Goal: Information Seeking & Learning: Learn about a topic

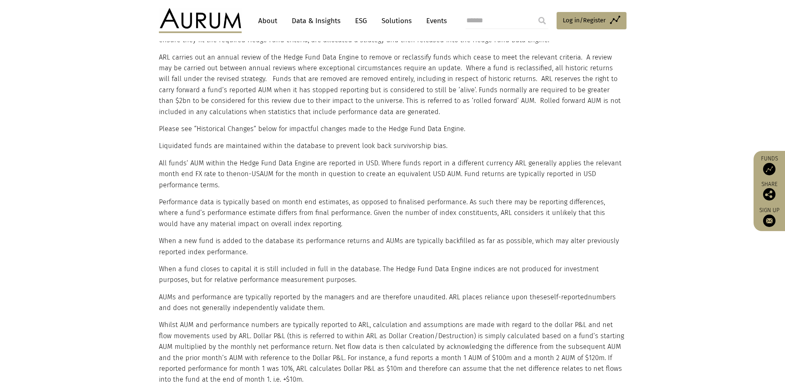
scroll to position [1568, 0]
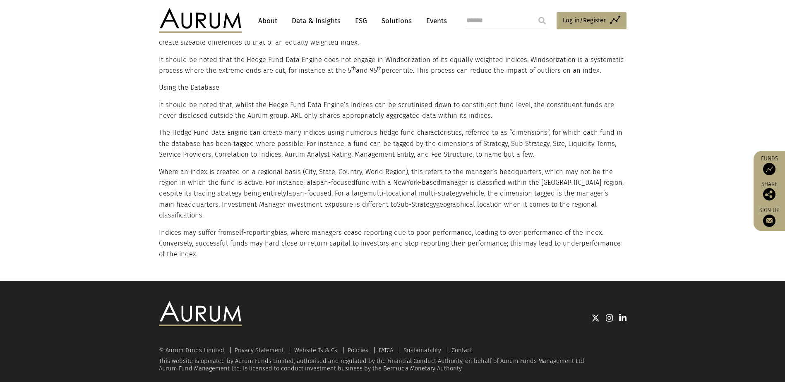
drag, startPoint x: 361, startPoint y: 115, endPoint x: 408, endPoint y: 277, distance: 168.8
click at [199, 10] on img at bounding box center [200, 20] width 83 height 25
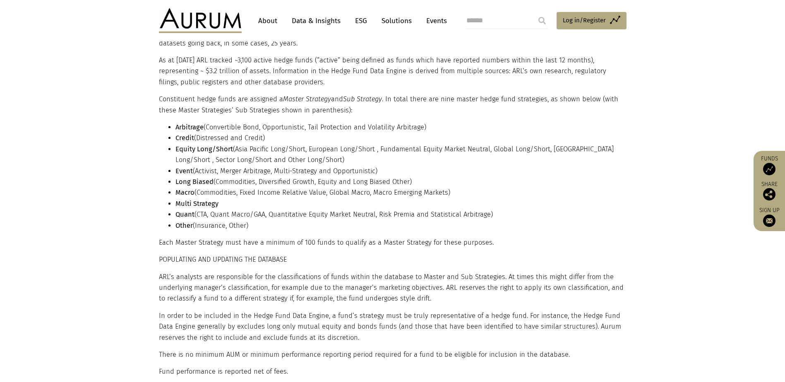
scroll to position [248, 0]
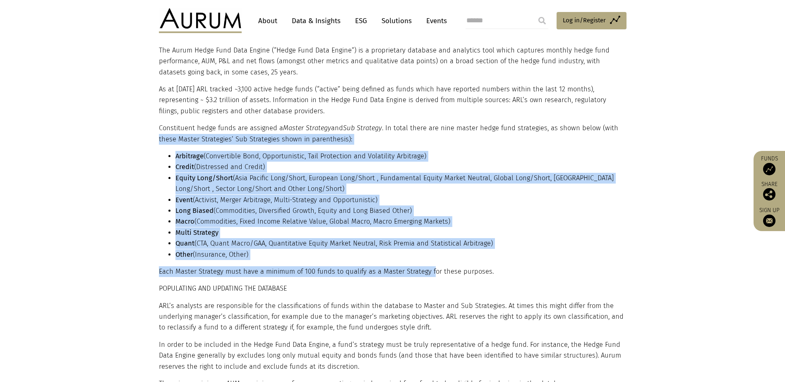
drag, startPoint x: 161, startPoint y: 136, endPoint x: 464, endPoint y: 267, distance: 329.9
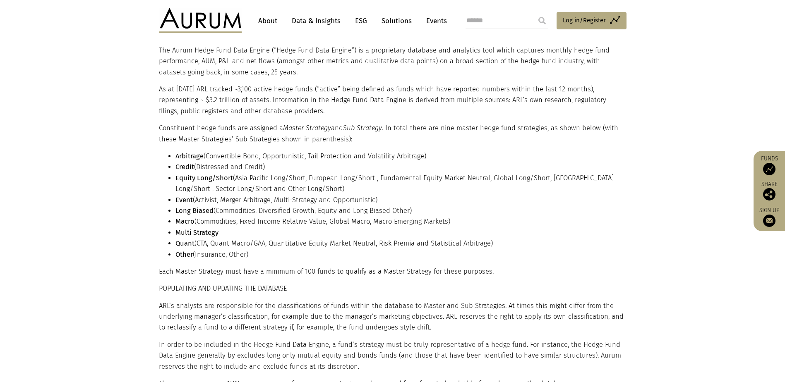
click at [464, 267] on p "Each Master Strategy must have a minimum of 100 funds to qualify as a Master St…" at bounding box center [391, 271] width 465 height 11
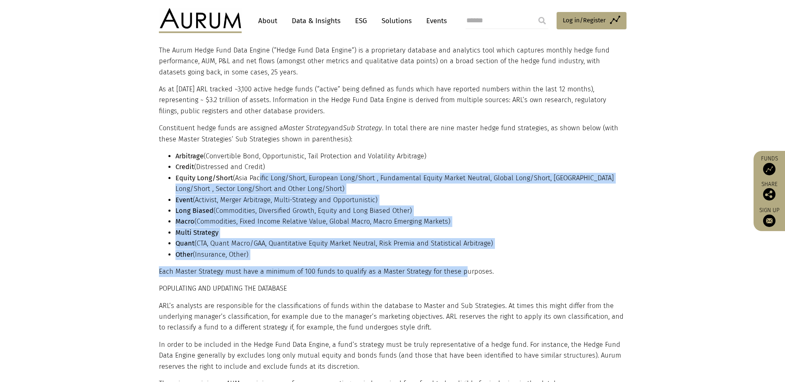
drag, startPoint x: 457, startPoint y: 264, endPoint x: 219, endPoint y: 155, distance: 261.6
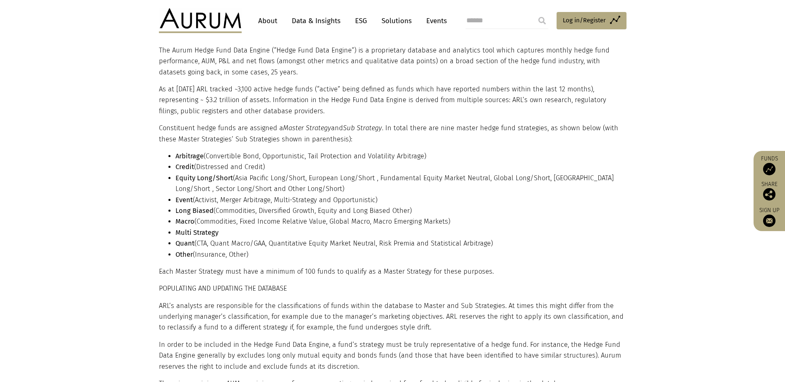
click at [219, 155] on li "Arbitrage (Convertible Bond, Opportunistic, Tail Protection and Volatility Arbi…" at bounding box center [399, 156] width 449 height 11
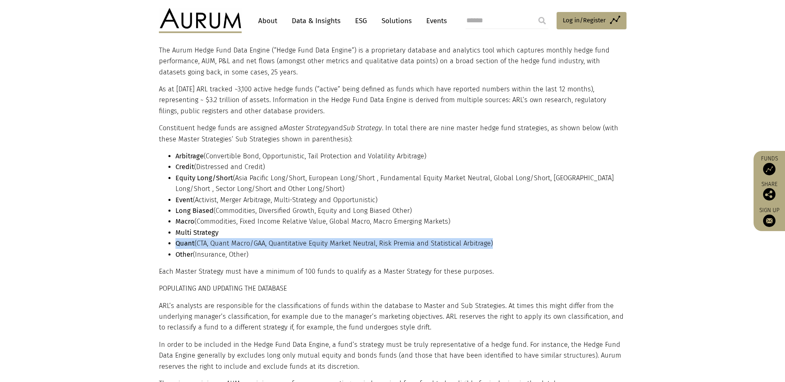
drag, startPoint x: 175, startPoint y: 241, endPoint x: 534, endPoint y: 242, distance: 358.7
click at [534, 242] on li "Quant (CTA, Quant Macro/GAA, Quantitative Equity Market Neutral, Risk Premia an…" at bounding box center [399, 243] width 449 height 11
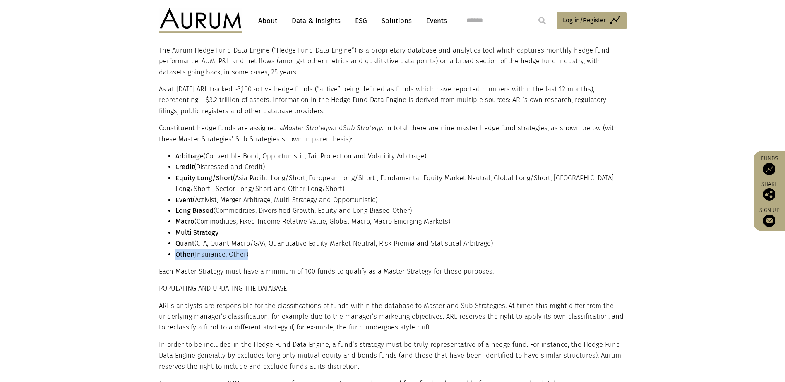
drag, startPoint x: 274, startPoint y: 257, endPoint x: 175, endPoint y: 257, distance: 99.3
click at [175, 257] on li "Other (Insurance, Other)" at bounding box center [399, 254] width 449 height 11
click at [175, 257] on strong "Other" at bounding box center [183, 255] width 17 height 8
drag, startPoint x: 173, startPoint y: 257, endPoint x: 262, endPoint y: 270, distance: 89.8
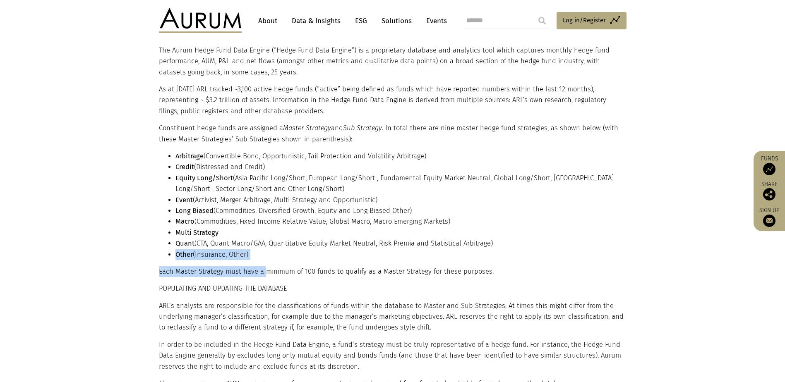
click at [262, 270] on p "Each Master Strategy must have a minimum of 100 funds to qualify as a Master St…" at bounding box center [391, 271] width 465 height 11
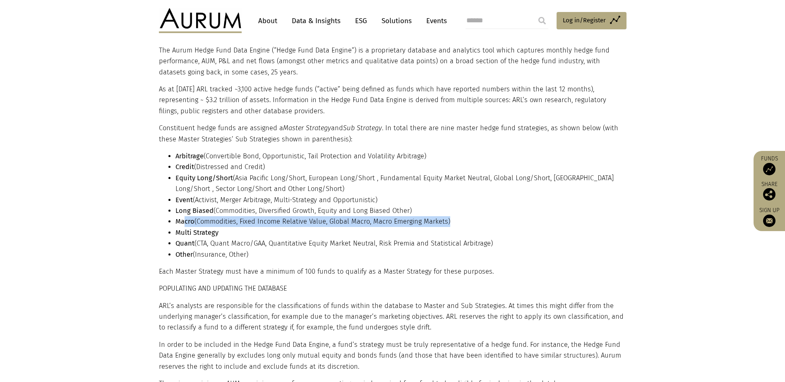
drag, startPoint x: 461, startPoint y: 221, endPoint x: 183, endPoint y: 218, distance: 277.6
click at [183, 218] on li "Macro (Commodities, Fixed Income Relative Value, Global Macro, Macro Emerging M…" at bounding box center [399, 221] width 449 height 11
click at [183, 218] on strong "Macro" at bounding box center [184, 222] width 19 height 8
drag, startPoint x: 174, startPoint y: 218, endPoint x: 485, endPoint y: 232, distance: 311.4
click at [485, 232] on ul "Arbitrage (Convertible Bond, Opportunistic, Tail Protection and Volatility Arbi…" at bounding box center [391, 205] width 465 height 109
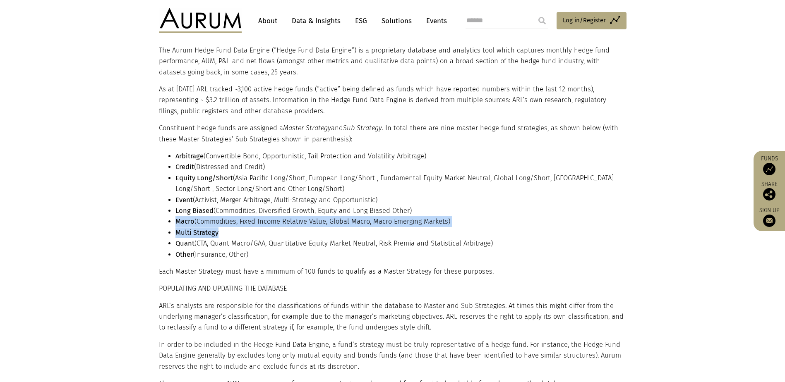
drag, startPoint x: 485, startPoint y: 232, endPoint x: 470, endPoint y: 228, distance: 15.6
click at [470, 228] on li "Multi Strategy" at bounding box center [399, 233] width 449 height 11
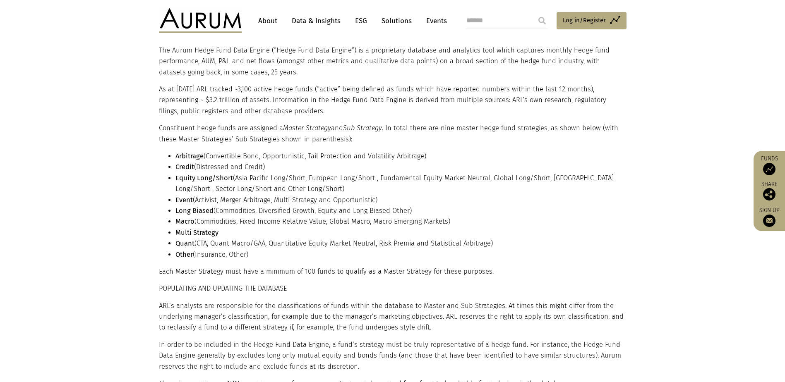
click at [419, 216] on li "Long Biased (Commodities, Diversified Growth, Equity and Long Biased Other)" at bounding box center [399, 211] width 449 height 11
click at [417, 214] on li "Long Biased (Commodities, Diversified Growth, Equity and Long Biased Other)" at bounding box center [399, 211] width 449 height 11
click at [246, 206] on li "Long Biased (Commodities, Diversified Growth, Equity and Long Biased Other)" at bounding box center [399, 211] width 449 height 11
drag, startPoint x: 246, startPoint y: 206, endPoint x: 204, endPoint y: 207, distance: 41.8
click at [204, 207] on strong "Long Biased" at bounding box center [194, 211] width 38 height 8
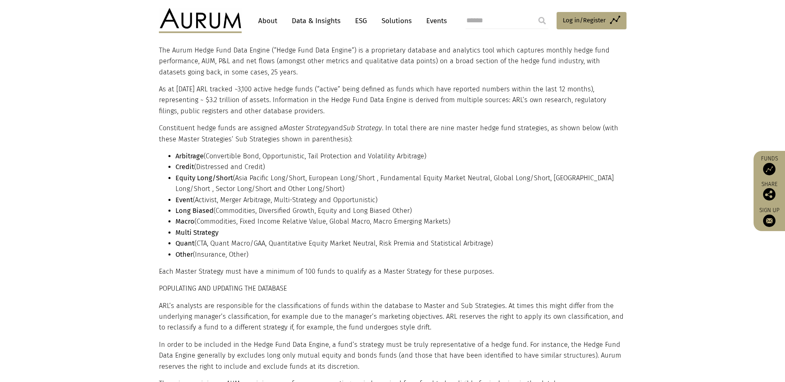
click at [204, 207] on strong "Long Biased" at bounding box center [194, 211] width 38 height 8
drag, startPoint x: 204, startPoint y: 207, endPoint x: 239, endPoint y: 221, distance: 37.5
click at [211, 211] on strong "Long Biased" at bounding box center [194, 211] width 38 height 8
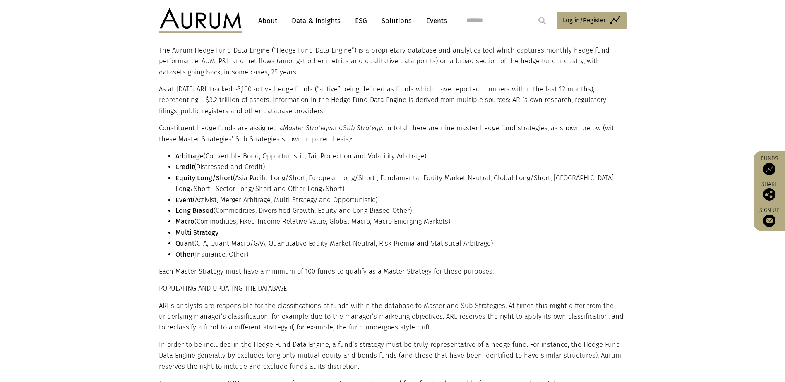
click at [269, 228] on li "Multi Strategy" at bounding box center [399, 233] width 449 height 11
drag, startPoint x: 261, startPoint y: 224, endPoint x: 252, endPoint y: 215, distance: 12.9
click at [252, 215] on ul "Arbitrage (Convertible Bond, Opportunistic, Tail Protection and Volatility Arbi…" at bounding box center [391, 205] width 465 height 109
click at [252, 214] on li "Long Biased (Commodities, Diversified Growth, Equity and Long Biased Other)" at bounding box center [399, 211] width 449 height 11
click at [255, 217] on ul "Arbitrage (Convertible Bond, Opportunistic, Tail Protection and Volatility Arbi…" at bounding box center [391, 205] width 465 height 109
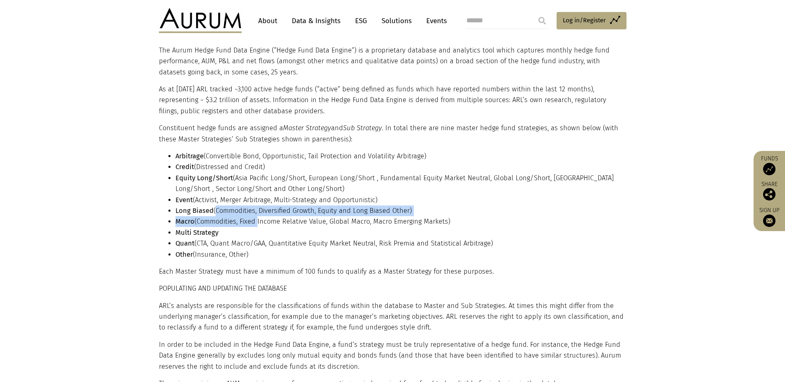
click at [255, 217] on li "Macro (Commodities, Fixed Income Relative Value, Global Macro, Macro Emerging M…" at bounding box center [399, 221] width 449 height 11
drag, startPoint x: 255, startPoint y: 217, endPoint x: 251, endPoint y: 211, distance: 7.1
click at [251, 211] on ul "Arbitrage (Convertible Bond, Opportunistic, Tail Protection and Volatility Arbi…" at bounding box center [391, 205] width 465 height 109
click at [251, 211] on li "Long Biased (Commodities, Diversified Growth, Equity and Long Biased Other)" at bounding box center [399, 211] width 449 height 11
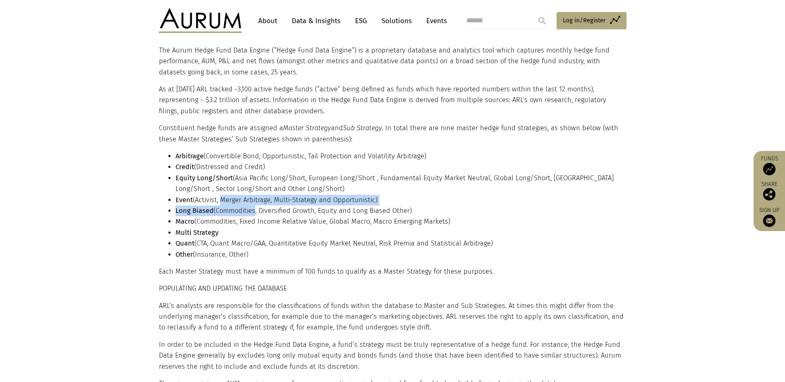
drag, startPoint x: 251, startPoint y: 211, endPoint x: 231, endPoint y: 200, distance: 22.9
click at [231, 200] on ul "Arbitrage (Convertible Bond, Opportunistic, Tail Protection and Volatility Arbi…" at bounding box center [391, 205] width 465 height 109
click at [231, 200] on li "Event (Activist, Merger Arbitrage, Multi-Strategy and Opportunistic)" at bounding box center [399, 200] width 449 height 11
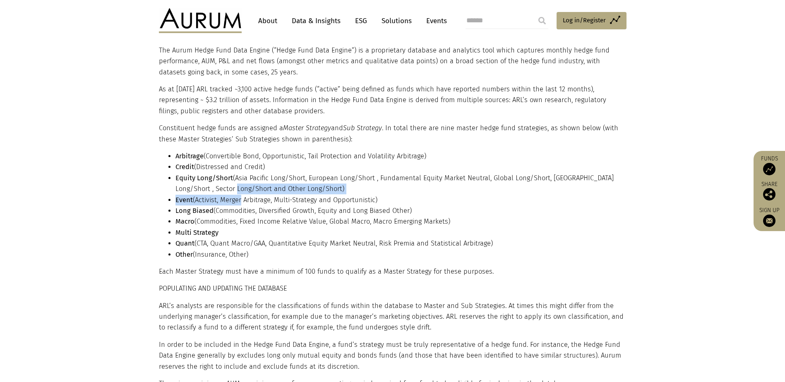
drag, startPoint x: 231, startPoint y: 200, endPoint x: 228, endPoint y: 187, distance: 13.1
click at [228, 187] on ul "Arbitrage (Convertible Bond, Opportunistic, Tail Protection and Volatility Arbi…" at bounding box center [391, 205] width 465 height 109
click at [228, 187] on li "Equity Long/Short (Asia Pacific Long/Short, European Long/Short , Fundamental E…" at bounding box center [399, 184] width 449 height 22
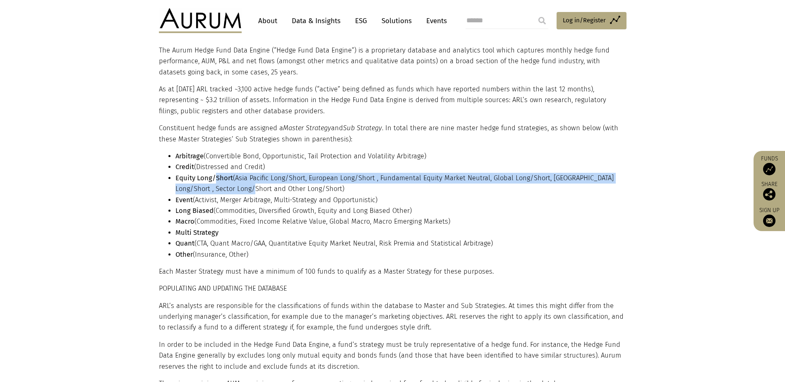
drag, startPoint x: 228, startPoint y: 187, endPoint x: 216, endPoint y: 176, distance: 17.0
click at [216, 176] on li "Equity Long/Short (Asia Pacific Long/Short, European Long/Short , Fundamental E…" at bounding box center [399, 184] width 449 height 22
click at [215, 175] on strong "Equity Long/Short" at bounding box center [204, 178] width 58 height 8
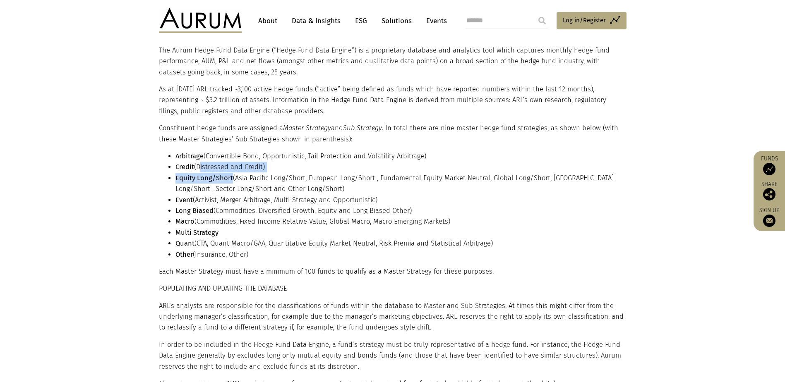
drag, startPoint x: 215, startPoint y: 175, endPoint x: 207, endPoint y: 164, distance: 13.9
click at [207, 164] on ul "Arbitrage (Convertible Bond, Opportunistic, Tail Protection and Volatility Arbi…" at bounding box center [391, 205] width 465 height 109
click at [207, 164] on li "Credit (Distressed and Credit)" at bounding box center [399, 167] width 449 height 11
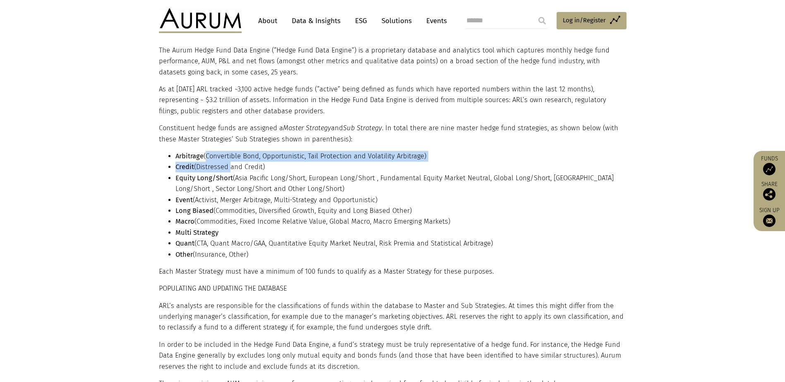
drag, startPoint x: 207, startPoint y: 164, endPoint x: 204, endPoint y: 154, distance: 10.1
click at [204, 154] on ul "Arbitrage (Convertible Bond, Opportunistic, Tail Protection and Volatility Arbi…" at bounding box center [391, 205] width 465 height 109
click at [204, 154] on li "Arbitrage (Convertible Bond, Opportunistic, Tail Protection and Volatility Arbi…" at bounding box center [399, 156] width 449 height 11
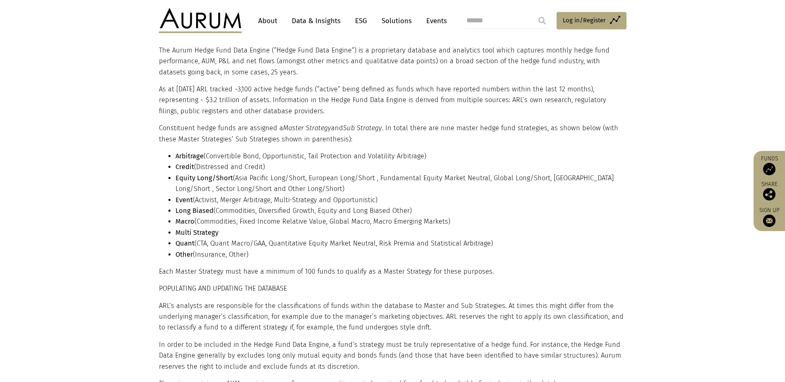
click at [191, 151] on li "Arbitrage (Convertible Bond, Opportunistic, Tail Protection and Volatility Arbi…" at bounding box center [399, 156] width 449 height 11
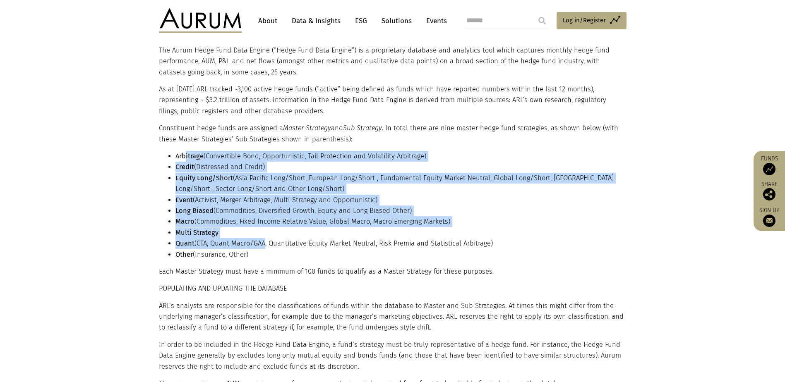
drag, startPoint x: 185, startPoint y: 152, endPoint x: 264, endPoint y: 248, distance: 124.9
click at [264, 248] on ul "Arbitrage (Convertible Bond, Opportunistic, Tail Protection and Volatility Arbi…" at bounding box center [391, 205] width 465 height 109
click at [264, 248] on li "Quant (CTA, Quant Macro/GAA, Quantitative Equity Market Neutral, Risk Premia an…" at bounding box center [399, 243] width 449 height 11
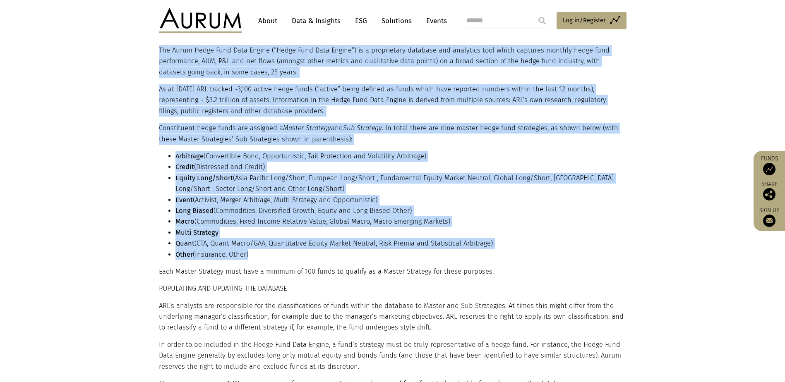
drag, startPoint x: 246, startPoint y: 248, endPoint x: 143, endPoint y: 158, distance: 136.9
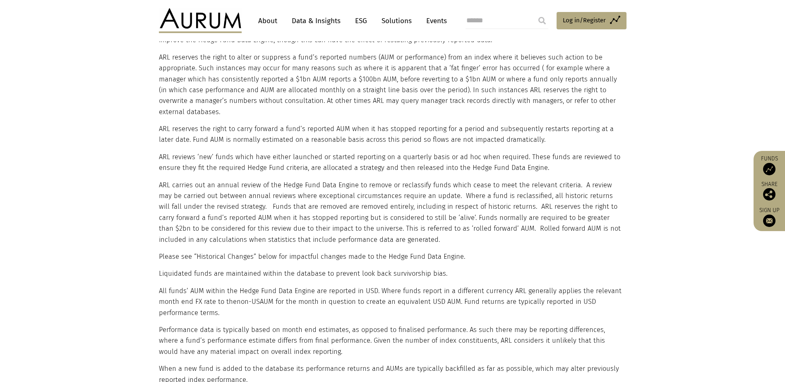
drag, startPoint x: 162, startPoint y: 151, endPoint x: 178, endPoint y: 241, distance: 91.3
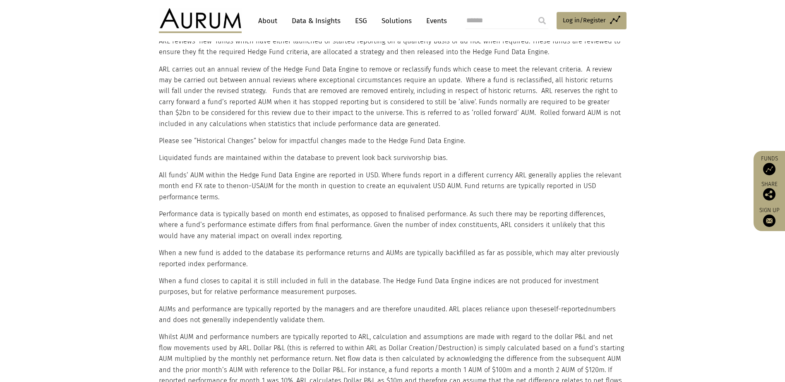
drag, startPoint x: 178, startPoint y: 241, endPoint x: 182, endPoint y: 322, distance: 81.6
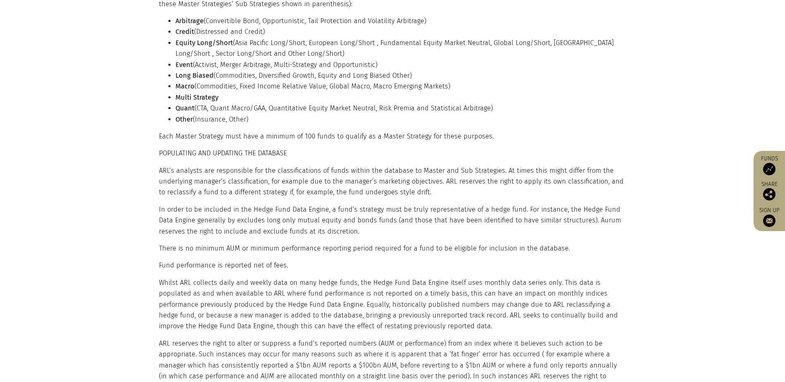
scroll to position [0, 0]
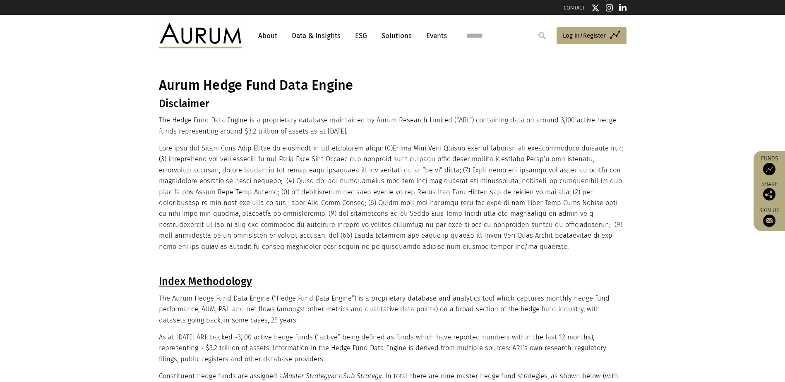
drag, startPoint x: 182, startPoint y: 304, endPoint x: 166, endPoint y: 85, distance: 219.8
drag, startPoint x: 413, startPoint y: 183, endPoint x: 374, endPoint y: 70, distance: 119.3
click at [399, 34] on link "Solutions" at bounding box center [396, 35] width 38 height 15
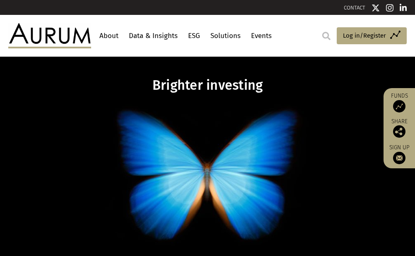
drag, startPoint x: 87, startPoint y: 229, endPoint x: 282, endPoint y: 9, distance: 294.0
click at [87, 229] on p at bounding box center [207, 177] width 250 height 159
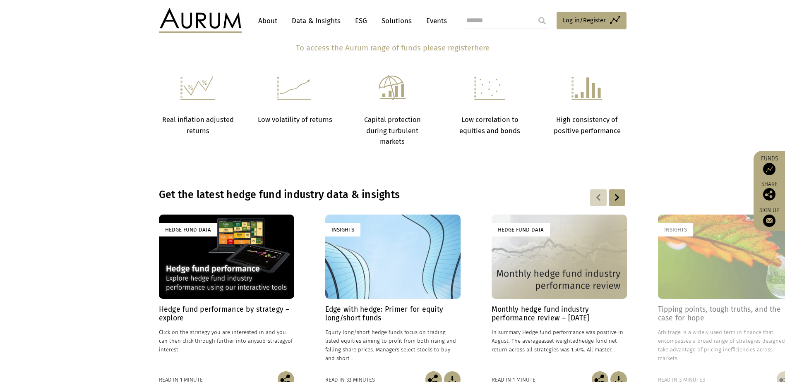
scroll to position [371, 0]
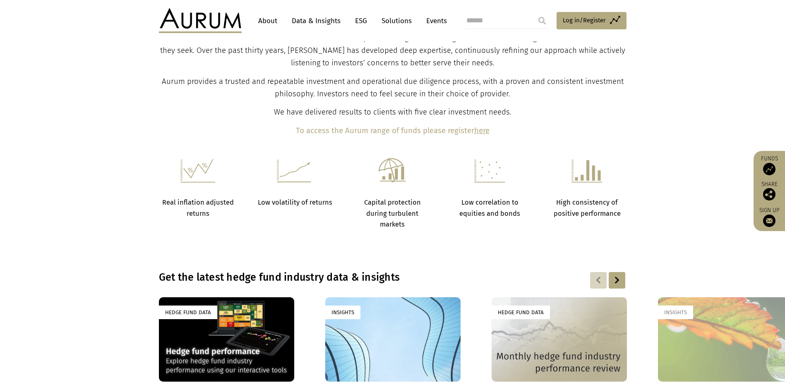
drag, startPoint x: 149, startPoint y: 146, endPoint x: 197, endPoint y: 205, distance: 76.4
click at [153, 153] on section "What we do Aurum is a hedge fund investment specialist focused solely on select…" at bounding box center [392, 57] width 785 height 203
click at [197, 205] on strong "Real inflation adjusted returns" at bounding box center [198, 208] width 72 height 19
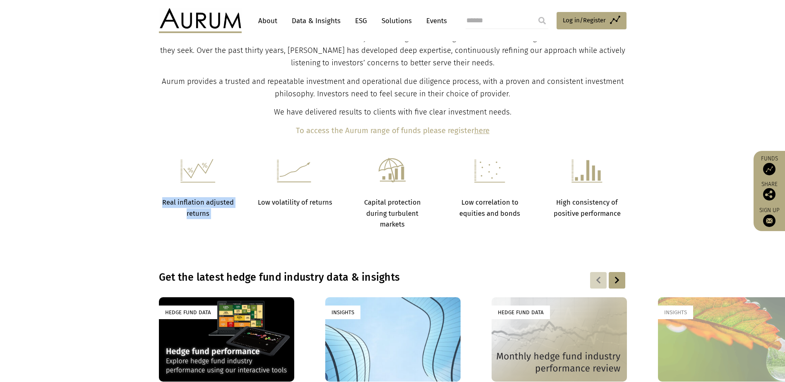
click at [197, 205] on strong "Real inflation adjusted returns" at bounding box center [198, 208] width 72 height 19
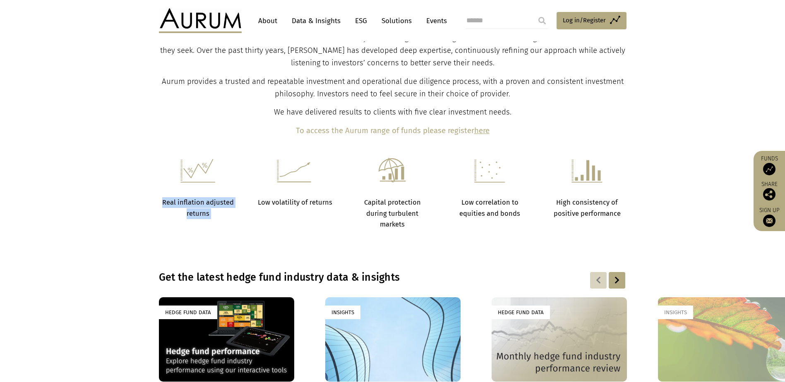
drag, startPoint x: 197, startPoint y: 205, endPoint x: 291, endPoint y: 207, distance: 93.5
click at [291, 207] on p "Low volatility of returns" at bounding box center [295, 202] width 77 height 11
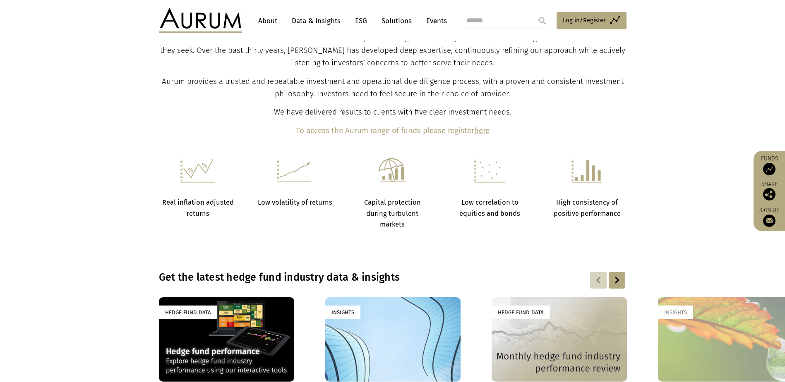
drag, startPoint x: 291, startPoint y: 207, endPoint x: 406, endPoint y: 210, distance: 115.5
click at [406, 210] on strong "Capital protection during turbulent markets" at bounding box center [392, 214] width 57 height 30
drag, startPoint x: 406, startPoint y: 210, endPoint x: 369, endPoint y: 199, distance: 38.4
click at [369, 199] on strong "Capital protection during turbulent markets" at bounding box center [392, 214] width 57 height 30
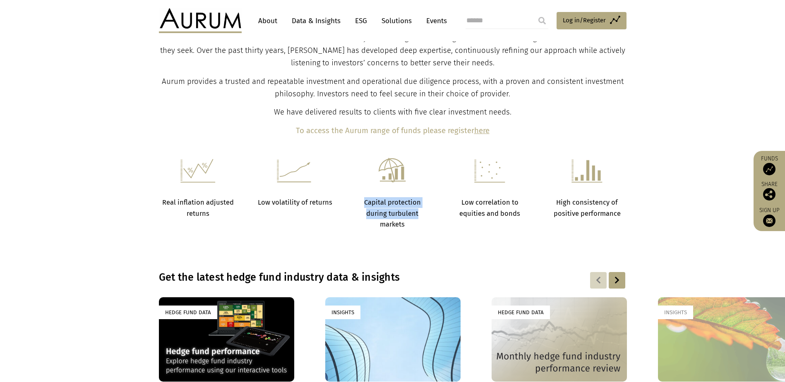
drag, startPoint x: 369, startPoint y: 199, endPoint x: 390, endPoint y: 213, distance: 24.4
click at [390, 213] on strong "Capital protection during turbulent markets" at bounding box center [392, 214] width 57 height 30
drag, startPoint x: 390, startPoint y: 213, endPoint x: 381, endPoint y: 205, distance: 12.3
click at [381, 205] on strong "Capital protection during turbulent markets" at bounding box center [392, 214] width 57 height 30
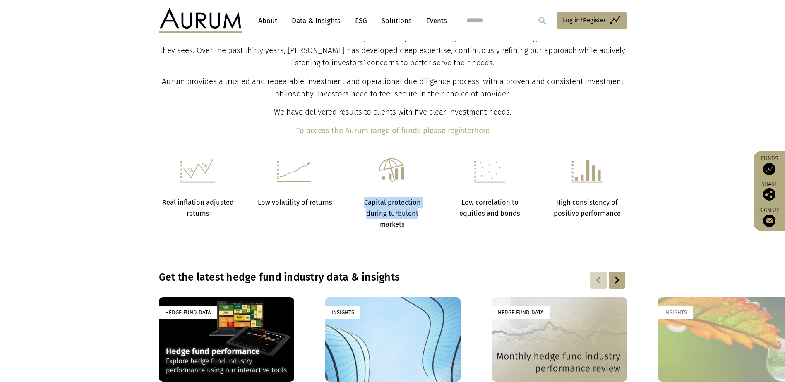
click at [381, 205] on strong "Capital protection during turbulent markets" at bounding box center [392, 214] width 57 height 30
drag, startPoint x: 381, startPoint y: 205, endPoint x: 381, endPoint y: 212, distance: 7.1
click at [381, 212] on strong "Capital protection during turbulent markets" at bounding box center [392, 214] width 57 height 30
drag, startPoint x: 381, startPoint y: 212, endPoint x: 372, endPoint y: 203, distance: 12.6
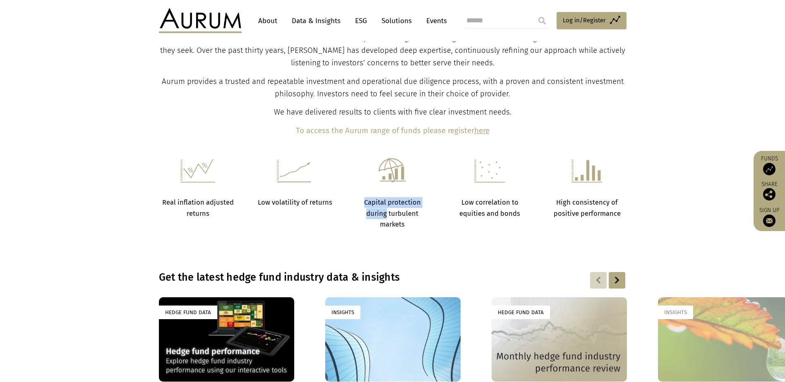
click at [372, 203] on strong "Capital protection during turbulent markets" at bounding box center [392, 214] width 57 height 30
drag, startPoint x: 372, startPoint y: 203, endPoint x: 630, endPoint y: 233, distance: 259.0
click at [629, 228] on div "Real inflation adjusted returns Low volatility of returns Capital protection du…" at bounding box center [393, 194] width 484 height 72
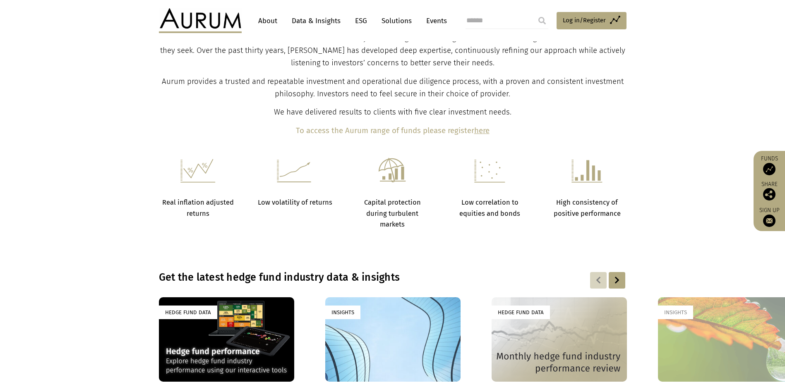
click at [615, 275] on div at bounding box center [617, 280] width 17 height 17
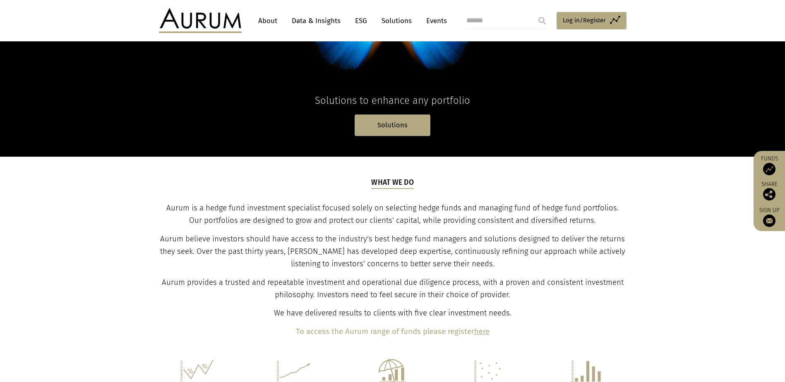
scroll to position [247, 0]
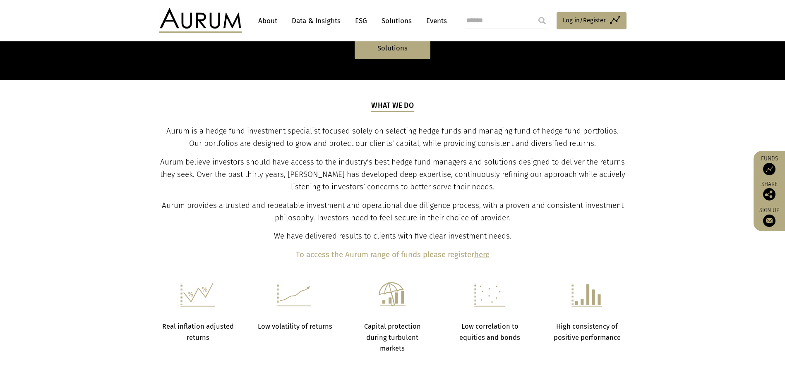
click at [375, 252] on b "To access the Aurum range of funds please register" at bounding box center [385, 254] width 178 height 9
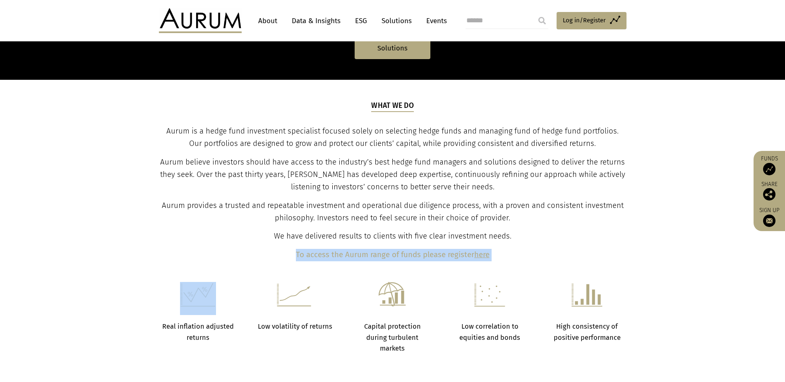
click at [375, 252] on b "To access the Aurum range of funds please register" at bounding box center [385, 254] width 178 height 9
drag, startPoint x: 375, startPoint y: 252, endPoint x: 485, endPoint y: 254, distance: 110.5
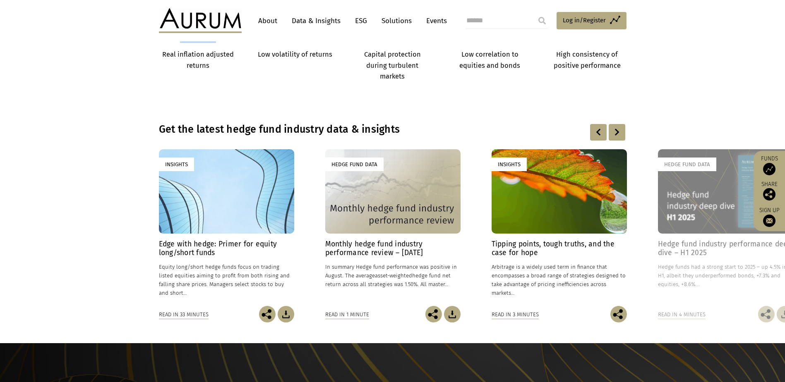
scroll to position [537, 0]
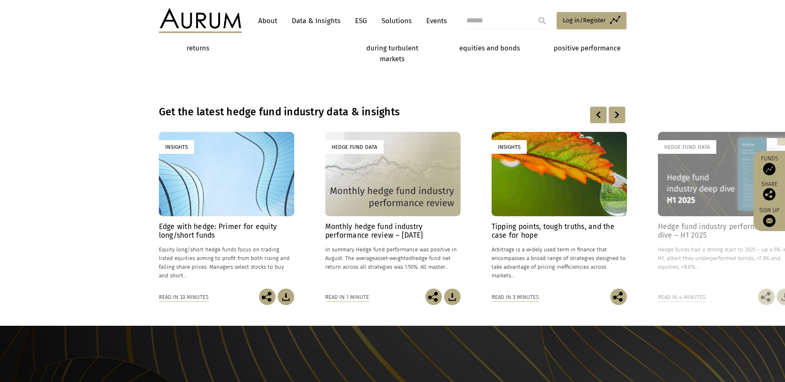
drag, startPoint x: 355, startPoint y: 293, endPoint x: 340, endPoint y: 243, distance: 51.8
drag, startPoint x: 340, startPoint y: 243, endPoint x: 340, endPoint y: 236, distance: 7.4
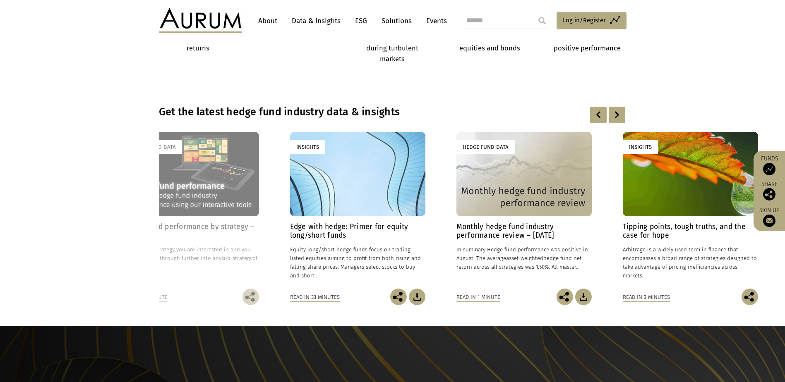
drag, startPoint x: 638, startPoint y: 265, endPoint x: 723, endPoint y: 264, distance: 85.6
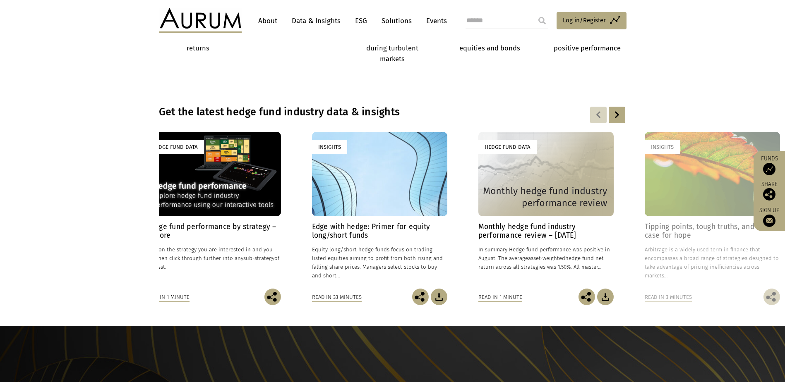
drag, startPoint x: 422, startPoint y: 228, endPoint x: 745, endPoint y: 233, distance: 323.6
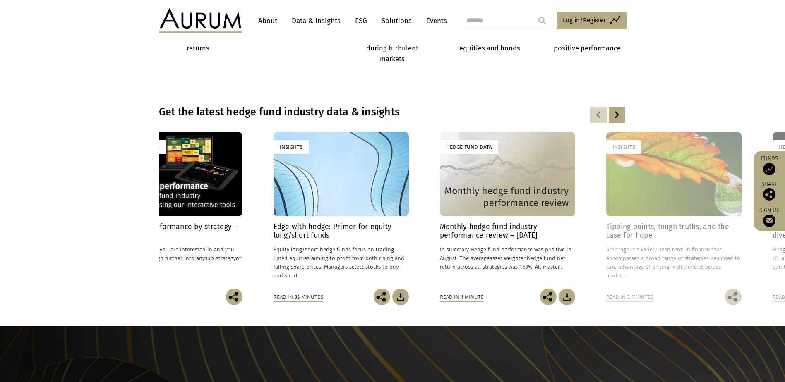
drag, startPoint x: 431, startPoint y: 238, endPoint x: 281, endPoint y: 229, distance: 149.6
click at [284, 229] on h4 "Edge with hedge: Primer for equity long/short funds" at bounding box center [340, 231] width 135 height 17
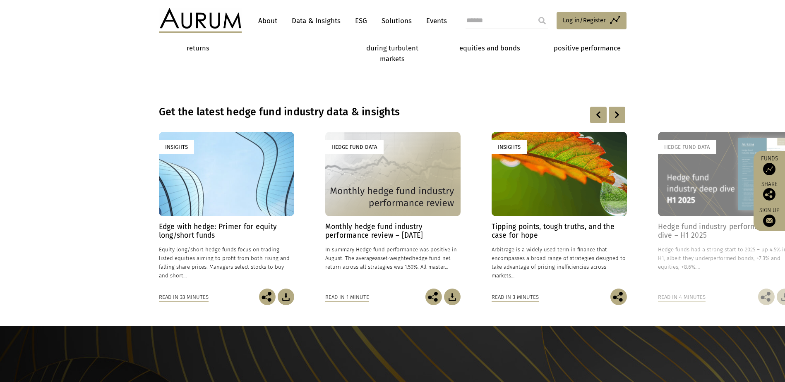
drag, startPoint x: 570, startPoint y: 246, endPoint x: 324, endPoint y: 233, distance: 246.9
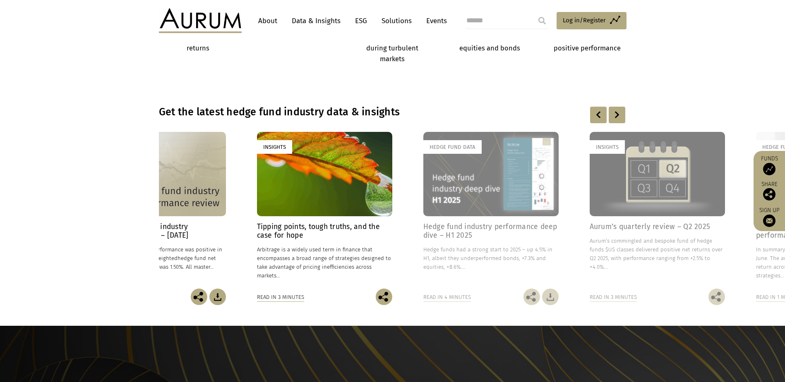
drag, startPoint x: 607, startPoint y: 235, endPoint x: 388, endPoint y: 235, distance: 219.7
click at [388, 235] on h4 "Tipping points, tough truths, and the case for hope" at bounding box center [324, 231] width 135 height 17
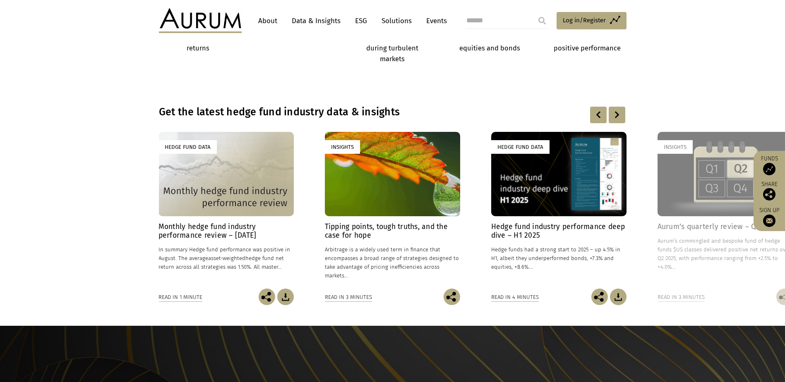
drag, startPoint x: 695, startPoint y: 199, endPoint x: 439, endPoint y: 195, distance: 256.1
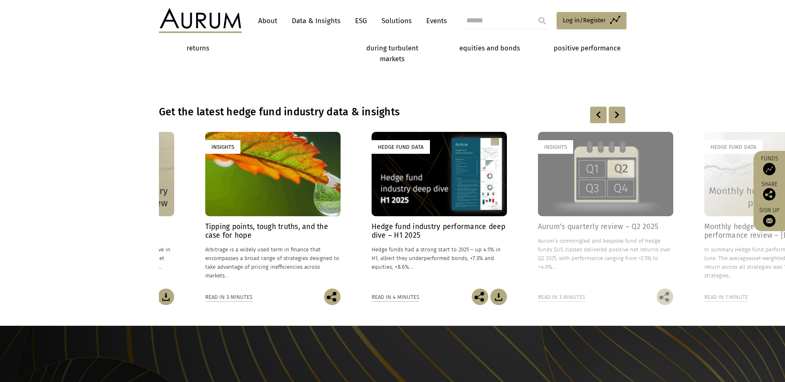
drag, startPoint x: 558, startPoint y: 204, endPoint x: 232, endPoint y: 198, distance: 325.7
click at [372, 205] on div "Hedge Fund Data" at bounding box center [439, 174] width 135 height 84
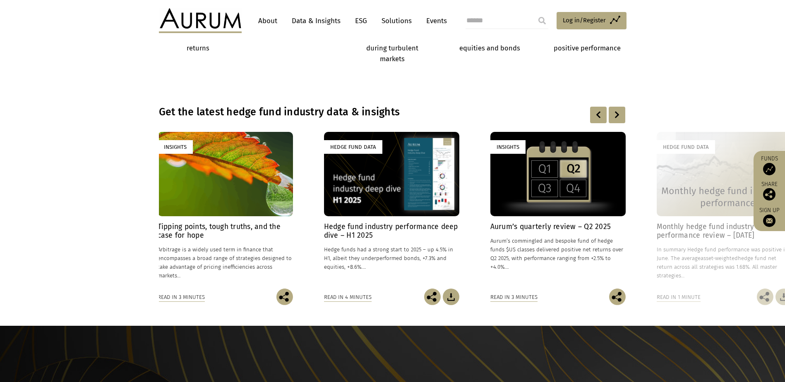
drag, startPoint x: 571, startPoint y: 165, endPoint x: 414, endPoint y: 175, distance: 157.1
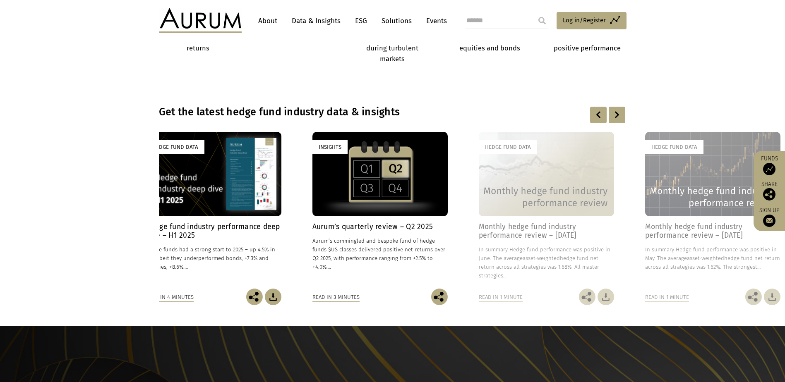
drag, startPoint x: 516, startPoint y: 216, endPoint x: 223, endPoint y: 217, distance: 293.3
click at [312, 217] on link "Insights Aurum’s quarterly review – Q2 2025 25/07/2025 Aurum’s commingled and b…" at bounding box center [379, 210] width 135 height 157
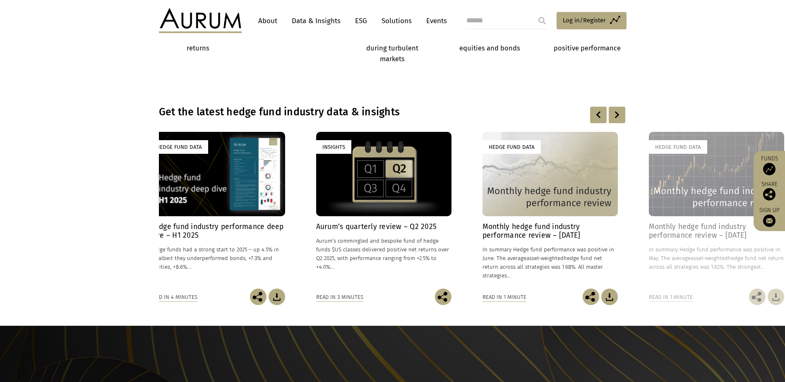
drag, startPoint x: 563, startPoint y: 204, endPoint x: 305, endPoint y: 210, distance: 258.7
click at [482, 210] on div "Hedge Fund Data" at bounding box center [549, 174] width 135 height 84
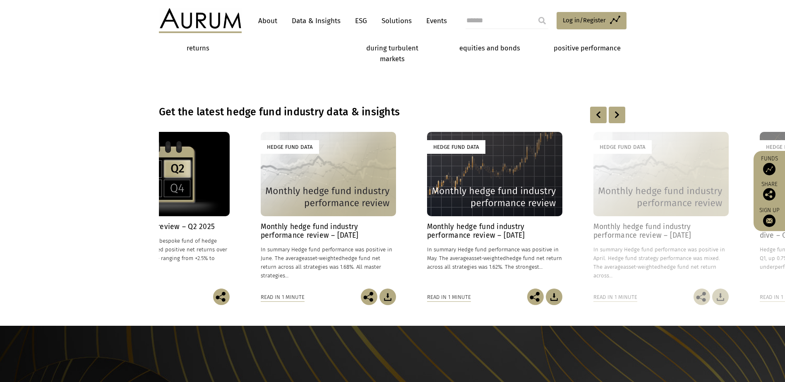
drag, startPoint x: 547, startPoint y: 203, endPoint x: 482, endPoint y: 202, distance: 64.6
click at [482, 202] on div "Hedge Fund Data" at bounding box center [494, 174] width 135 height 84
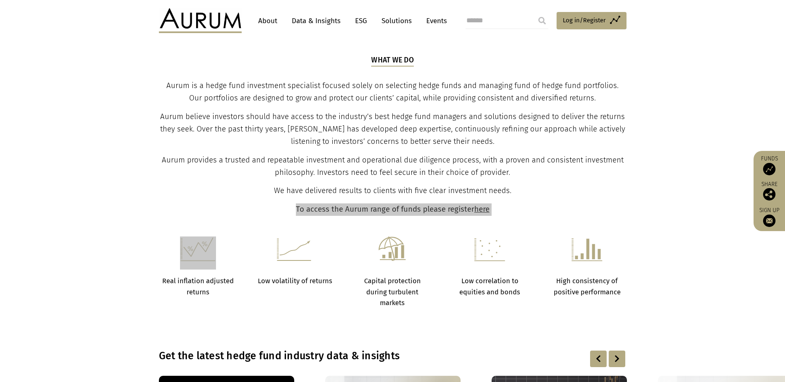
scroll to position [292, 0]
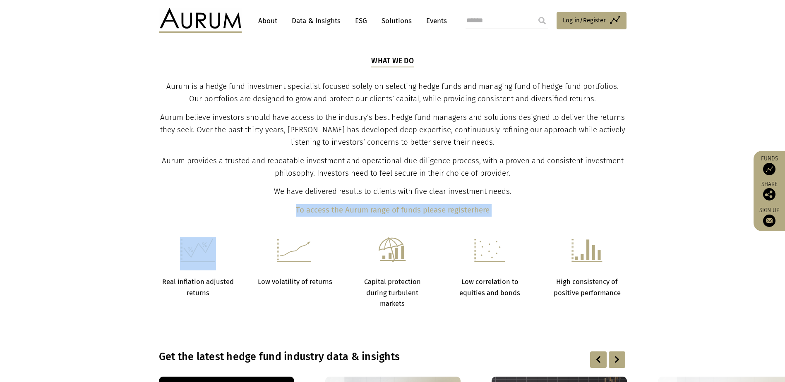
click at [208, 19] on img at bounding box center [200, 20] width 83 height 25
click at [263, 23] on link "About" at bounding box center [267, 20] width 27 height 15
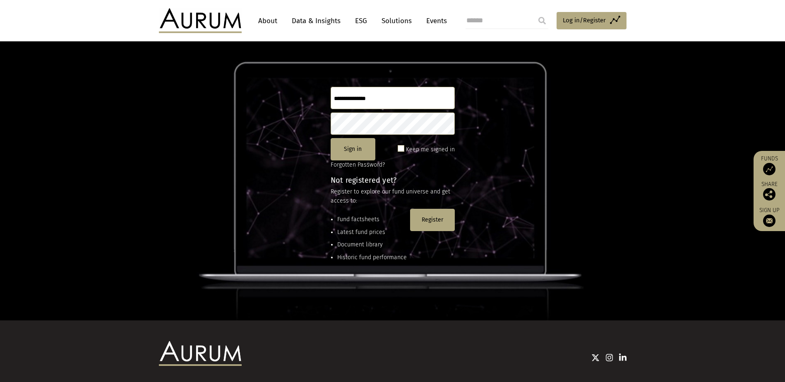
scroll to position [83, 0]
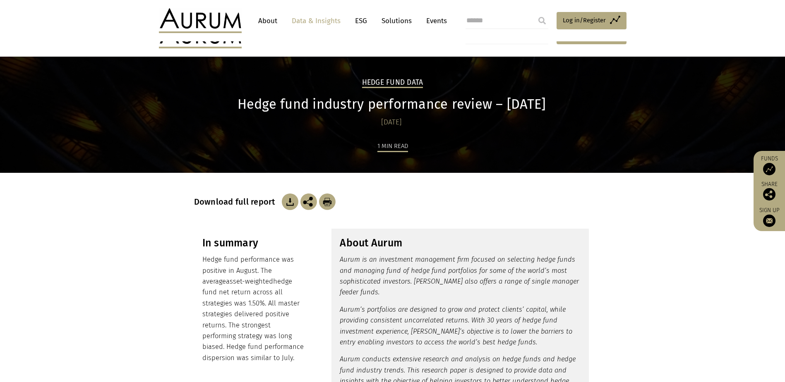
scroll to position [83, 0]
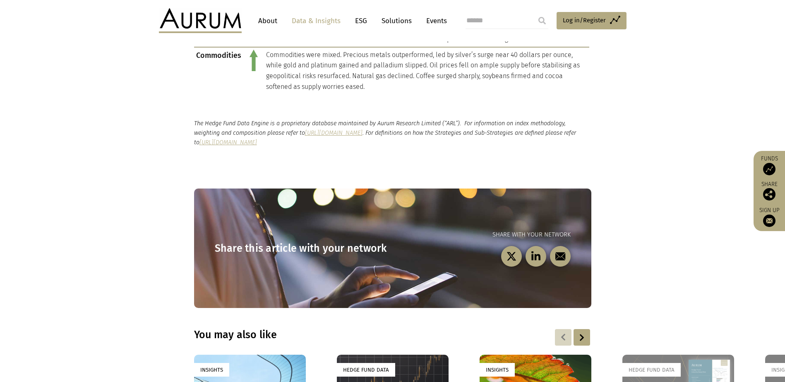
drag, startPoint x: 197, startPoint y: 155, endPoint x: 219, endPoint y: 248, distance: 95.2
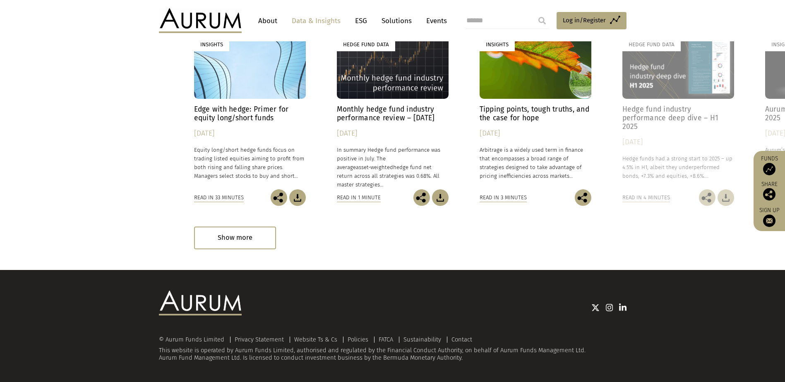
drag, startPoint x: 183, startPoint y: 106, endPoint x: 213, endPoint y: 220, distance: 117.7
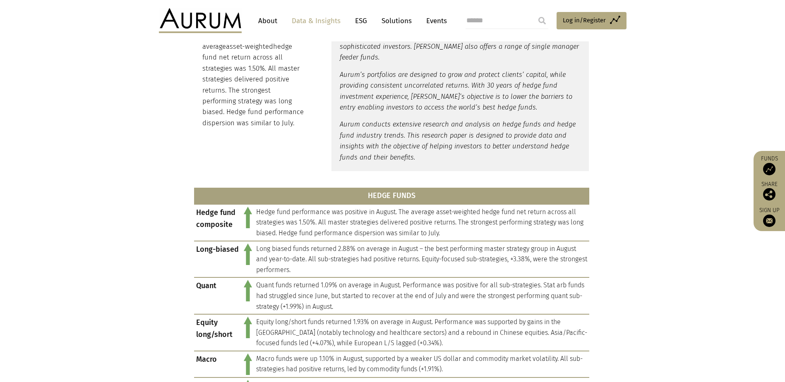
drag, startPoint x: 573, startPoint y: 270, endPoint x: 353, endPoint y: -29, distance: 371.0
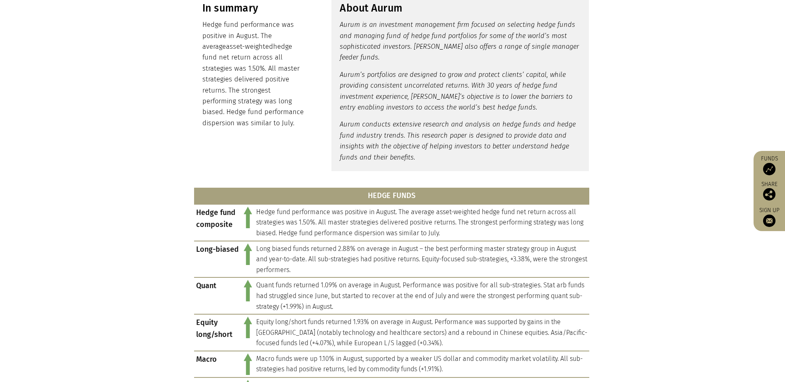
scroll to position [0, 0]
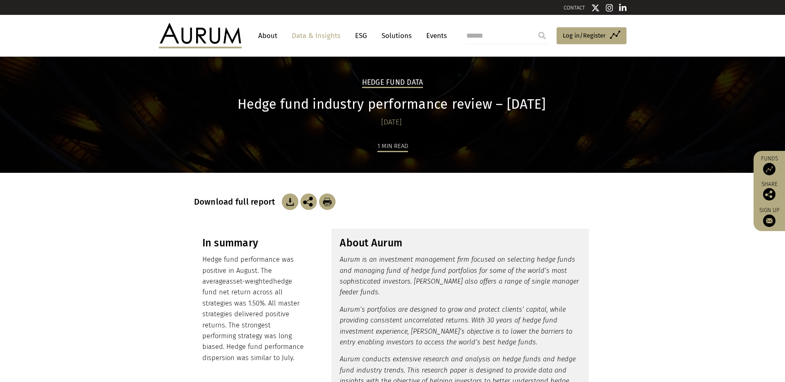
click at [282, 203] on img at bounding box center [290, 202] width 17 height 17
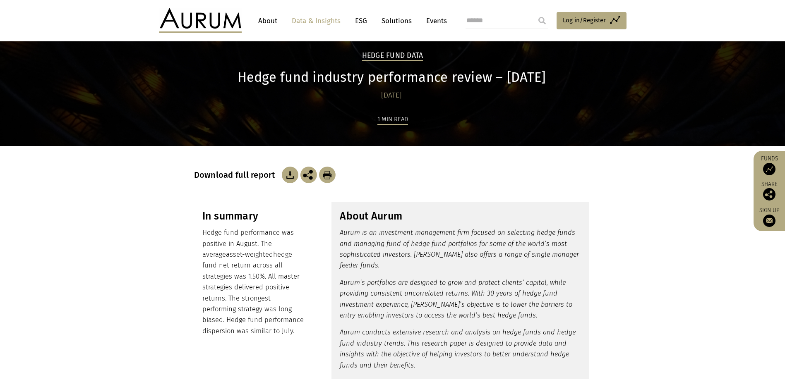
scroll to position [41, 0]
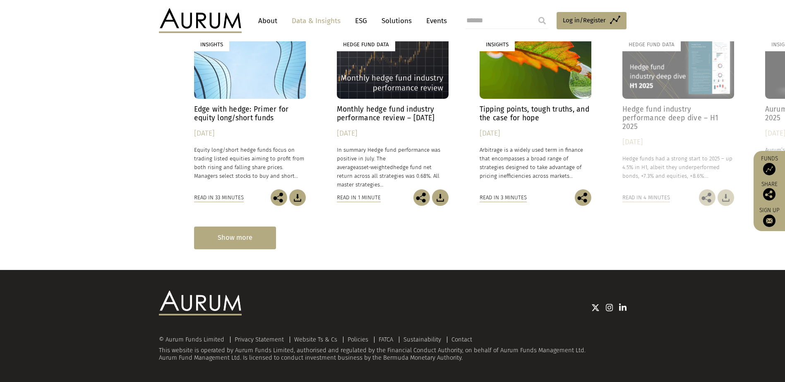
drag, startPoint x: 196, startPoint y: 131, endPoint x: 237, endPoint y: 244, distance: 120.4
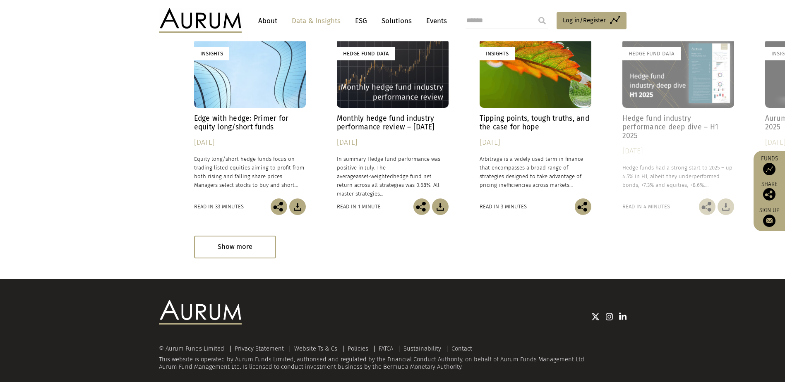
drag, startPoint x: 363, startPoint y: 266, endPoint x: 362, endPoint y: 251, distance: 14.5
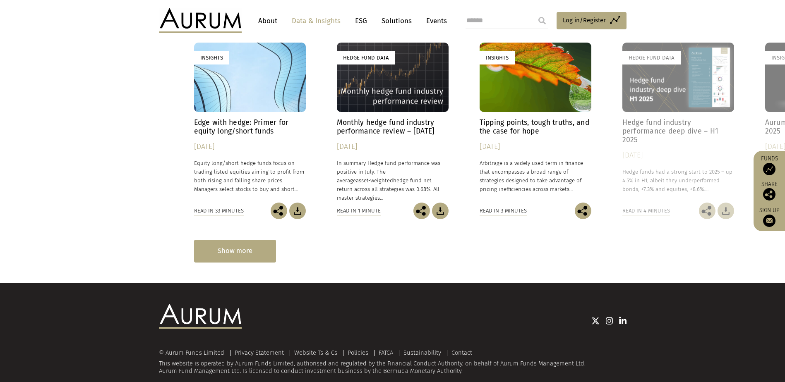
scroll to position [1058, 0]
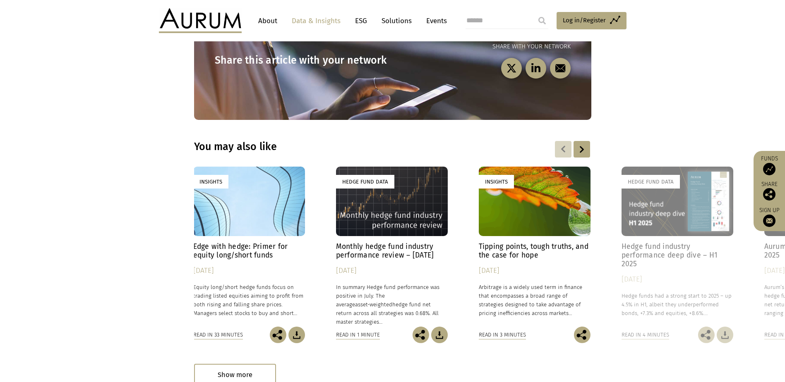
drag, startPoint x: 545, startPoint y: 295, endPoint x: 263, endPoint y: 295, distance: 282.2
click at [573, 147] on div at bounding box center [581, 149] width 17 height 17
click at [576, 148] on div at bounding box center [581, 149] width 17 height 17
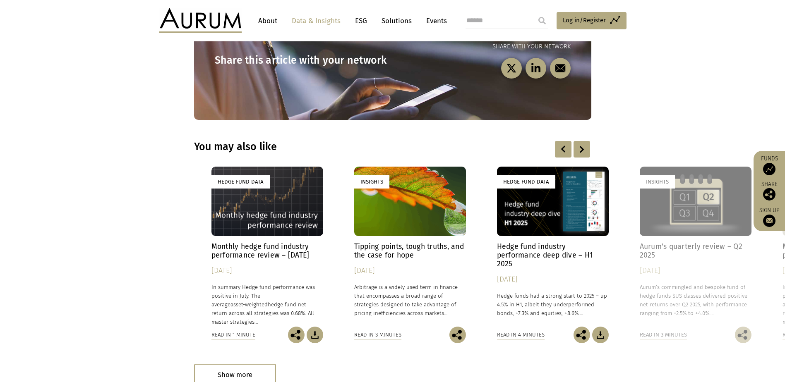
click at [576, 148] on div at bounding box center [581, 149] width 17 height 17
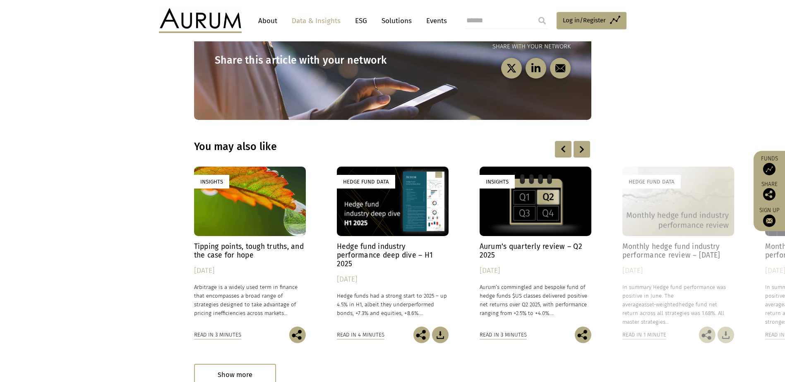
click at [576, 148] on div at bounding box center [581, 149] width 17 height 17
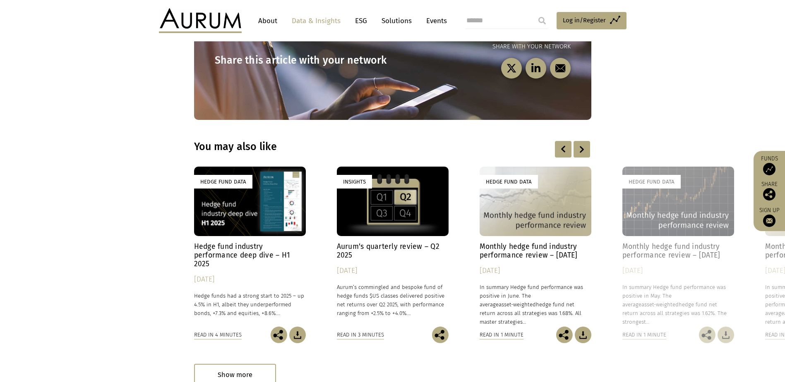
click at [576, 148] on div at bounding box center [581, 149] width 17 height 17
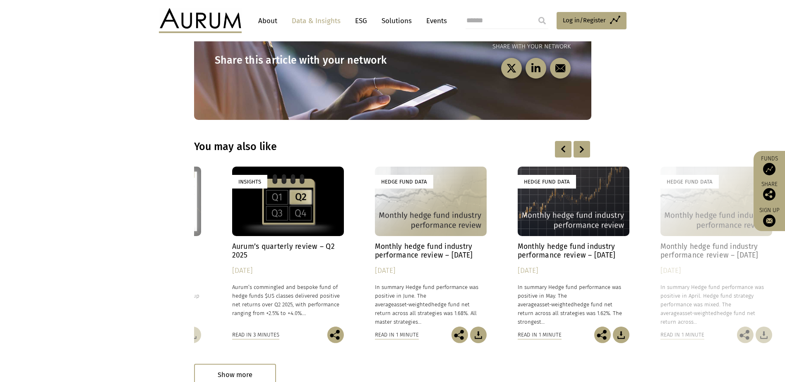
click at [576, 148] on div at bounding box center [581, 149] width 17 height 17
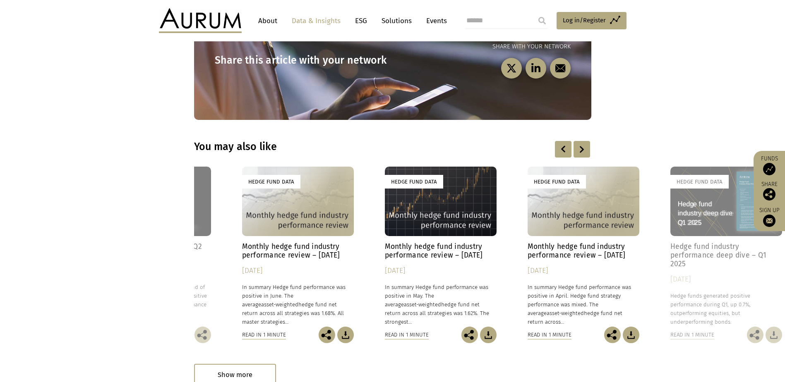
click at [576, 148] on div at bounding box center [581, 149] width 17 height 17
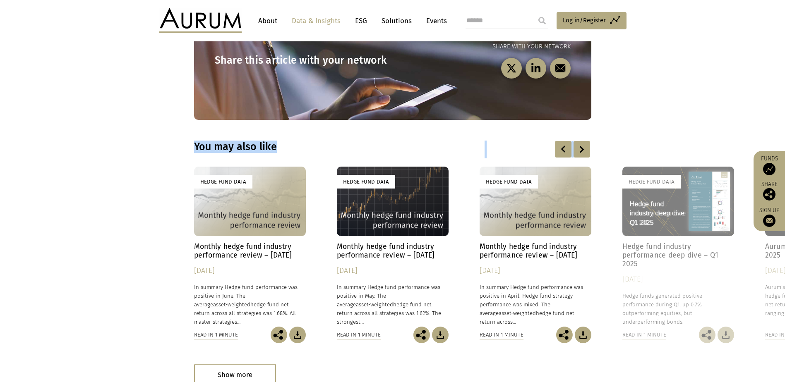
click at [576, 148] on div at bounding box center [581, 149] width 17 height 17
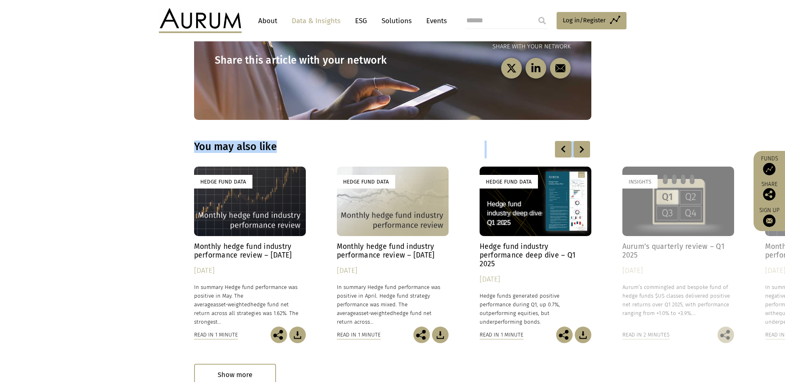
click at [194, 232] on div "Insights Edge with hedge: Primer for equity long/short funds [DATE] Equity long…" at bounding box center [392, 255] width 397 height 177
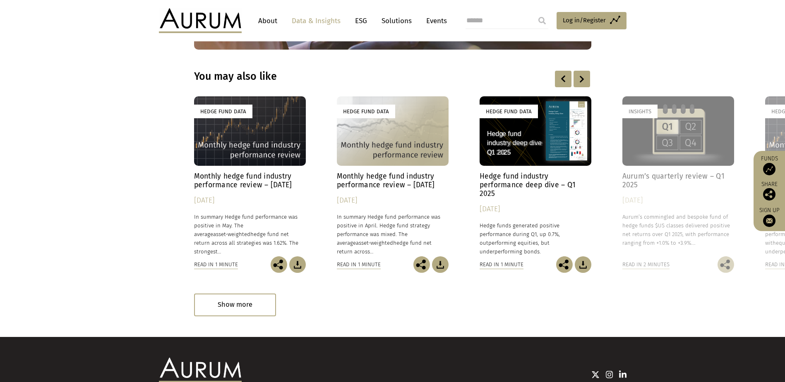
scroll to position [1196, 0]
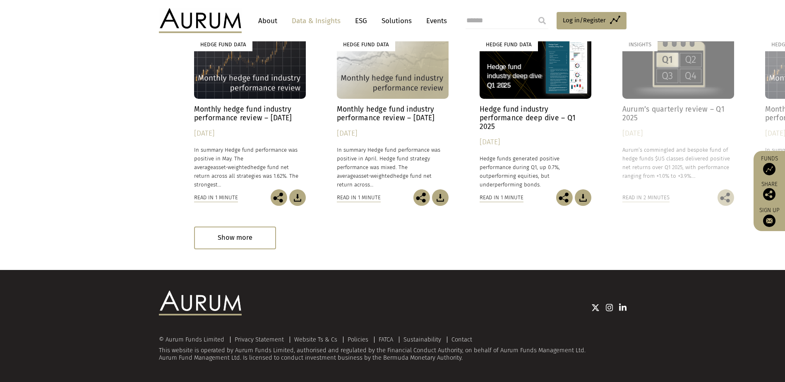
drag, startPoint x: 166, startPoint y: 84, endPoint x: 187, endPoint y: 147, distance: 66.7
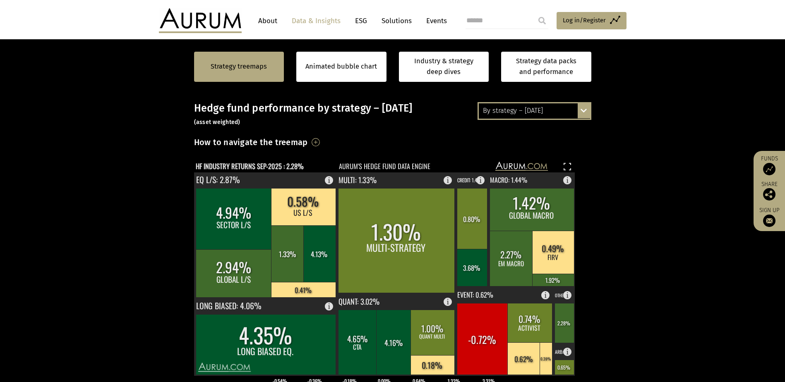
scroll to position [165, 0]
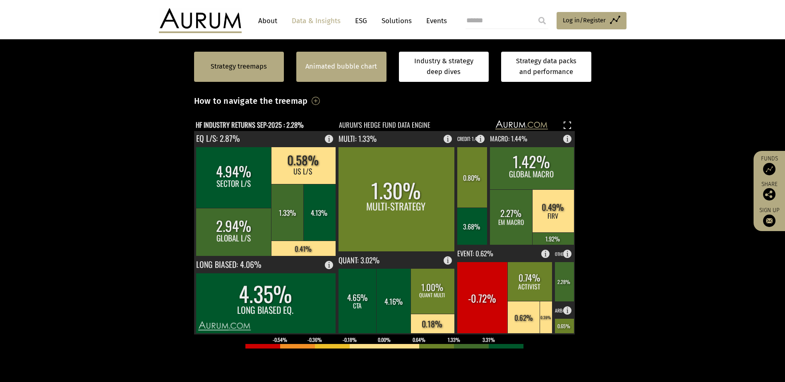
click at [361, 68] on link "Animated bubble chart" at bounding box center [341, 66] width 72 height 11
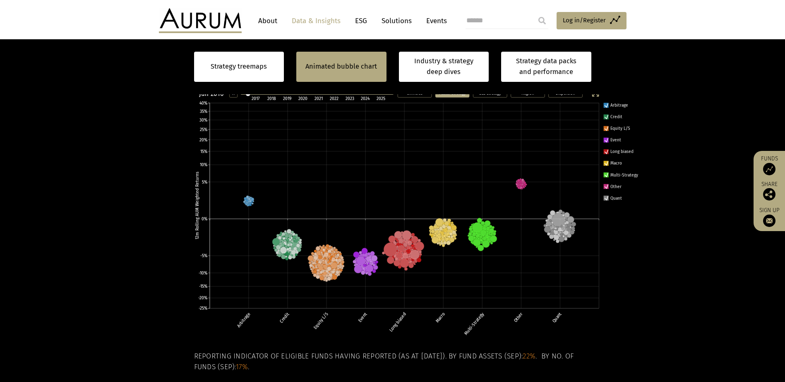
scroll to position [158, 0]
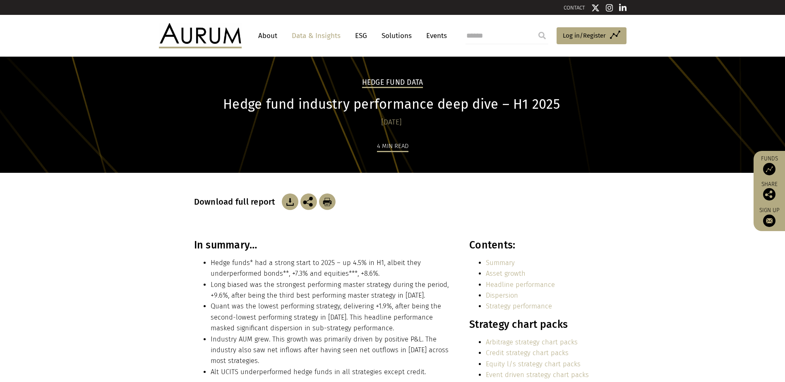
click at [290, 201] on img at bounding box center [290, 202] width 17 height 17
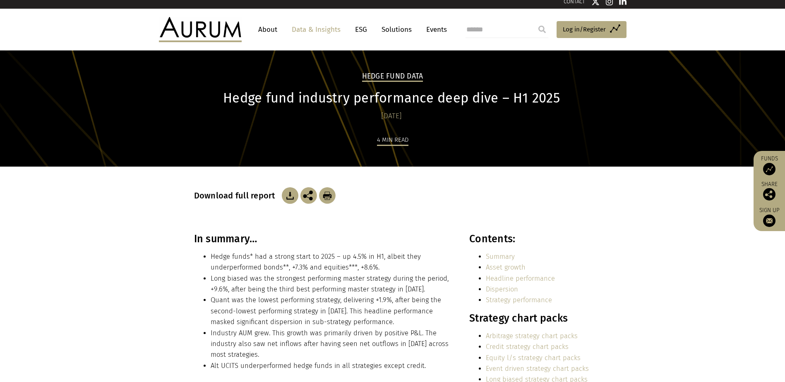
scroll to position [83, 0]
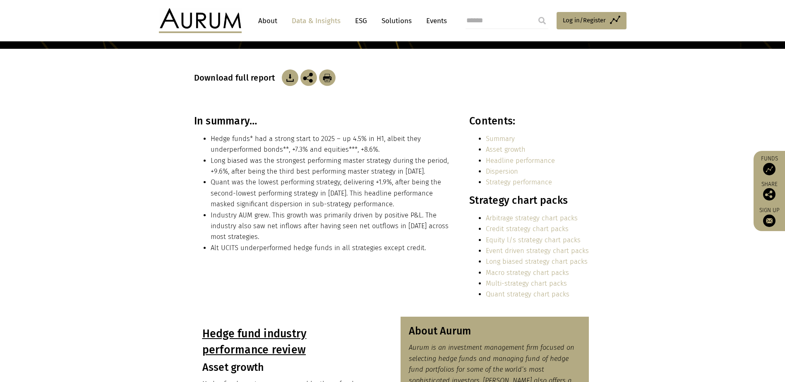
click at [514, 183] on link "Strategy performance" at bounding box center [519, 182] width 66 height 8
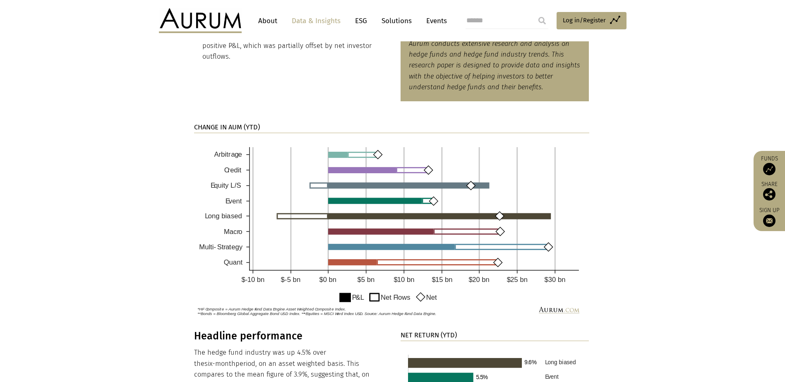
scroll to position [548, 0]
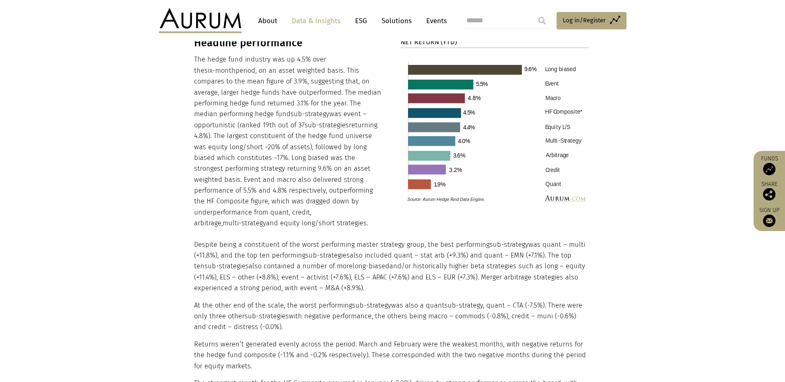
drag, startPoint x: 153, startPoint y: 116, endPoint x: 173, endPoint y: 193, distance: 79.9
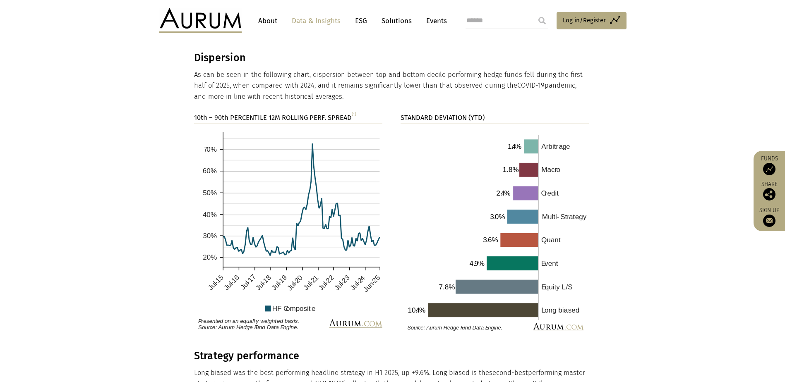
drag, startPoint x: 216, startPoint y: 170, endPoint x: 240, endPoint y: 245, distance: 79.3
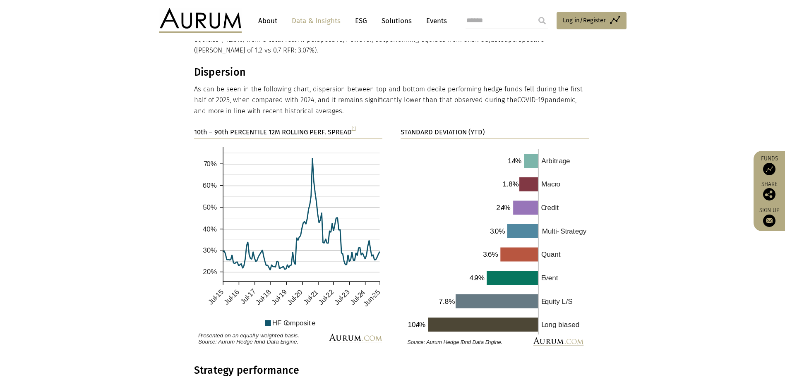
drag, startPoint x: 221, startPoint y: 162, endPoint x: 245, endPoint y: 250, distance: 91.8
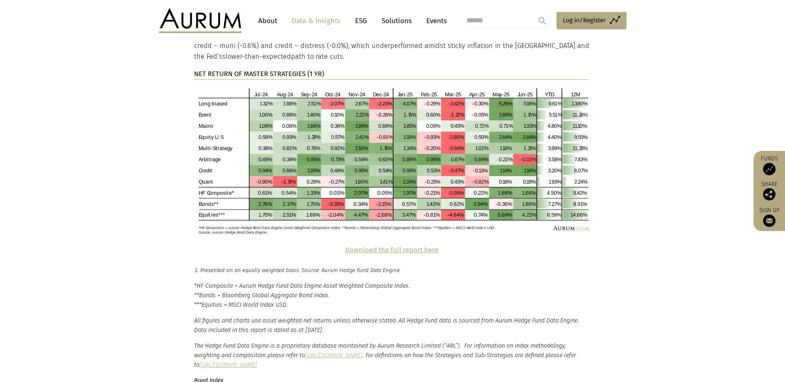
drag, startPoint x: 173, startPoint y: 195, endPoint x: 198, endPoint y: 280, distance: 88.4
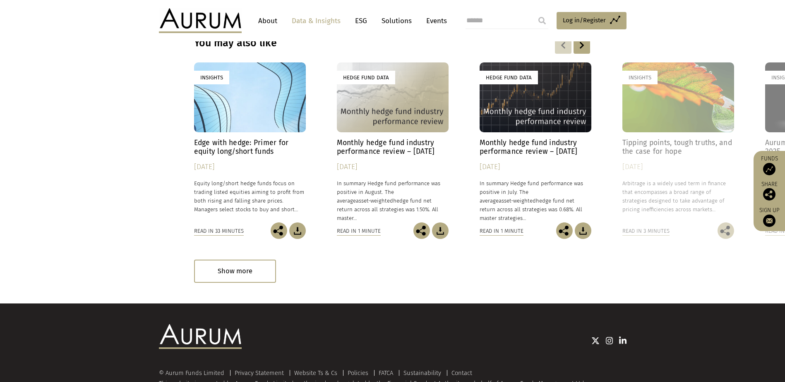
scroll to position [2450, 0]
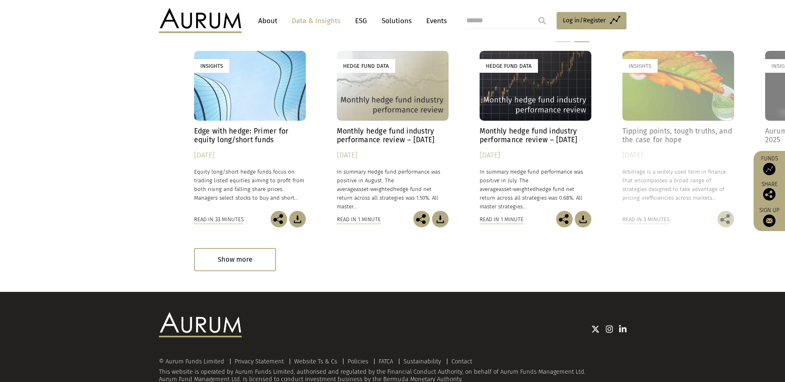
drag, startPoint x: 175, startPoint y: 176, endPoint x: 202, endPoint y: 286, distance: 113.0
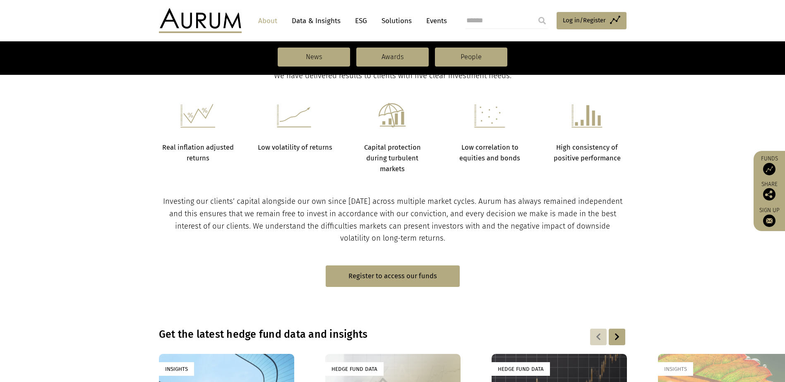
scroll to position [414, 0]
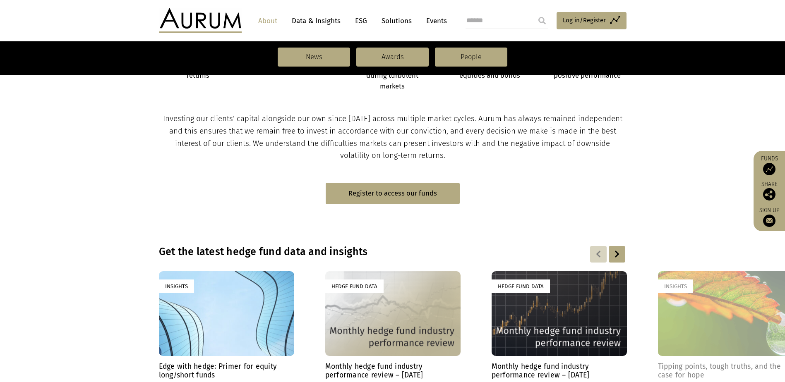
click at [314, 24] on link "Data & Insights" at bounding box center [316, 20] width 57 height 15
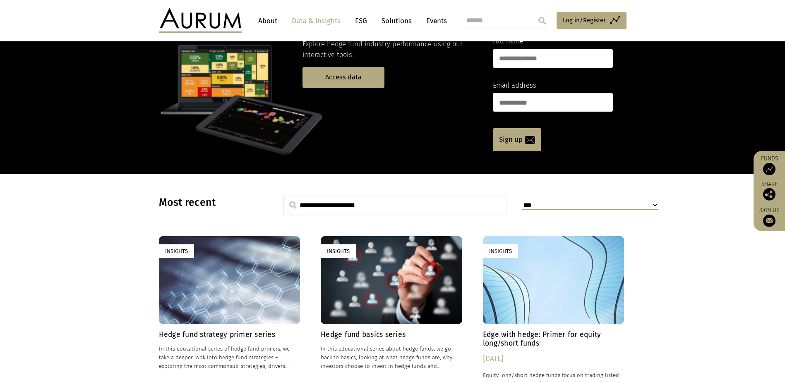
scroll to position [124, 0]
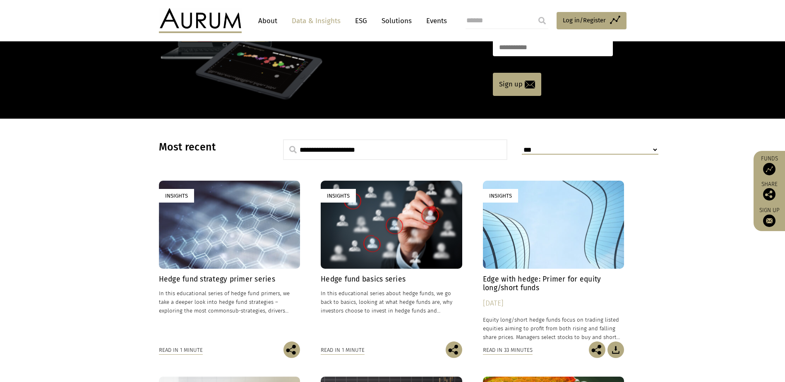
click at [221, 22] on img at bounding box center [200, 20] width 83 height 25
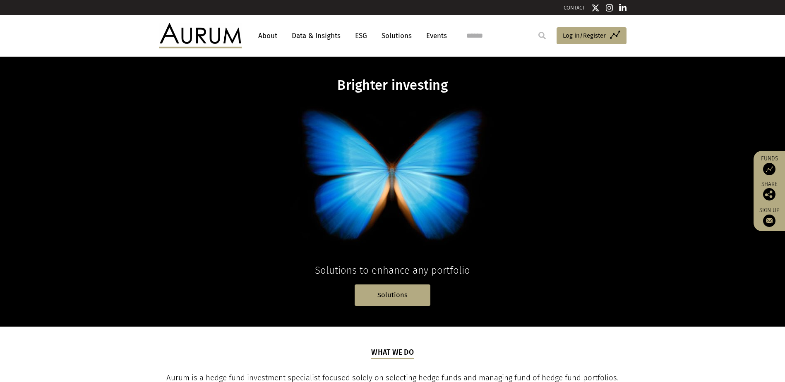
click at [328, 33] on link "Data & Insights" at bounding box center [316, 35] width 57 height 15
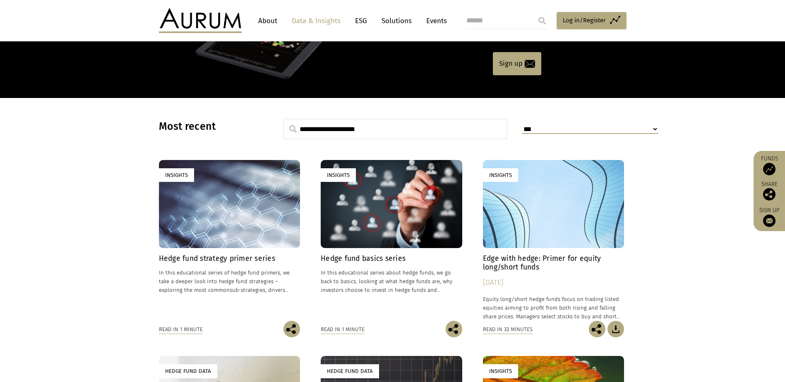
scroll to position [165, 0]
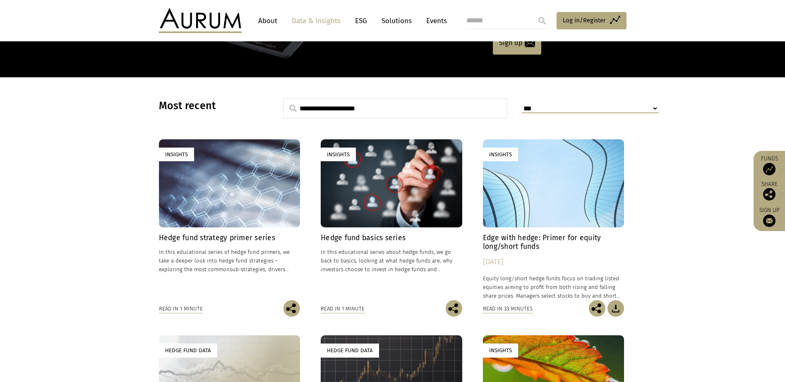
click at [553, 108] on select "**********" at bounding box center [590, 109] width 137 height 10
click at [682, 209] on section "**********" at bounding box center [392, 336] width 785 height 519
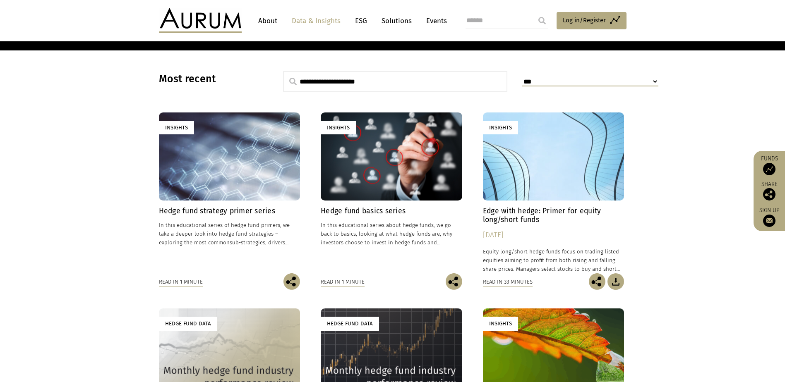
scroll to position [207, 0]
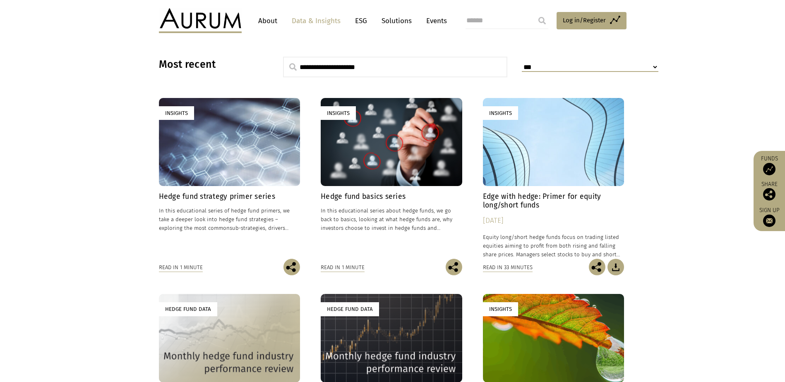
click at [565, 67] on select "**********" at bounding box center [590, 67] width 137 height 10
select select "**********"
click at [522, 62] on select "**********" at bounding box center [590, 67] width 137 height 10
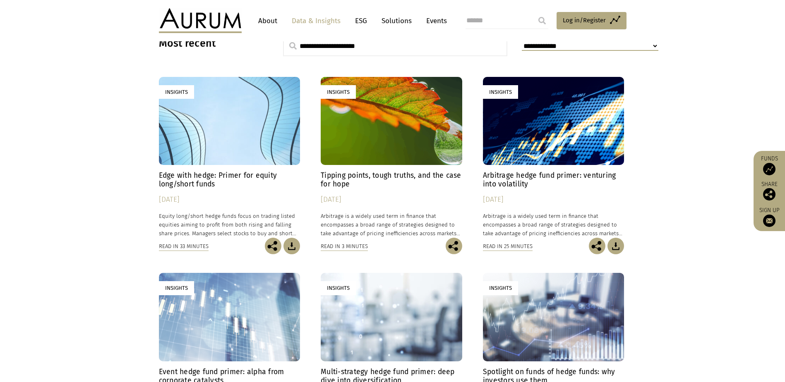
scroll to position [124, 0]
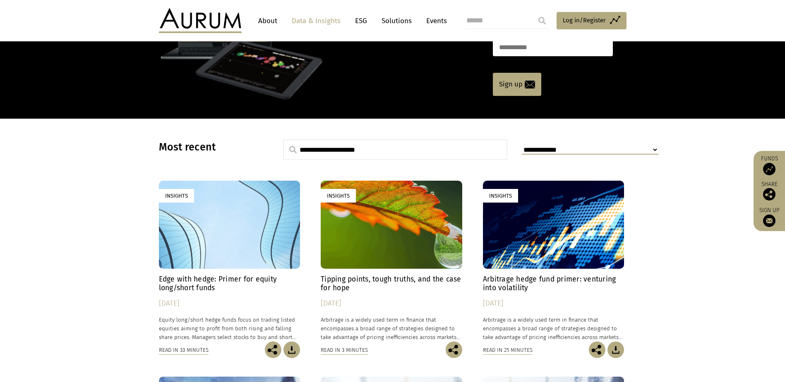
click at [592, 155] on div "**********" at bounding box center [563, 149] width 83 height 11
click at [591, 150] on select "**********" at bounding box center [590, 150] width 137 height 10
select select
click at [522, 145] on select "**********" at bounding box center [590, 150] width 137 height 10
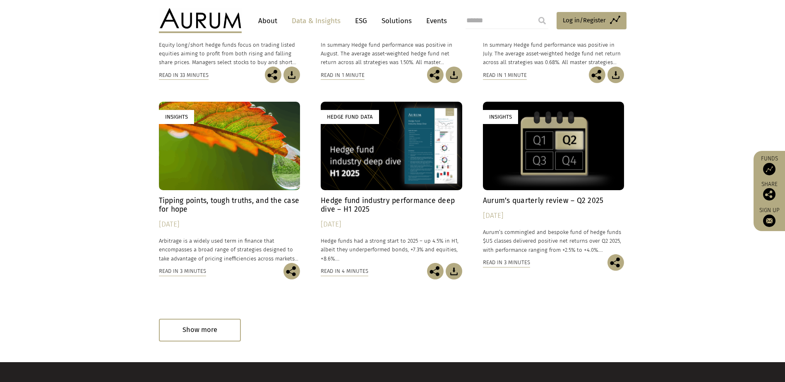
scroll to position [414, 0]
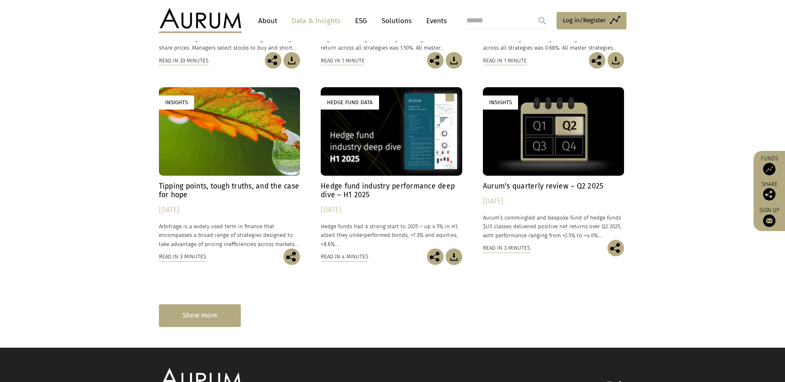
click at [214, 311] on div "Show more" at bounding box center [200, 316] width 82 height 23
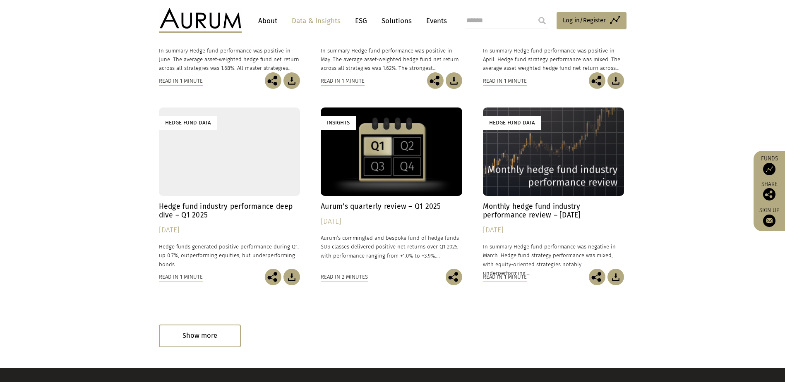
scroll to position [827, 0]
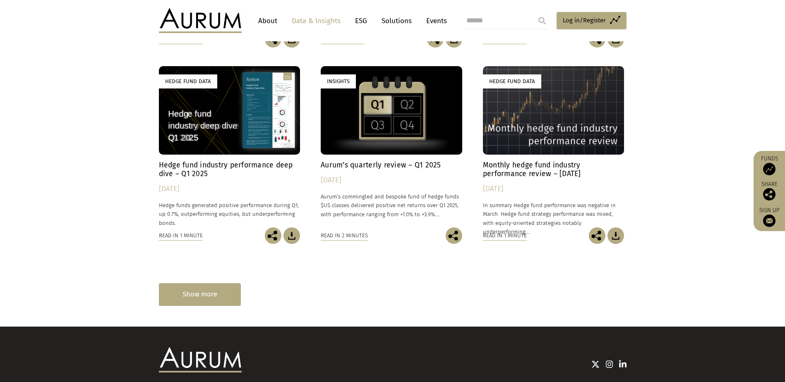
click at [204, 287] on div "Show more" at bounding box center [200, 294] width 82 height 23
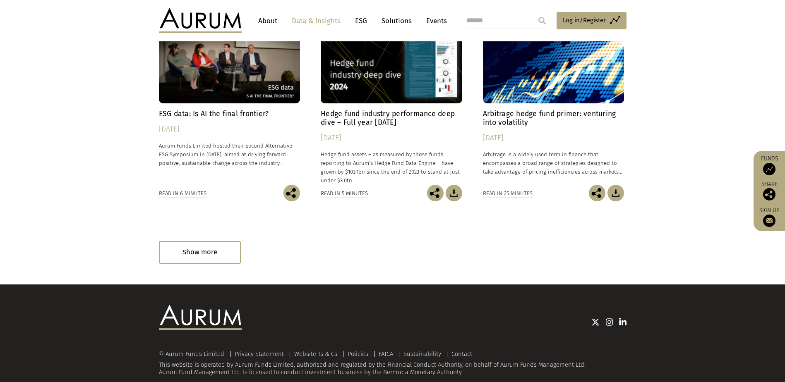
scroll to position [1324, 0]
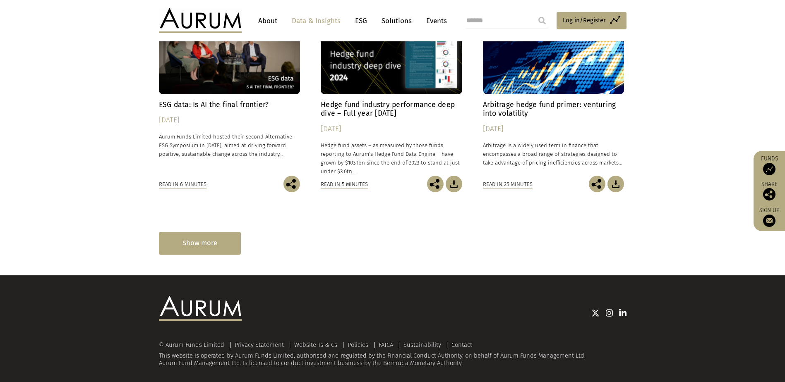
click at [211, 247] on div "Show more" at bounding box center [200, 243] width 82 height 23
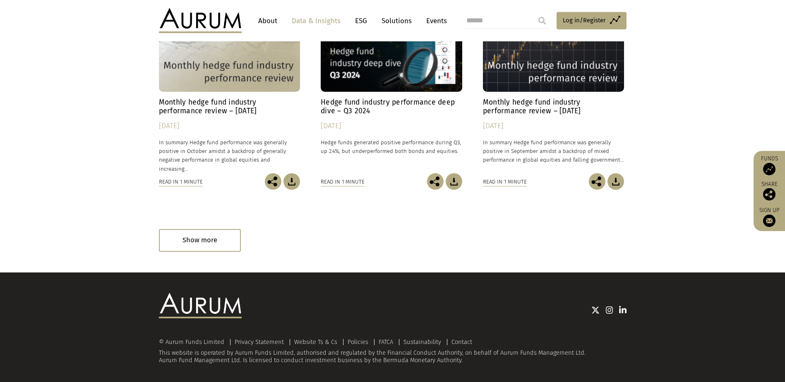
scroll to position [1740, 0]
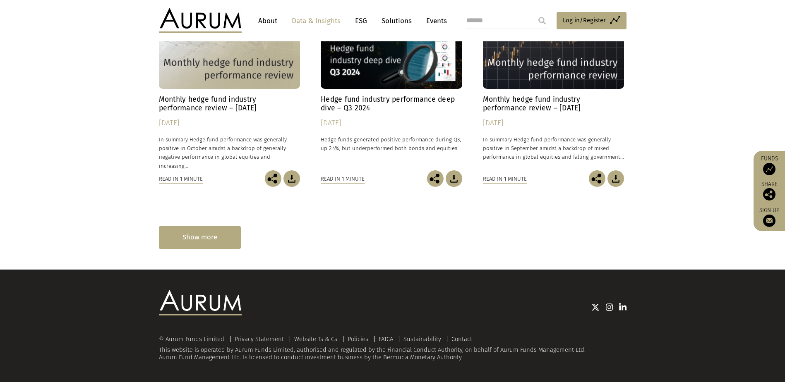
click at [204, 239] on div "Show more" at bounding box center [200, 237] width 82 height 23
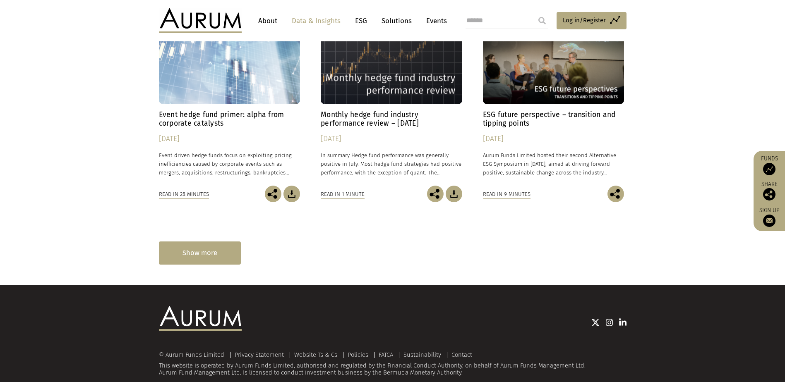
scroll to position [2150, 0]
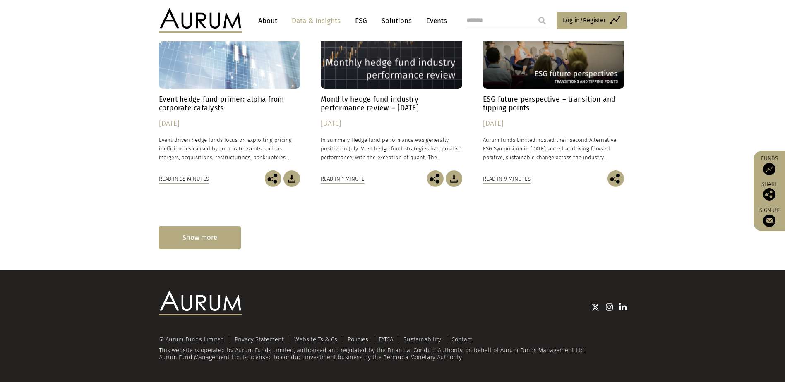
click at [189, 229] on div "Show more" at bounding box center [200, 237] width 82 height 23
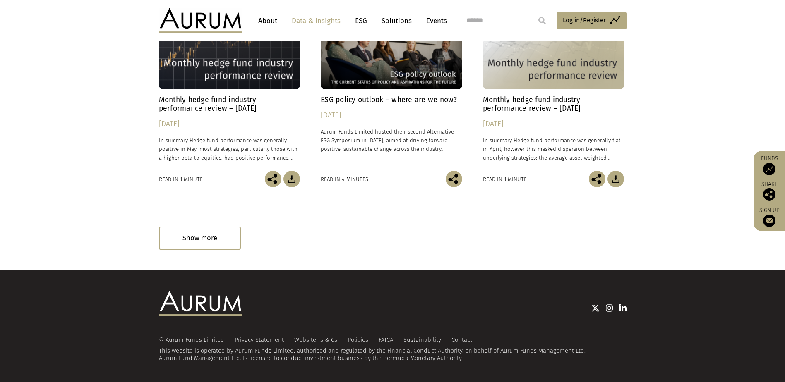
scroll to position [2560, 0]
click at [172, 244] on div "Show more" at bounding box center [200, 237] width 82 height 23
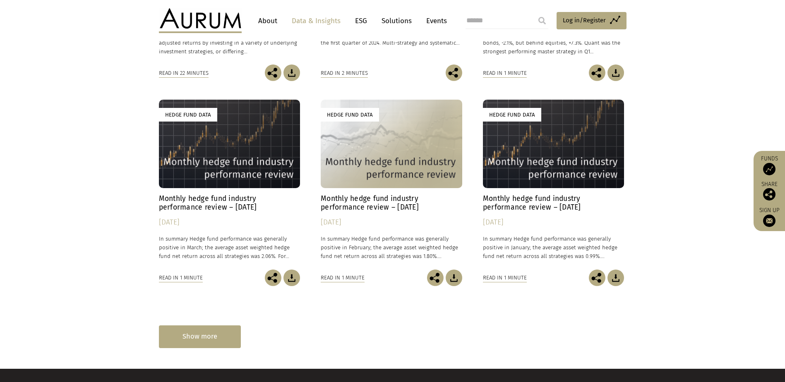
scroll to position [2891, 0]
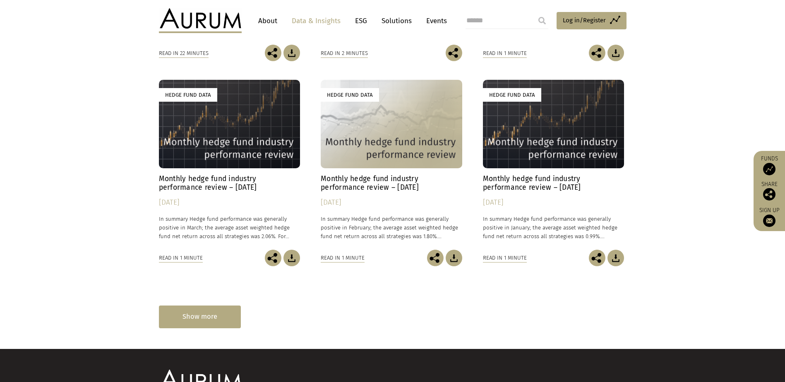
click at [215, 319] on div "Show more" at bounding box center [200, 317] width 82 height 23
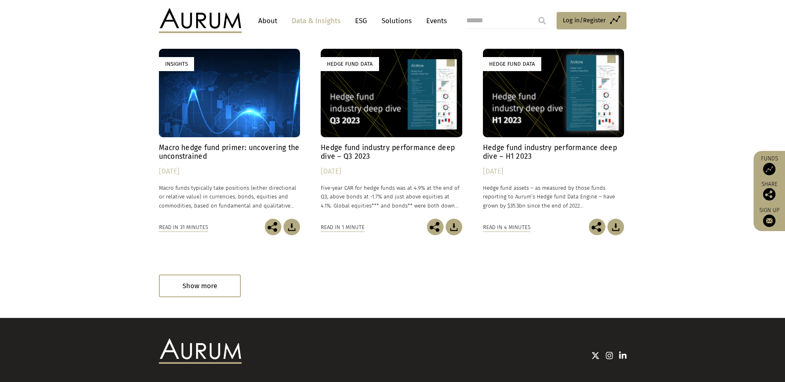
scroll to position [3342, 0]
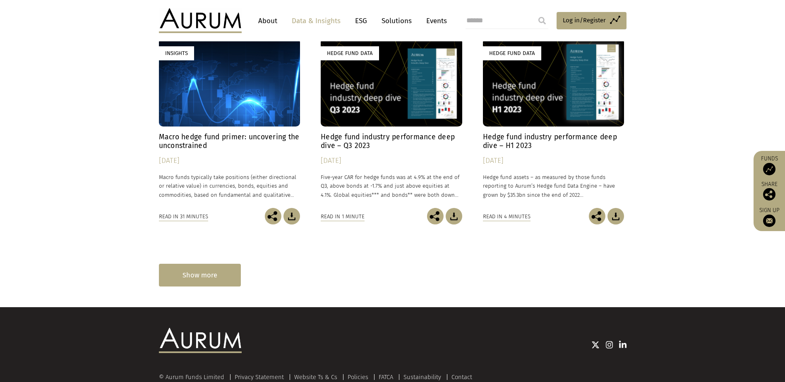
click at [221, 273] on div "Show more" at bounding box center [200, 275] width 82 height 23
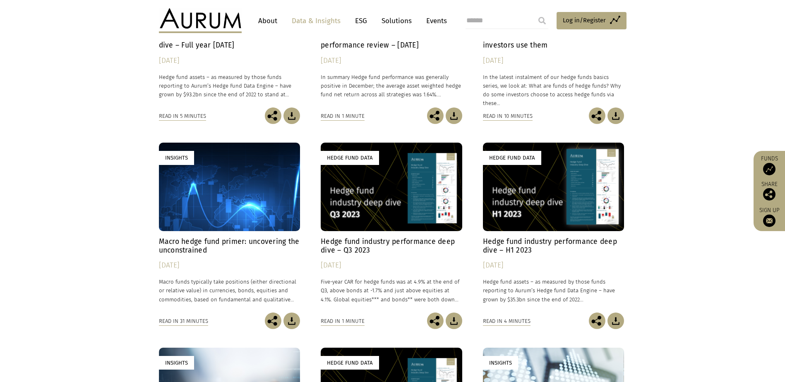
scroll to position [3480, 0]
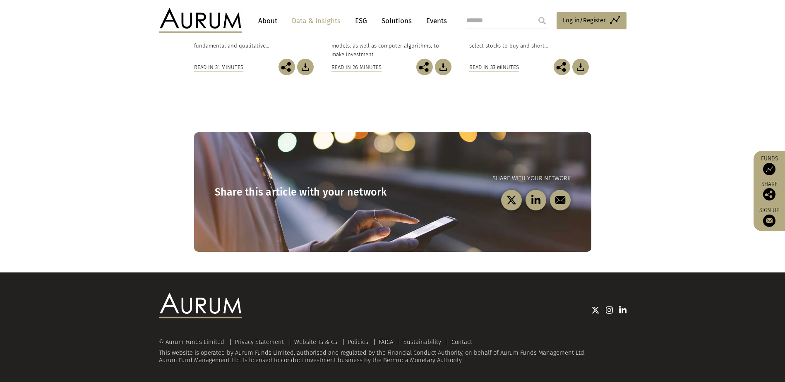
scroll to position [541, 0]
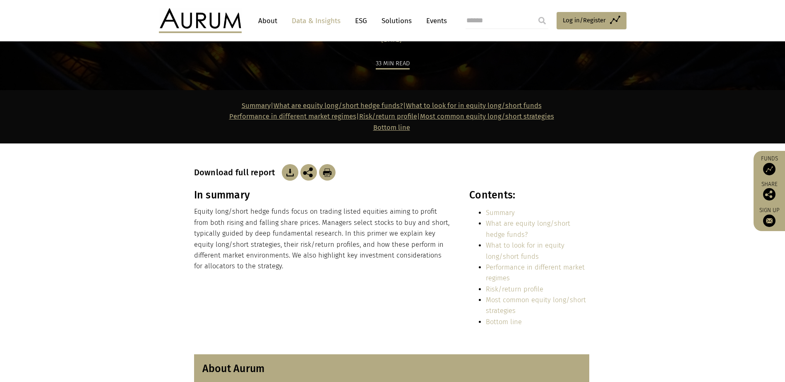
scroll to position [41, 0]
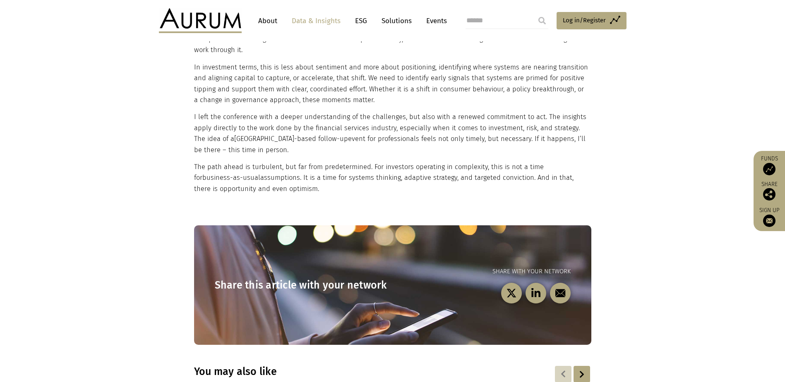
drag, startPoint x: 200, startPoint y: 158, endPoint x: 221, endPoint y: 249, distance: 93.9
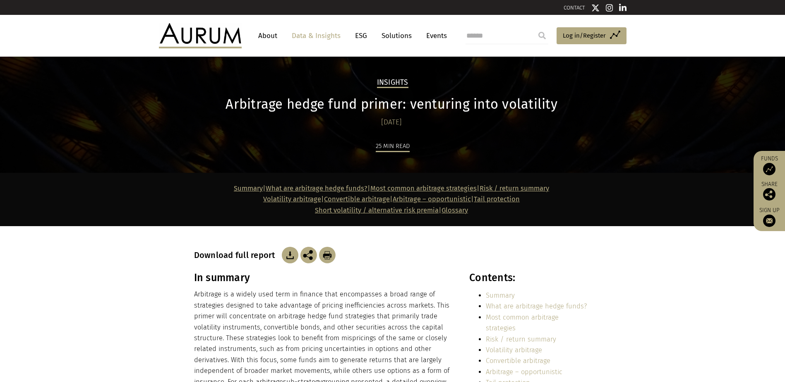
click at [291, 254] on img at bounding box center [290, 255] width 17 height 17
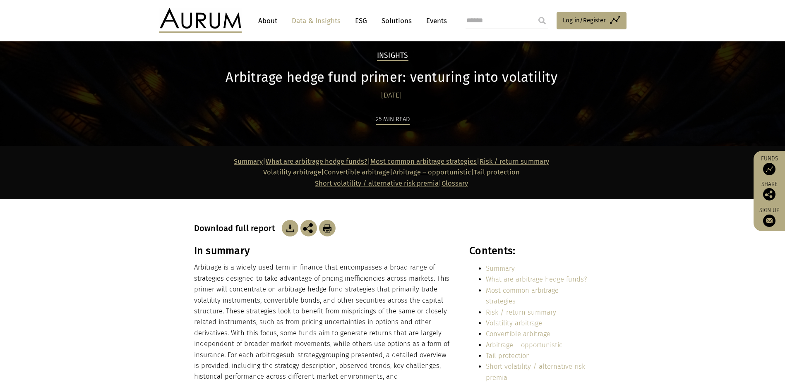
scroll to position [41, 0]
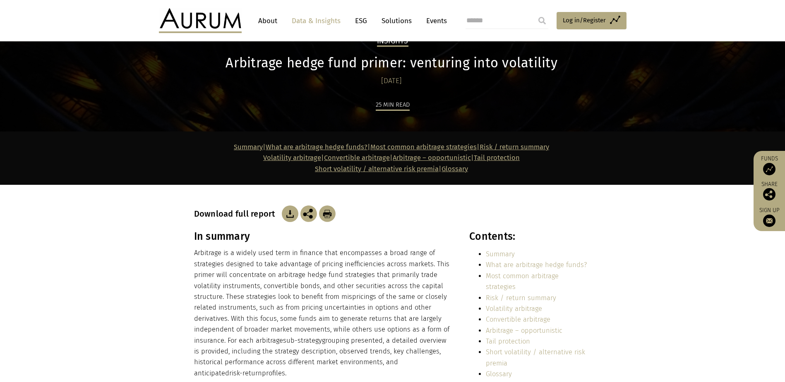
click at [285, 215] on img at bounding box center [290, 214] width 17 height 17
click at [318, 149] on link "What are arbitrage hedge funds?" at bounding box center [317, 147] width 102 height 8
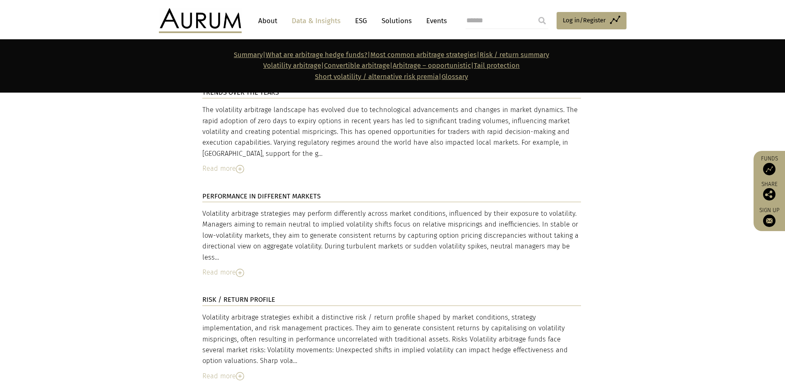
drag, startPoint x: 264, startPoint y: 185, endPoint x: 300, endPoint y: 326, distance: 145.9
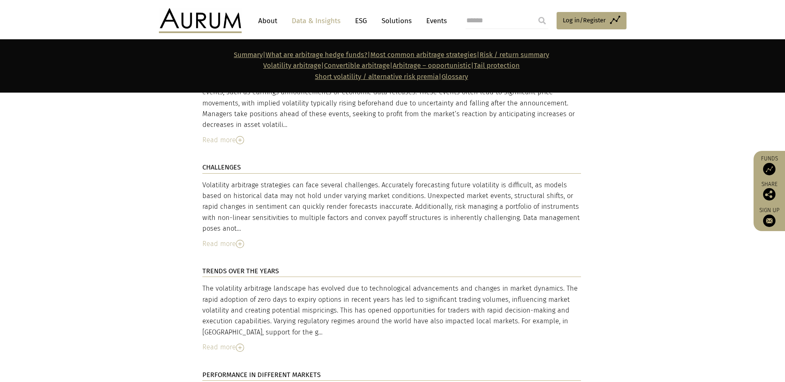
drag, startPoint x: 276, startPoint y: 209, endPoint x: 257, endPoint y: 126, distance: 84.8
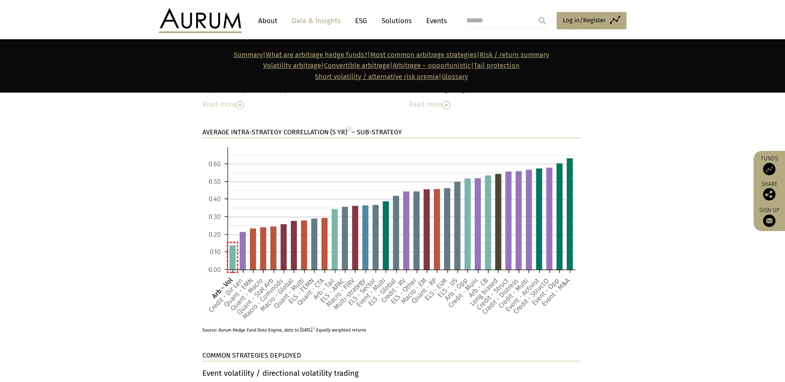
scroll to position [1966, 0]
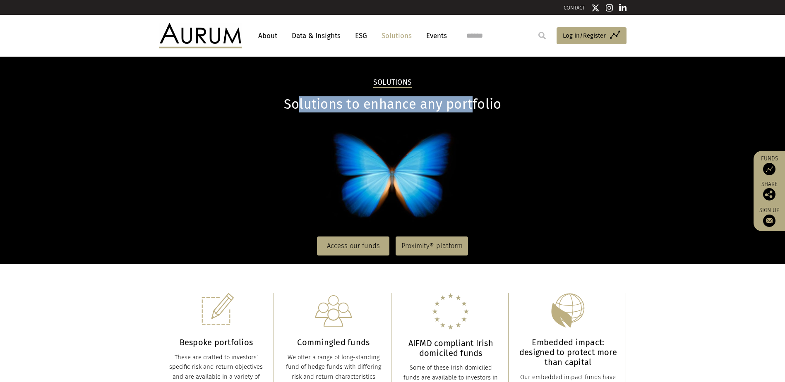
drag, startPoint x: 398, startPoint y: 106, endPoint x: 473, endPoint y: 106, distance: 75.3
click at [473, 106] on h1 "Solutions to enhance any portfolio" at bounding box center [393, 104] width 468 height 16
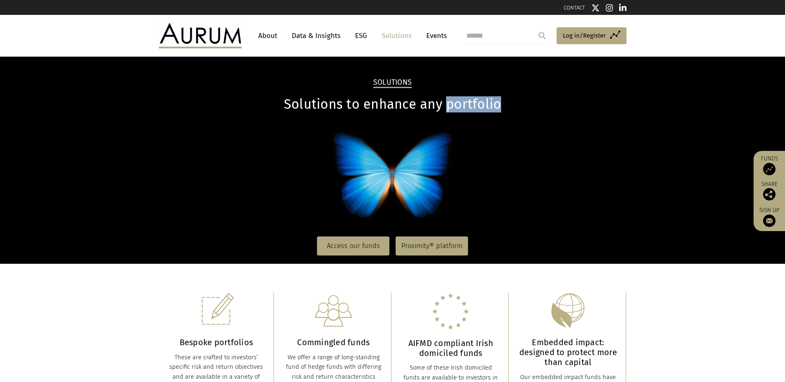
click at [473, 106] on h1 "Solutions to enhance any portfolio" at bounding box center [393, 104] width 468 height 16
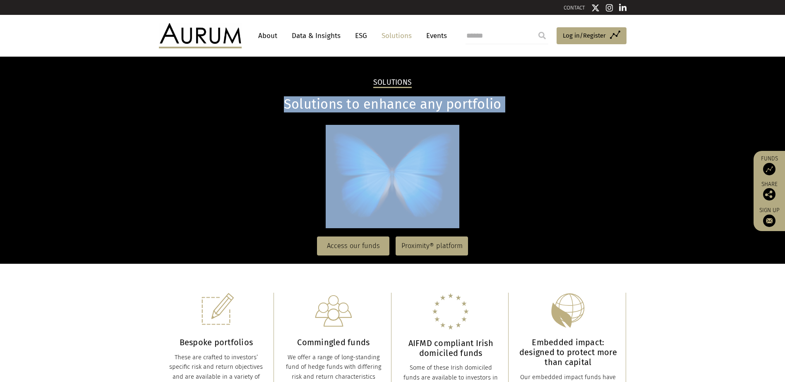
click at [473, 106] on h1 "Solutions to enhance any portfolio" at bounding box center [393, 104] width 468 height 16
drag, startPoint x: 473, startPoint y: 106, endPoint x: 467, endPoint y: 104, distance: 6.5
click at [467, 104] on h1 "Solutions to enhance any portfolio" at bounding box center [393, 104] width 468 height 16
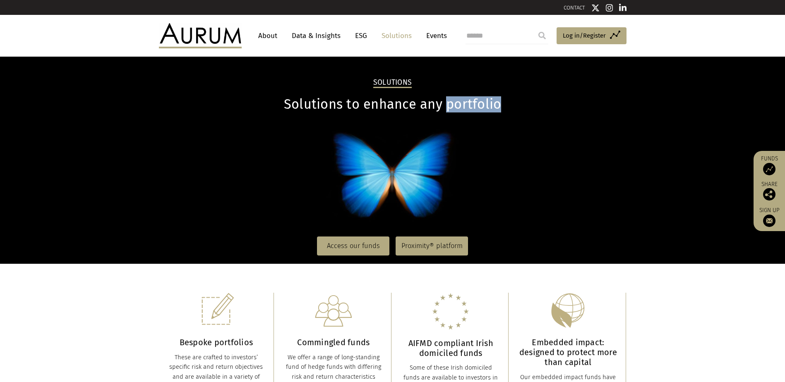
click at [467, 104] on h1 "Solutions to enhance any portfolio" at bounding box center [393, 104] width 468 height 16
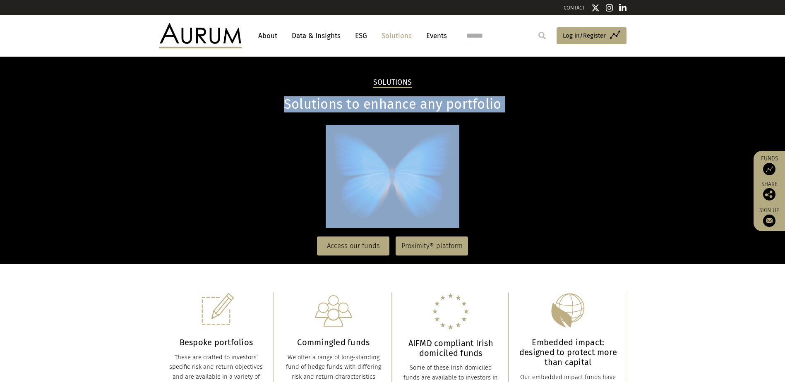
click at [467, 104] on h1 "Solutions to enhance any portfolio" at bounding box center [393, 104] width 468 height 16
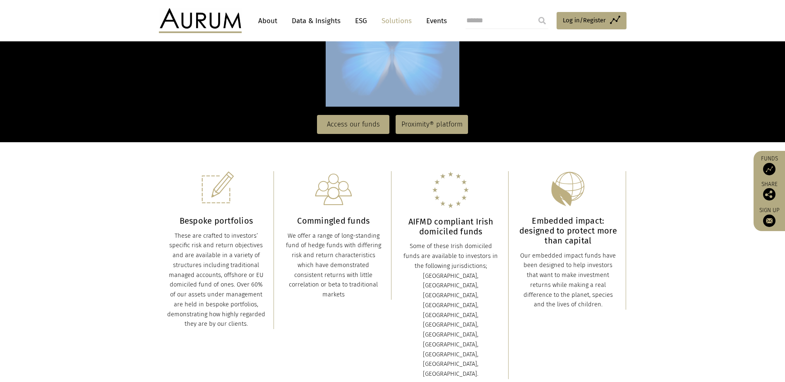
scroll to position [124, 0]
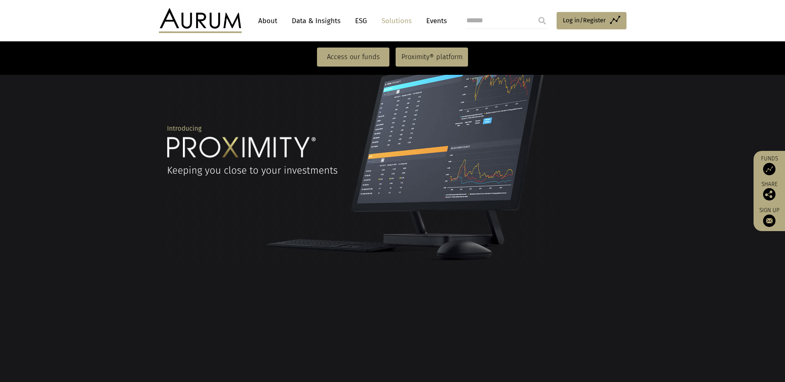
drag, startPoint x: 478, startPoint y: 262, endPoint x: 487, endPoint y: 285, distance: 24.7
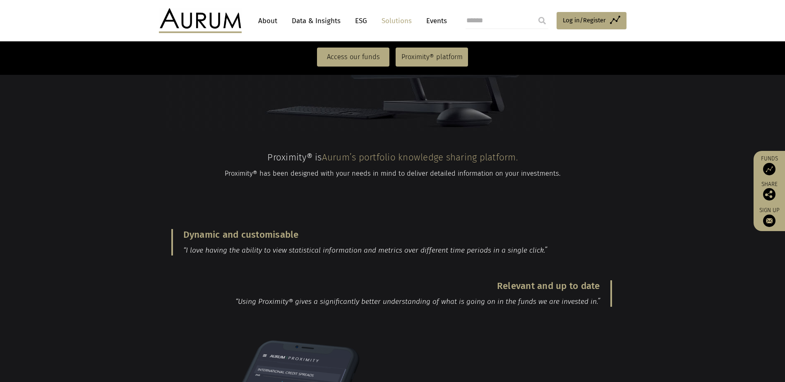
drag, startPoint x: 487, startPoint y: 285, endPoint x: 493, endPoint y: 330, distance: 45.1
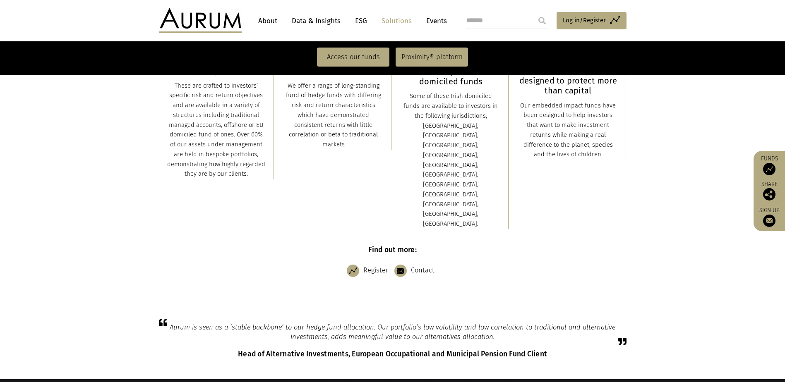
drag, startPoint x: 493, startPoint y: 330, endPoint x: 477, endPoint y: 226, distance: 105.1
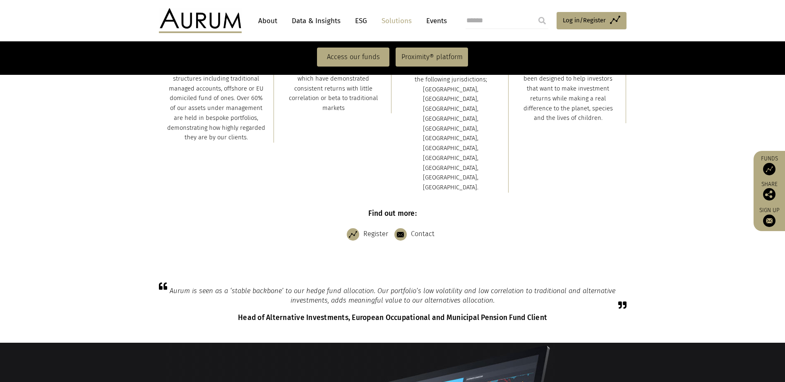
drag, startPoint x: 477, startPoint y: 226, endPoint x: 503, endPoint y: 317, distance: 94.3
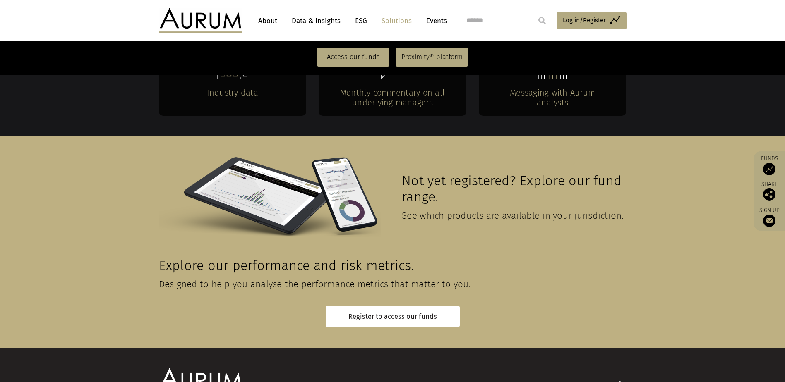
scroll to position [1816, 0]
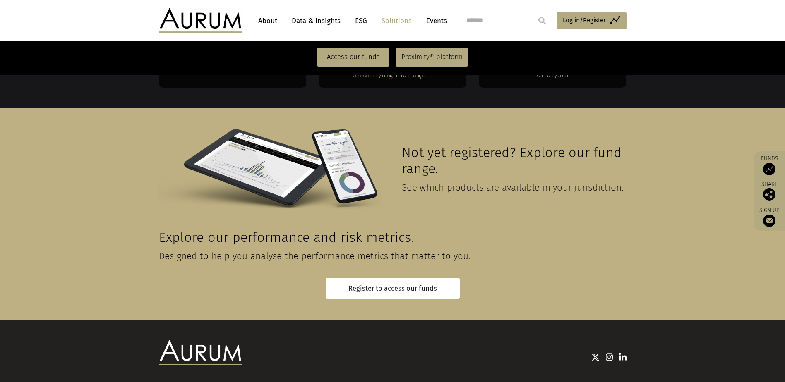
drag, startPoint x: 156, startPoint y: 141, endPoint x: 189, endPoint y: 241, distance: 105.5
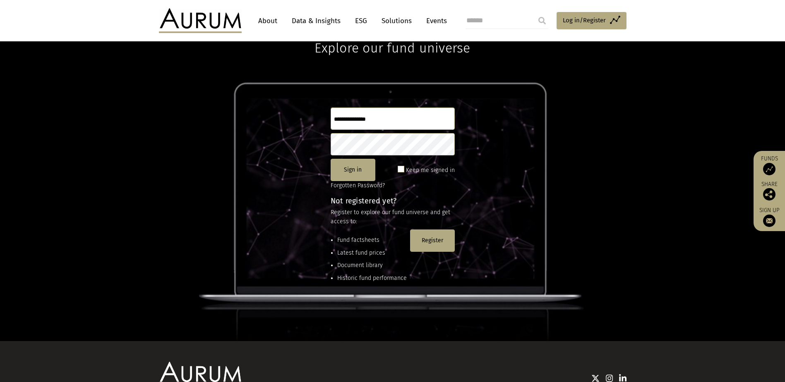
scroll to position [113, 0]
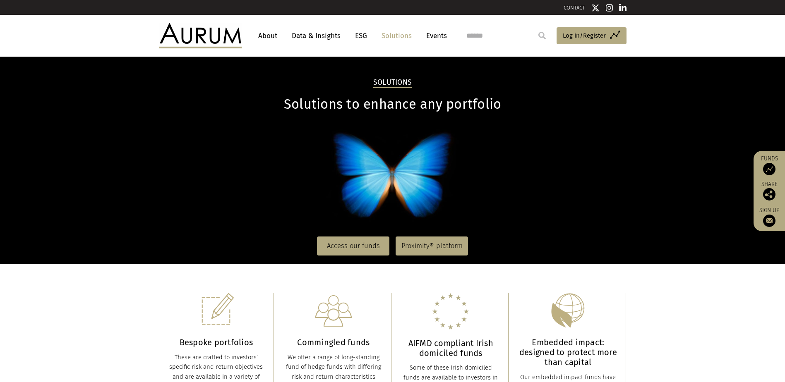
drag, startPoint x: 654, startPoint y: 241, endPoint x: 583, endPoint y: 61, distance: 193.4
click at [446, 35] on li "Events" at bounding box center [436, 35] width 29 height 15
click at [435, 35] on link "Events" at bounding box center [434, 35] width 25 height 15
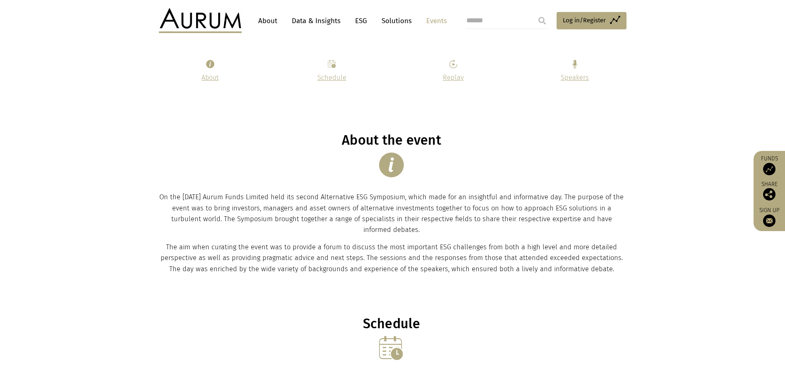
scroll to position [207, 0]
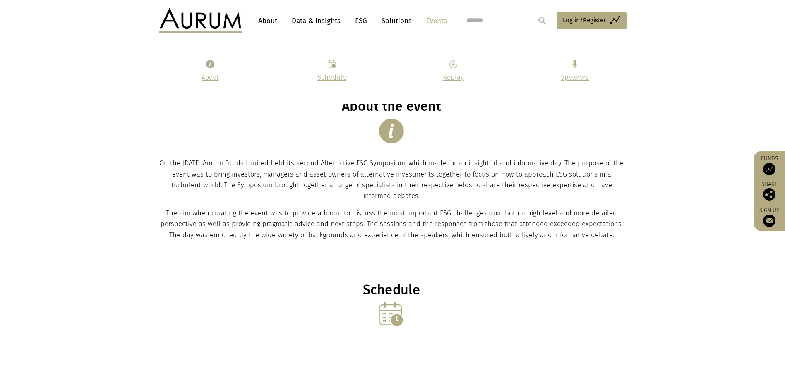
click at [431, 24] on link "Events" at bounding box center [434, 20] width 25 height 15
click at [399, 22] on link "Solutions" at bounding box center [396, 20] width 38 height 15
click at [359, 21] on link "ESG" at bounding box center [361, 20] width 20 height 15
click at [330, 21] on link "Data & Insights" at bounding box center [316, 20] width 57 height 15
click at [275, 21] on link "About" at bounding box center [267, 20] width 27 height 15
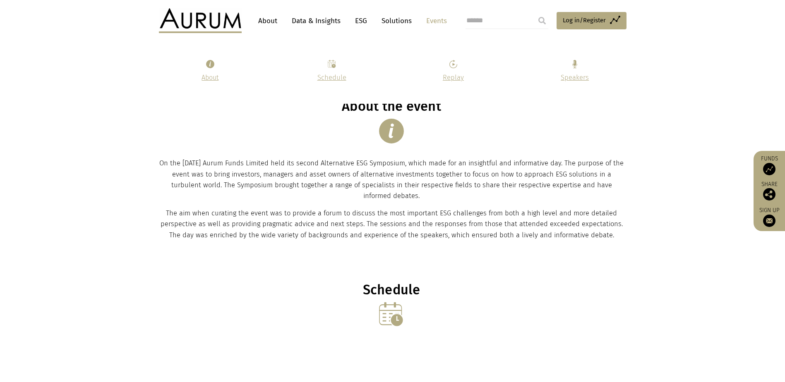
click at [196, 30] on img at bounding box center [200, 20] width 83 height 25
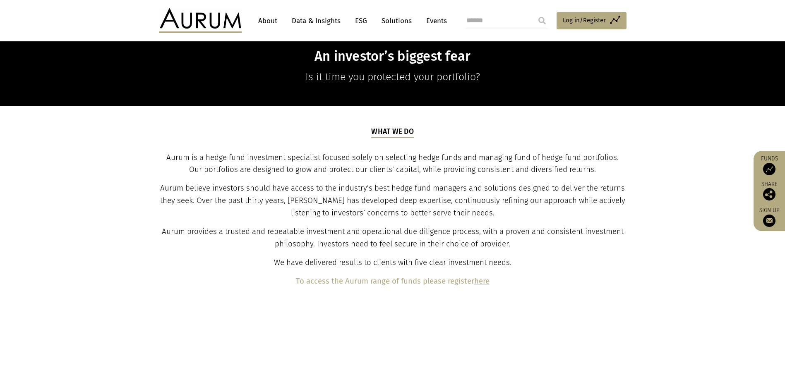
drag, startPoint x: 407, startPoint y: 141, endPoint x: 414, endPoint y: 194, distance: 54.2
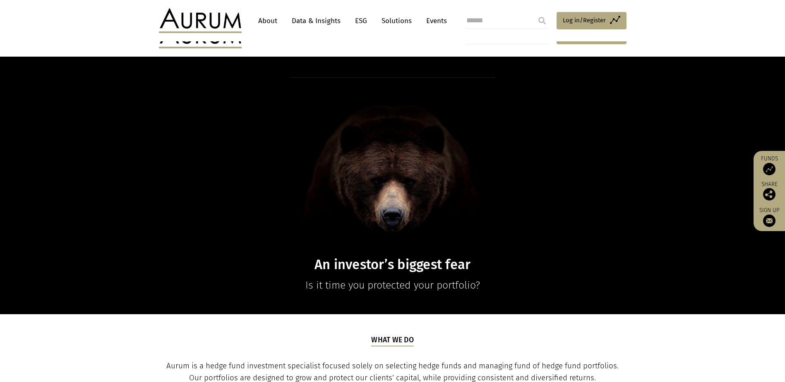
drag, startPoint x: 697, startPoint y: 215, endPoint x: 604, endPoint y: 32, distance: 204.8
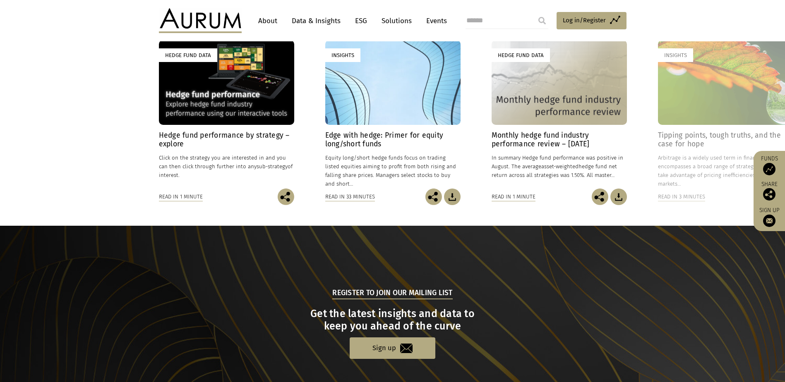
drag, startPoint x: 214, startPoint y: 120, endPoint x: 258, endPoint y: 221, distance: 110.3
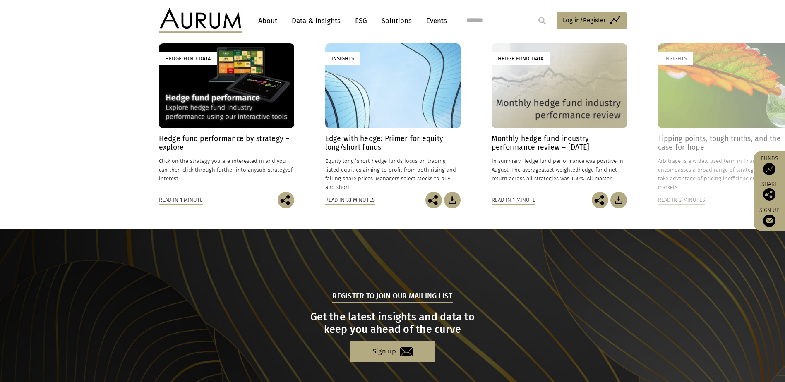
scroll to position [340, 0]
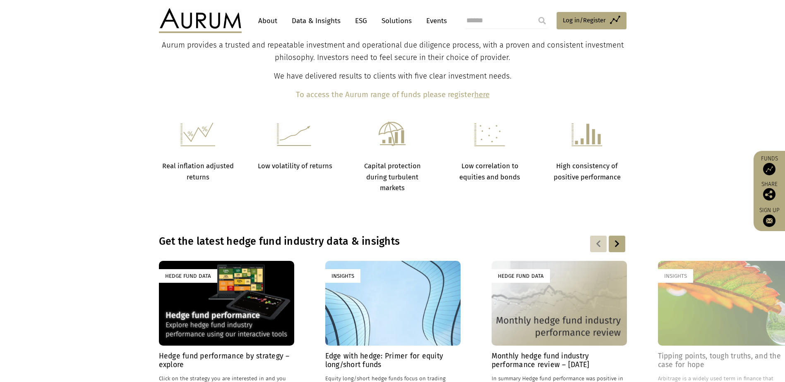
drag, startPoint x: 243, startPoint y: 180, endPoint x: 218, endPoint y: 110, distance: 74.6
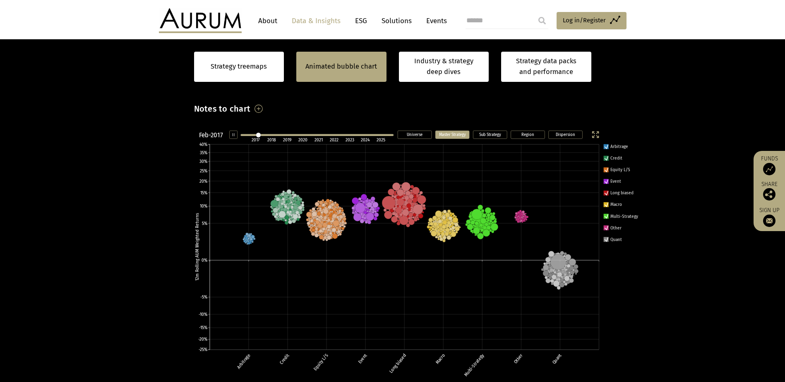
scroll to position [158, 0]
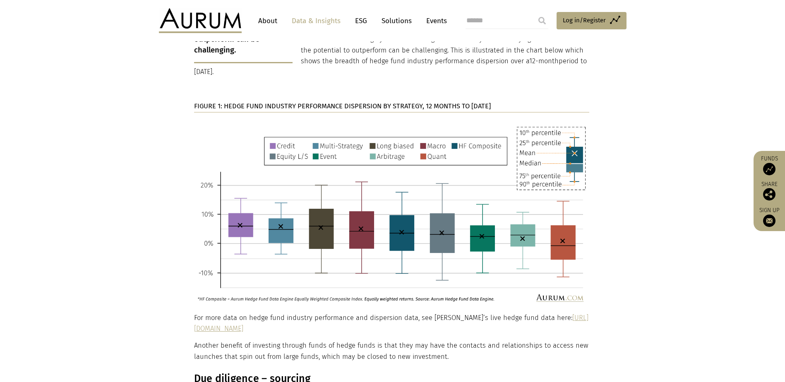
scroll to position [1200, 0]
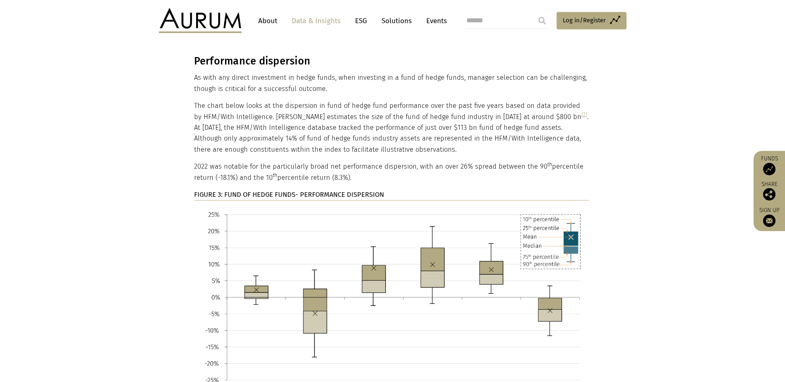
drag, startPoint x: 174, startPoint y: 120, endPoint x: 188, endPoint y: 175, distance: 56.4
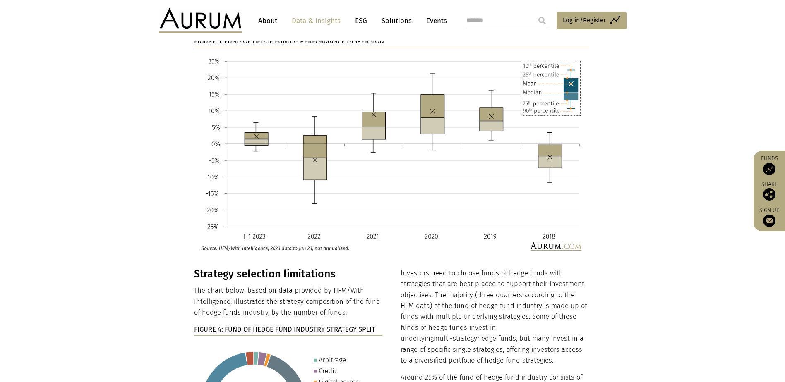
drag, startPoint x: 197, startPoint y: 134, endPoint x: 197, endPoint y: 153, distance: 19.0
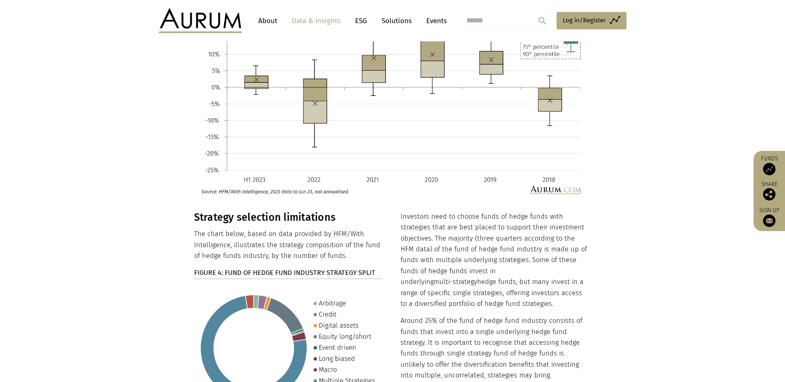
drag, startPoint x: 181, startPoint y: 171, endPoint x: 188, endPoint y: 200, distance: 29.5
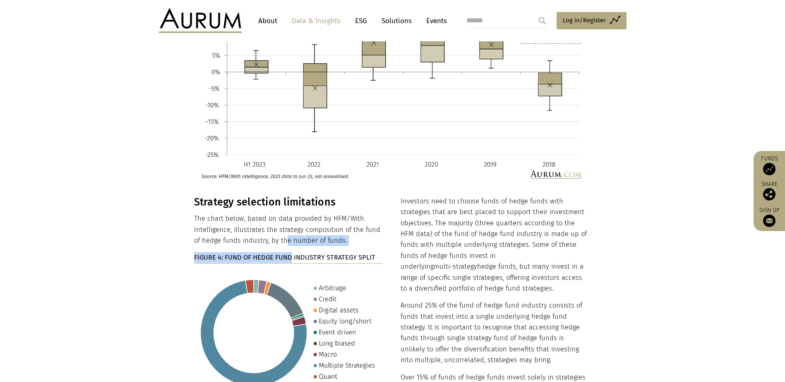
drag, startPoint x: 293, startPoint y: 227, endPoint x: 281, endPoint y: 219, distance: 14.1
click at [281, 219] on div "Strategy selection limitations The chart below, based on data provided by HFM/W…" at bounding box center [288, 307] width 189 height 223
drag, startPoint x: 281, startPoint y: 219, endPoint x: 270, endPoint y: 213, distance: 12.8
click at [277, 217] on p "The chart below, based on data provided by HFM/With Intelligence, illustrates t…" at bounding box center [288, 229] width 189 height 33
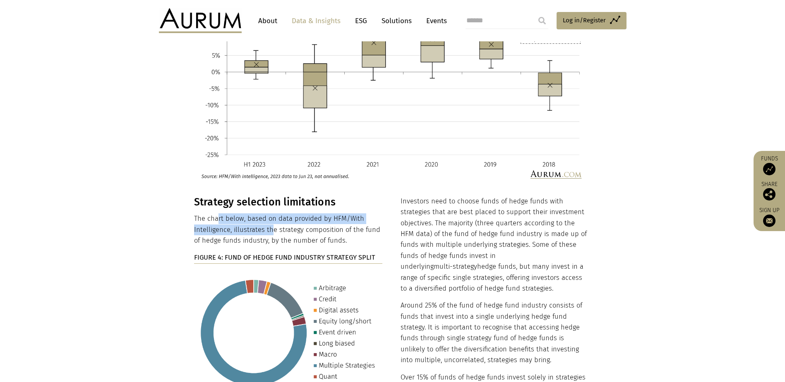
drag, startPoint x: 270, startPoint y: 213, endPoint x: 210, endPoint y: 199, distance: 61.1
click at [210, 213] on p "The chart below, based on data provided by HFM/With Intelligence, illustrates t…" at bounding box center [288, 229] width 189 height 33
click at [209, 213] on p "The chart below, based on data provided by HFM/With Intelligence, illustrates t…" at bounding box center [288, 229] width 189 height 33
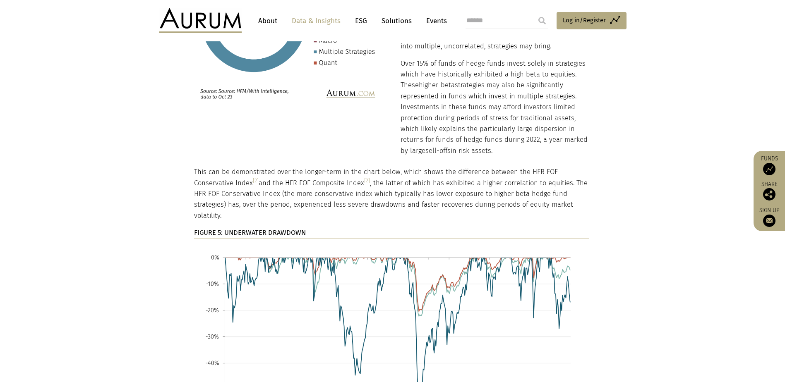
drag, startPoint x: 181, startPoint y: 159, endPoint x: 187, endPoint y: 224, distance: 65.2
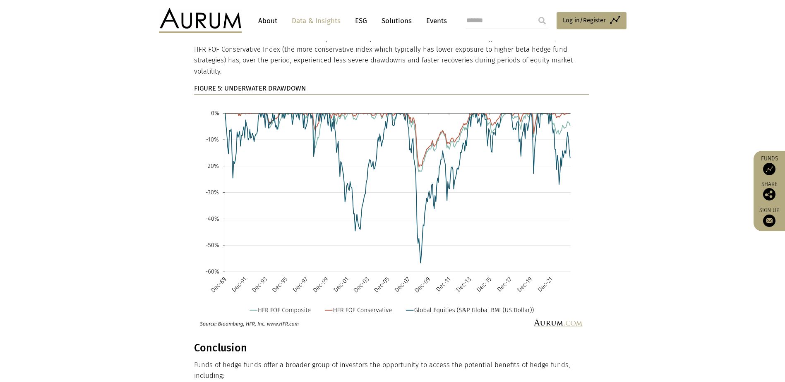
scroll to position [3676, 0]
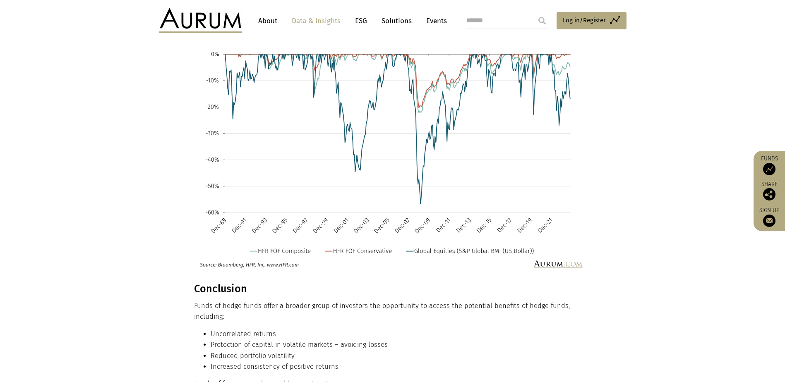
drag, startPoint x: 179, startPoint y: 166, endPoint x: 184, endPoint y: 212, distance: 46.2
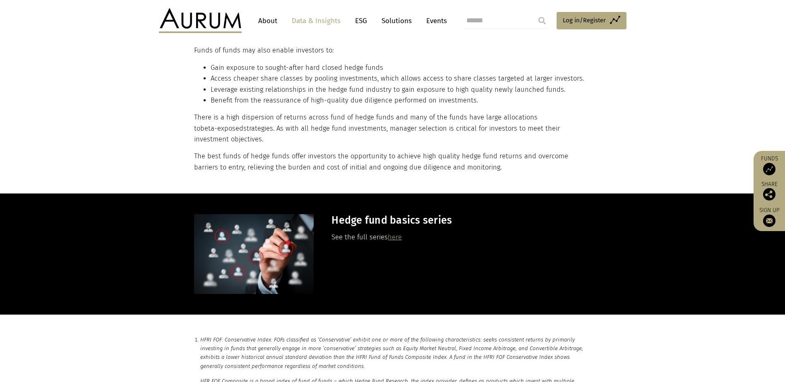
drag, startPoint x: 181, startPoint y: 145, endPoint x: 187, endPoint y: 217, distance: 72.2
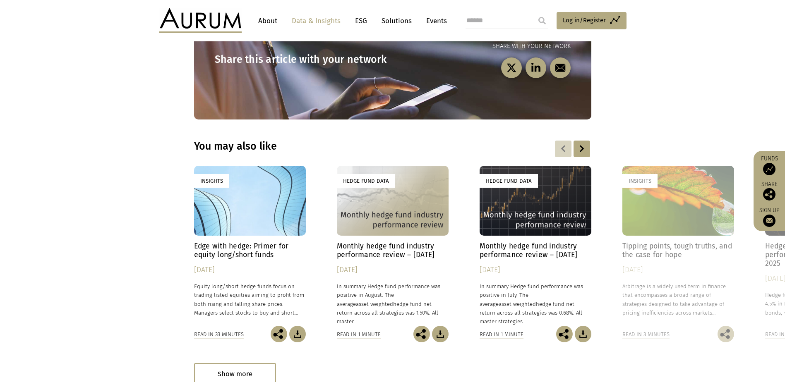
drag, startPoint x: 181, startPoint y: 168, endPoint x: 194, endPoint y: 268, distance: 100.6
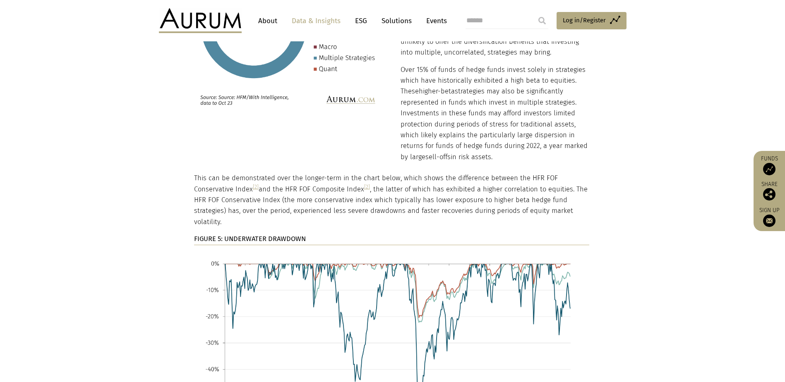
drag, startPoint x: 194, startPoint y: 268, endPoint x: 177, endPoint y: 139, distance: 129.8
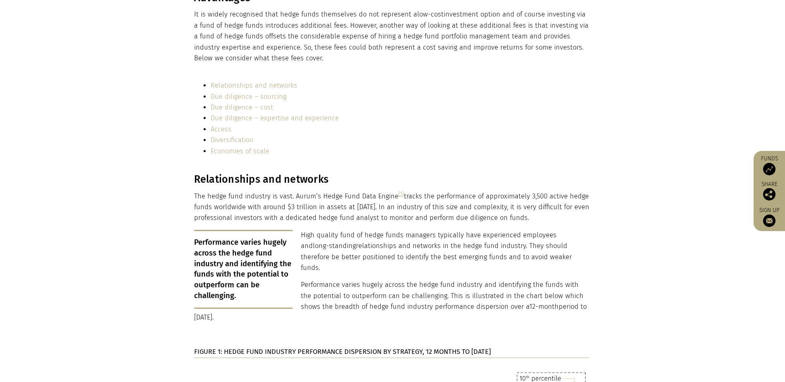
scroll to position [0, 0]
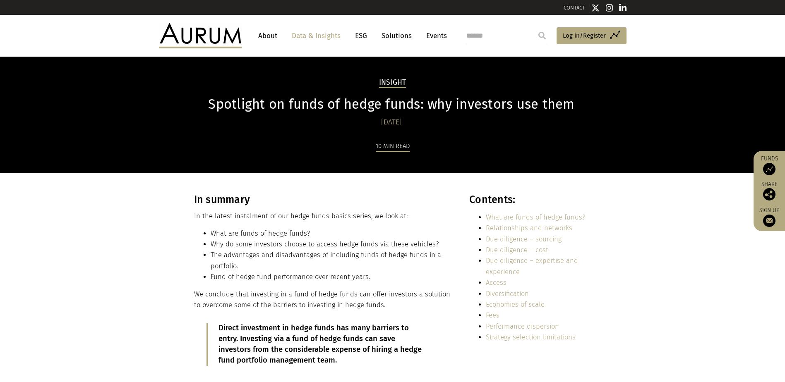
drag, startPoint x: 186, startPoint y: 216, endPoint x: 95, endPoint y: -11, distance: 245.1
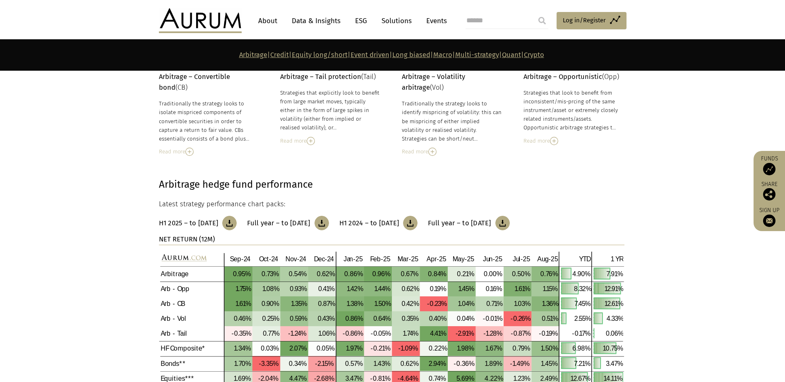
scroll to position [165, 0]
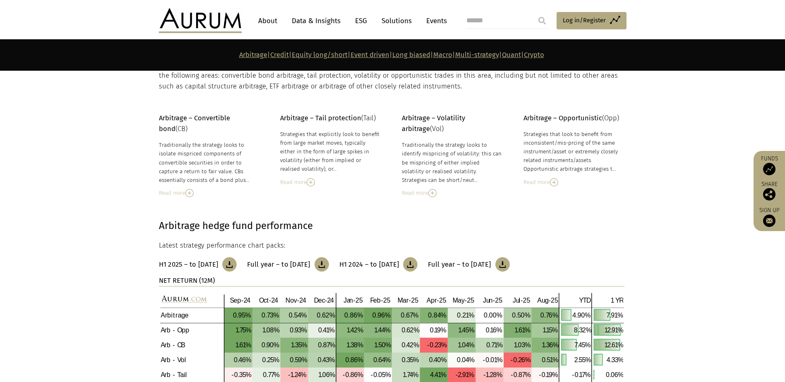
click at [309, 182] on img at bounding box center [311, 182] width 8 height 8
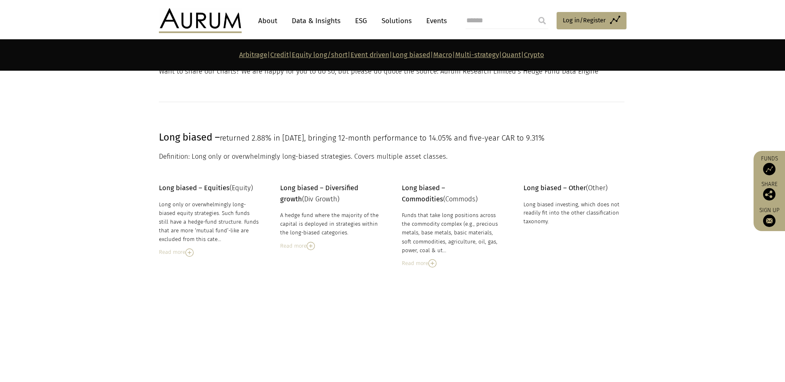
scroll to position [2441, 0]
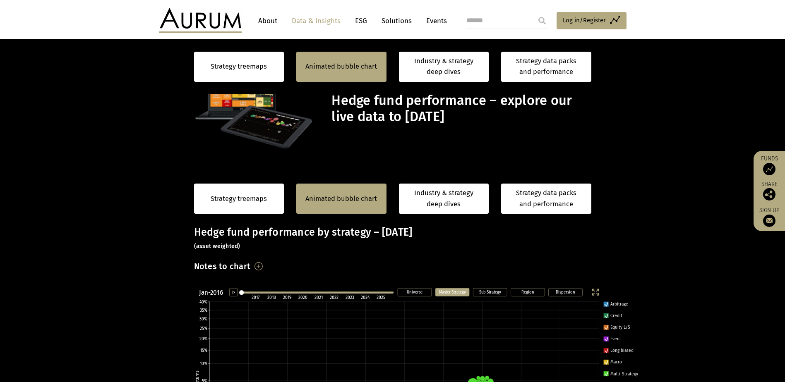
scroll to position [613, 0]
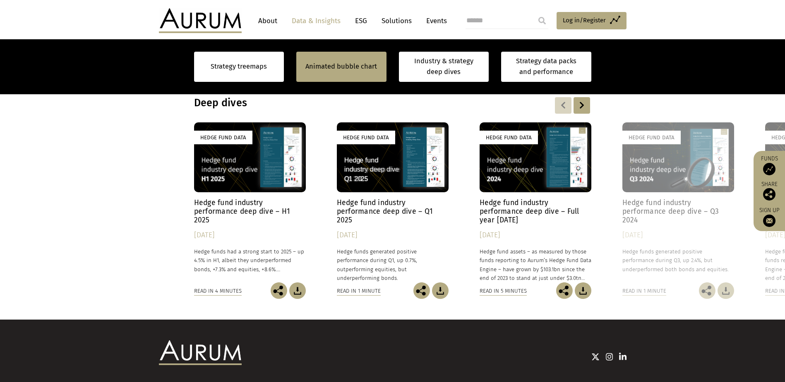
drag, startPoint x: 157, startPoint y: 73, endPoint x: 173, endPoint y: 177, distance: 105.4
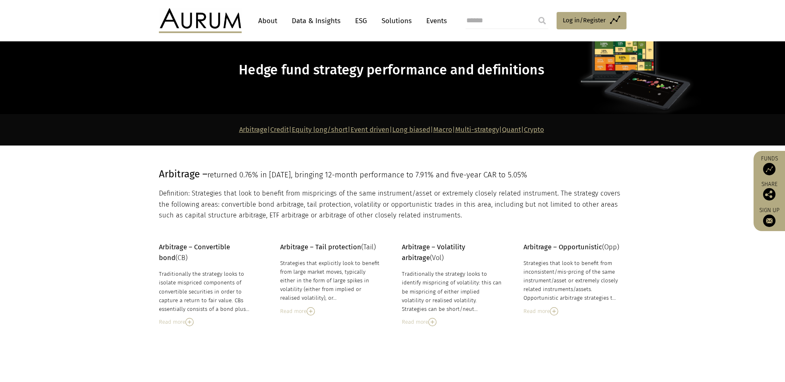
scroll to position [109, 0]
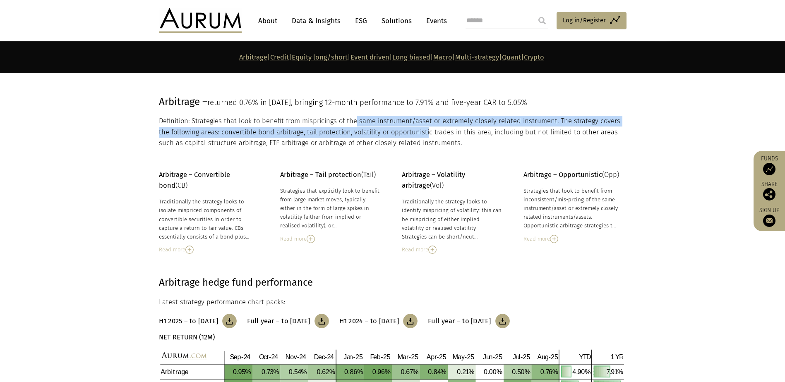
drag, startPoint x: 414, startPoint y: 134, endPoint x: 340, endPoint y: 117, distance: 75.4
click at [346, 117] on p "Definition: Strategies that look to benefit from mispricings of the same instru…" at bounding box center [391, 132] width 465 height 33
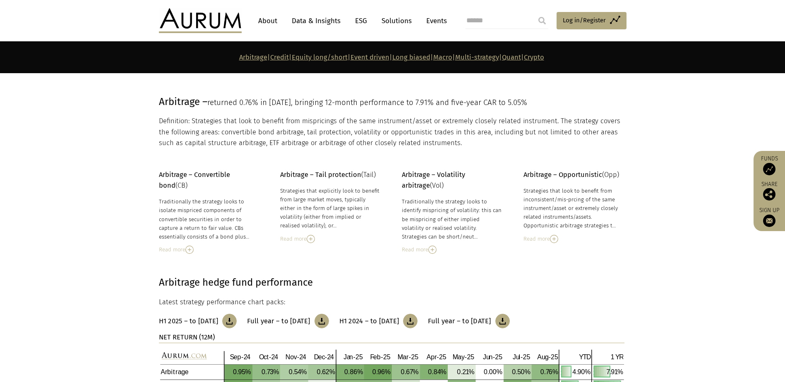
click at [340, 117] on p "Definition: Strategies that look to benefit from mispricings of the same instru…" at bounding box center [391, 132] width 465 height 33
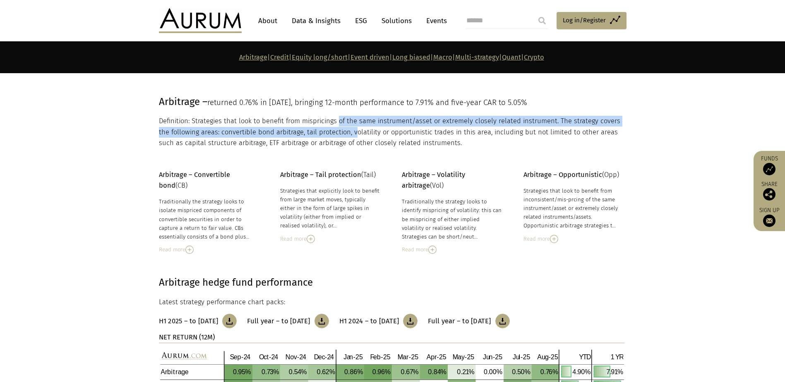
drag, startPoint x: 338, startPoint y: 117, endPoint x: 340, endPoint y: 128, distance: 11.8
click at [340, 128] on p "Definition: Strategies that look to benefit from mispricings of the same instru…" at bounding box center [391, 132] width 465 height 33
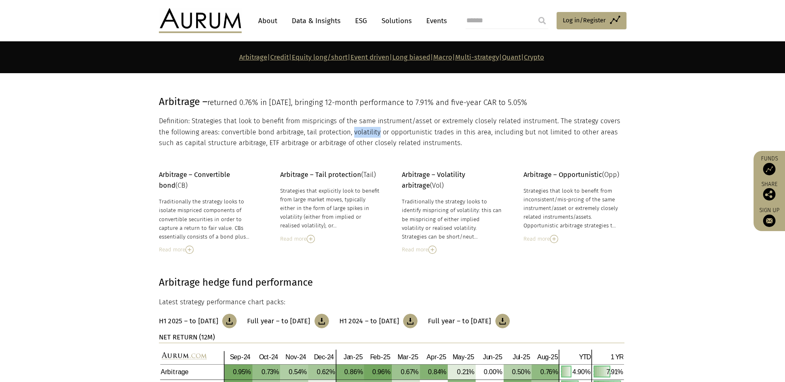
drag, startPoint x: 340, startPoint y: 128, endPoint x: 346, endPoint y: 134, distance: 8.2
click at [346, 134] on p "Definition: Strategies that look to benefit from mispricings of the same instru…" at bounding box center [391, 132] width 465 height 33
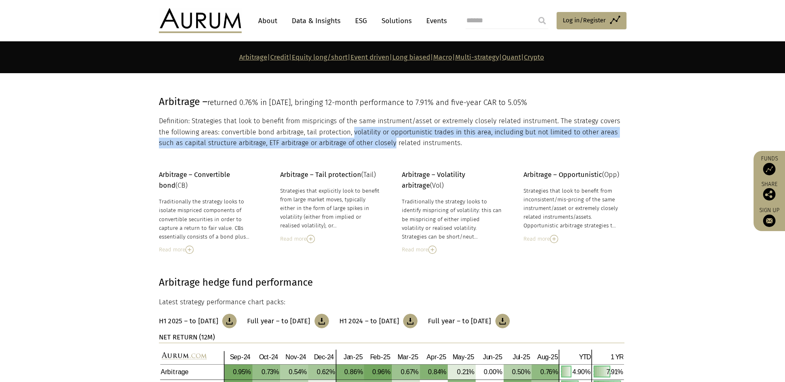
drag, startPoint x: 346, startPoint y: 134, endPoint x: 348, endPoint y: 139, distance: 4.8
click at [348, 139] on p "Definition: Strategies that look to benefit from mispricings of the same instru…" at bounding box center [391, 132] width 465 height 33
drag, startPoint x: 348, startPoint y: 139, endPoint x: 339, endPoint y: 135, distance: 9.3
click at [339, 135] on p "Definition: Strategies that look to benefit from mispricings of the same instru…" at bounding box center [391, 132] width 465 height 33
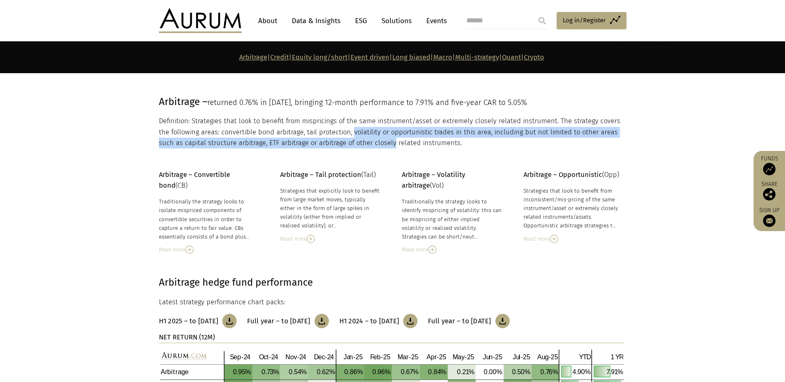
click at [339, 135] on p "Definition: Strategies that look to benefit from mispricings of the same instru…" at bounding box center [391, 132] width 465 height 33
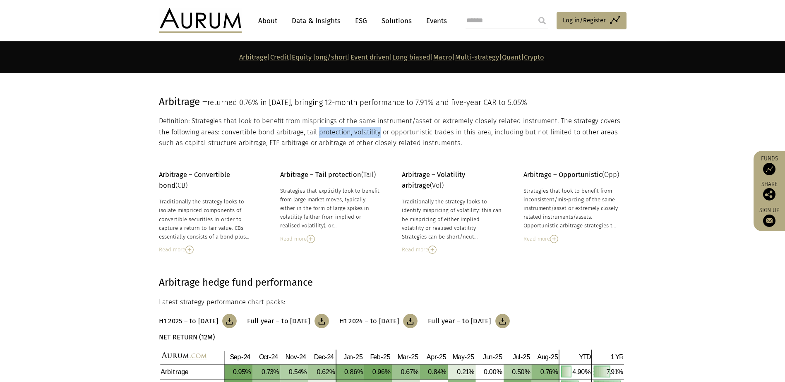
drag, startPoint x: 339, startPoint y: 135, endPoint x: 304, endPoint y: 118, distance: 39.4
click at [304, 118] on p "Definition: Strategies that look to benefit from mispricings of the same instru…" at bounding box center [391, 132] width 465 height 33
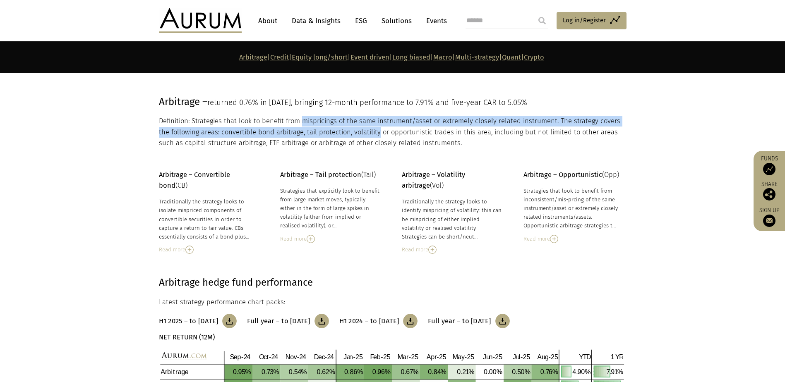
click at [303, 117] on p "Definition: Strategies that look to benefit from mispricings of the same instru…" at bounding box center [391, 132] width 465 height 33
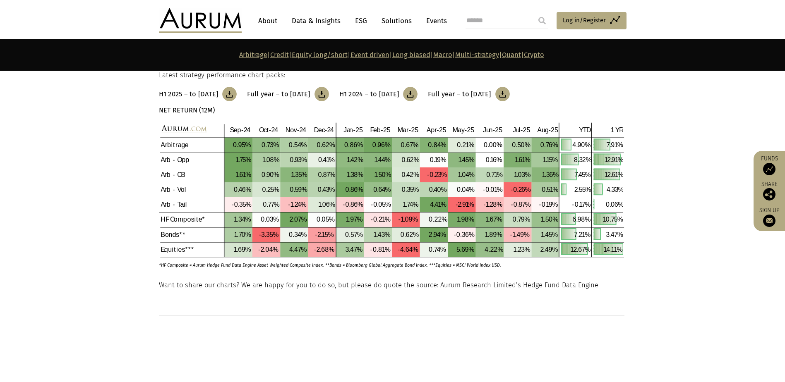
scroll to position [316, 0]
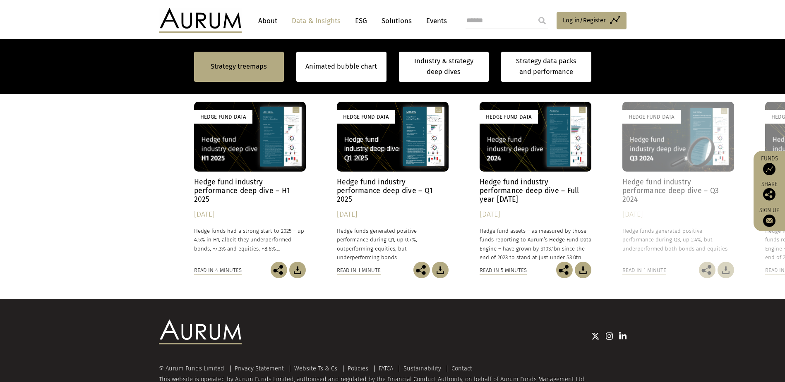
scroll to position [662, 0]
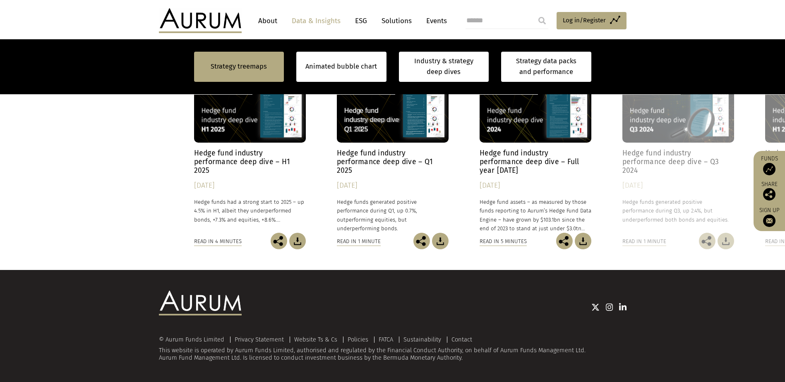
drag, startPoint x: 331, startPoint y: 294, endPoint x: 416, endPoint y: 362, distance: 109.2
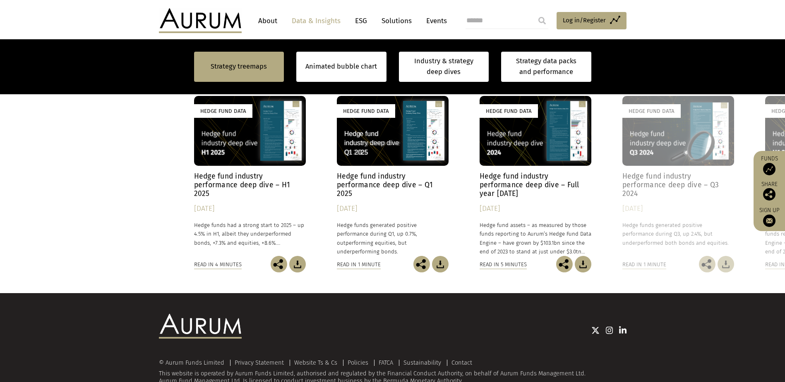
scroll to position [600, 0]
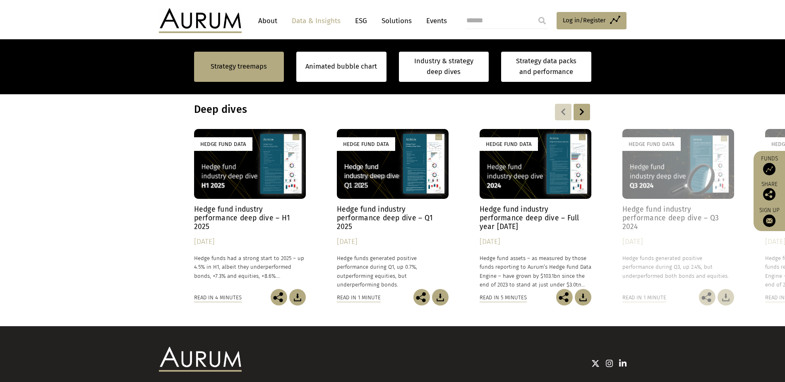
drag, startPoint x: 503, startPoint y: 314, endPoint x: 501, endPoint y: 282, distance: 31.9
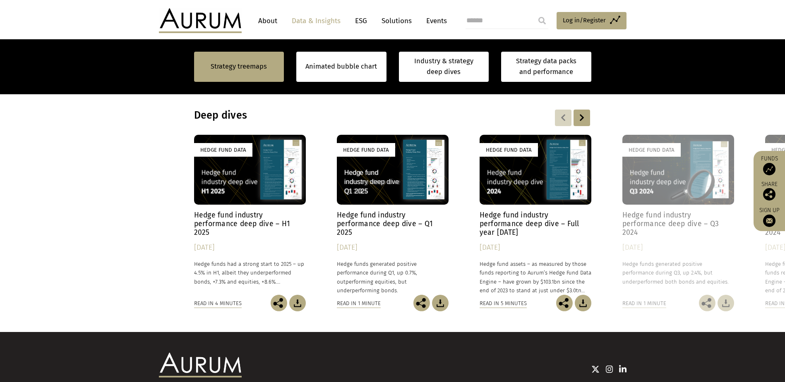
click at [562, 120] on div at bounding box center [563, 118] width 17 height 17
click at [572, 118] on div at bounding box center [538, 118] width 103 height 17
click at [583, 117] on div at bounding box center [581, 118] width 17 height 17
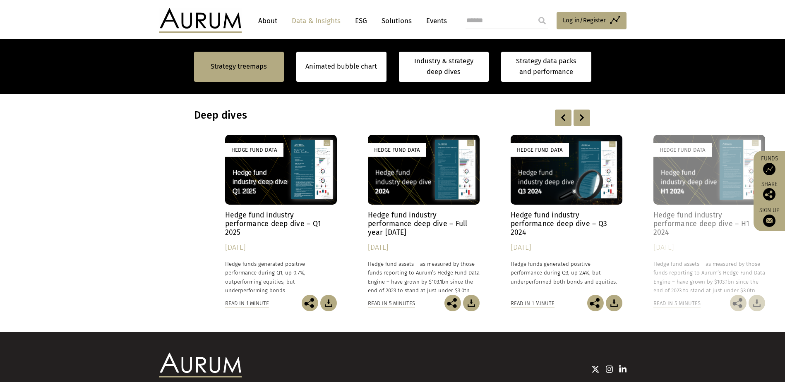
click at [583, 117] on div at bounding box center [581, 118] width 17 height 17
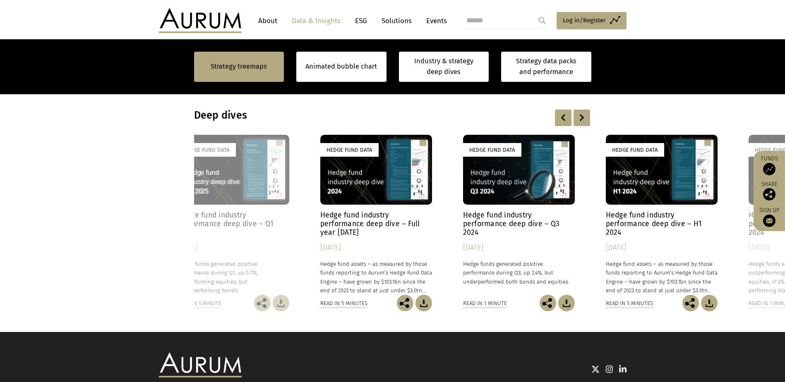
click at [583, 117] on div at bounding box center [581, 118] width 17 height 17
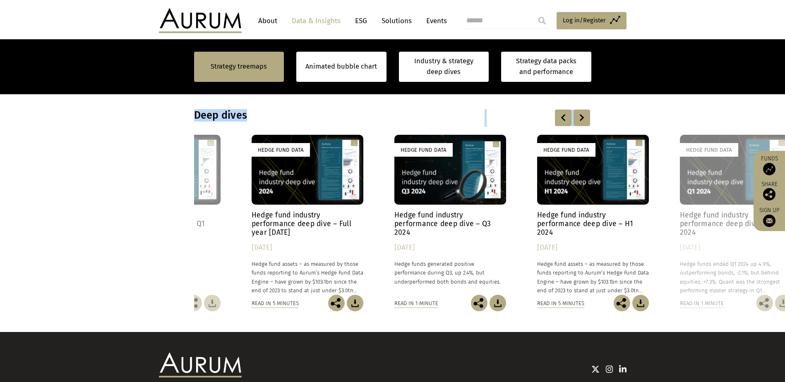
click at [583, 117] on div at bounding box center [581, 118] width 17 height 17
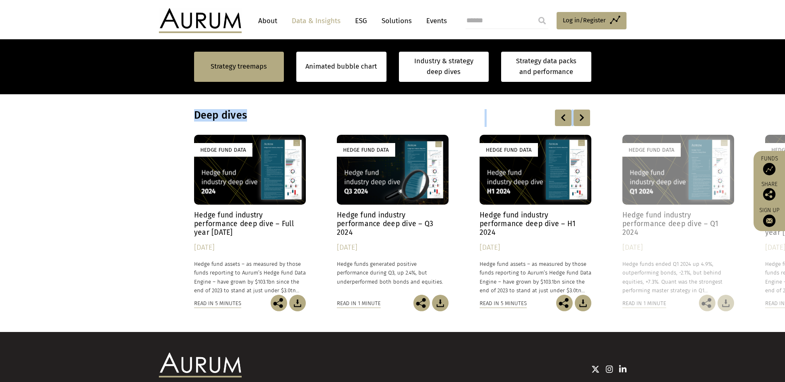
click at [583, 117] on div at bounding box center [581, 118] width 17 height 17
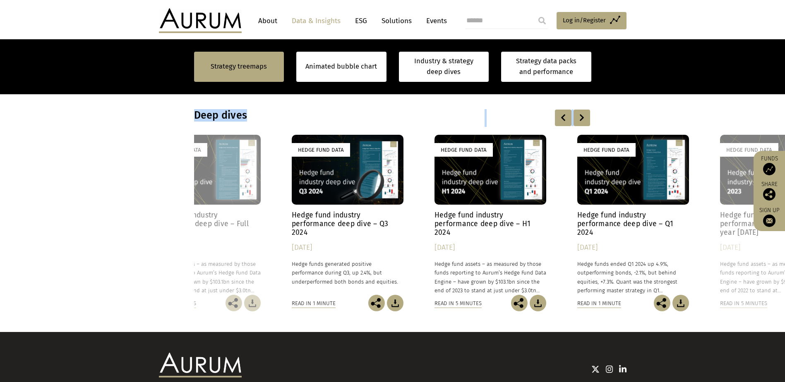
click at [583, 117] on div at bounding box center [581, 118] width 17 height 17
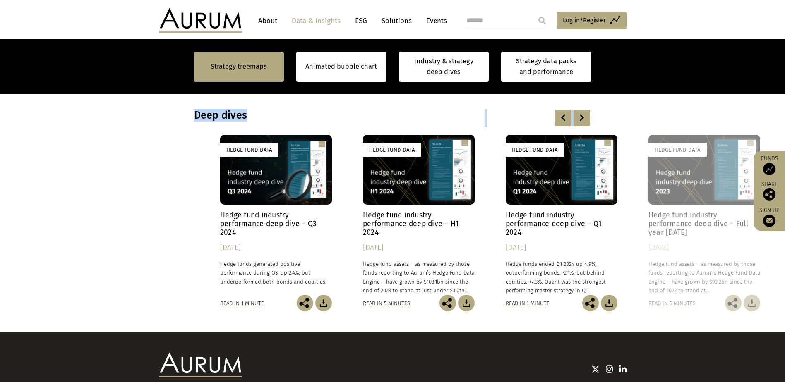
click at [583, 117] on div at bounding box center [581, 118] width 17 height 17
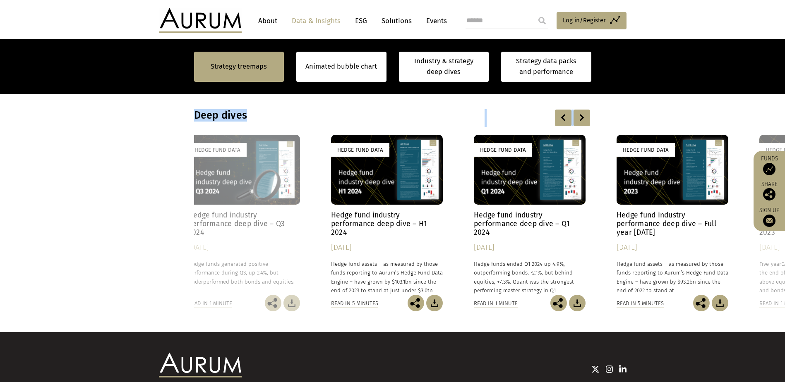
click at [583, 117] on div at bounding box center [581, 118] width 17 height 17
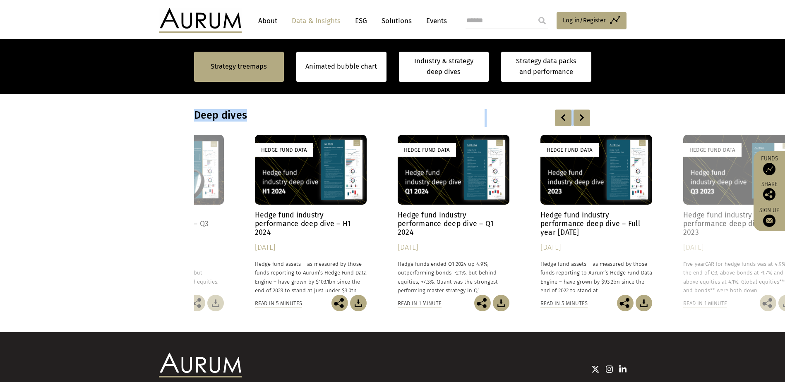
click at [583, 117] on div at bounding box center [581, 118] width 17 height 17
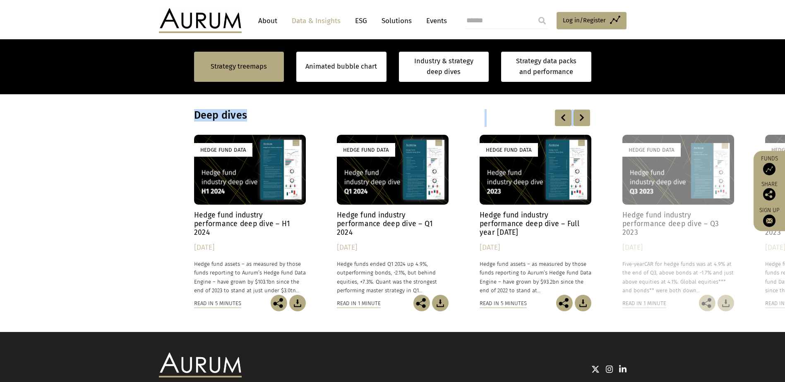
click at [583, 117] on div at bounding box center [581, 118] width 17 height 17
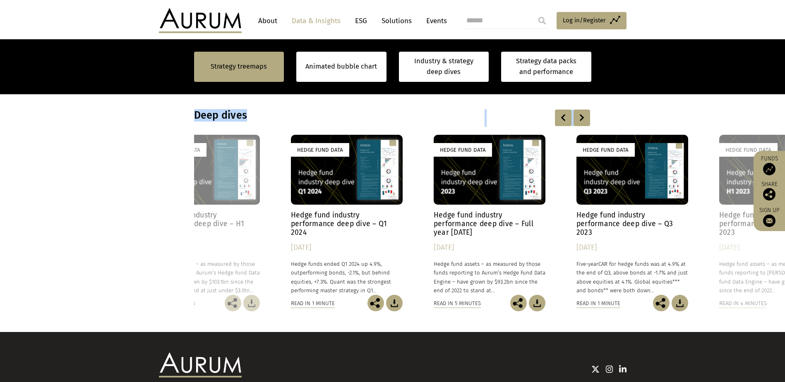
click at [583, 117] on div at bounding box center [581, 118] width 17 height 17
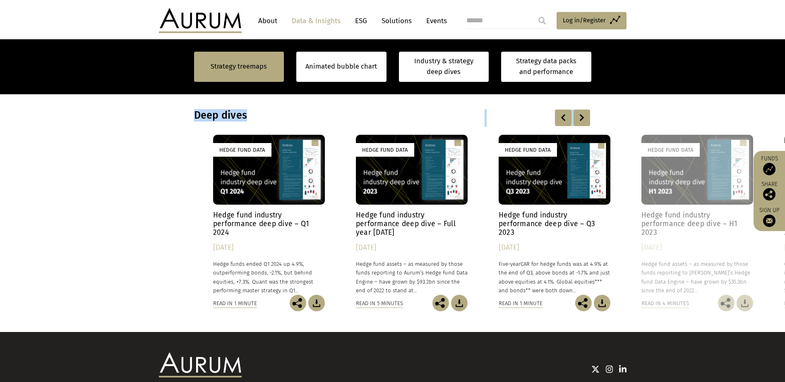
click at [583, 117] on div at bounding box center [581, 118] width 17 height 17
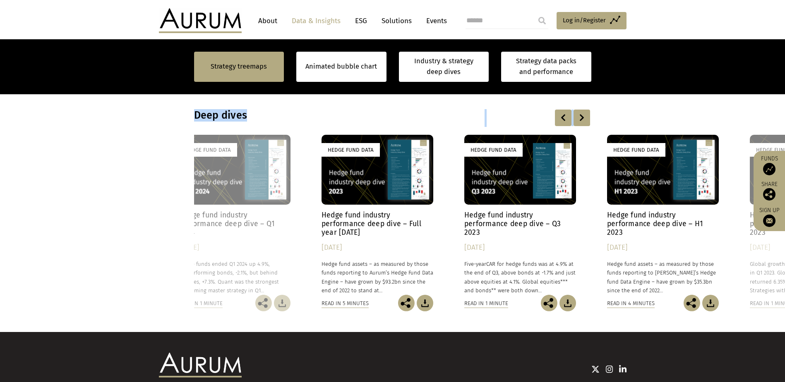
click at [583, 117] on div at bounding box center [581, 118] width 17 height 17
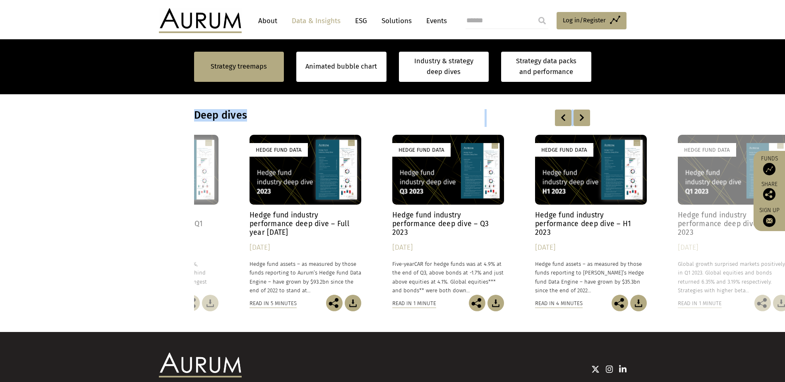
click at [583, 117] on div at bounding box center [581, 118] width 17 height 17
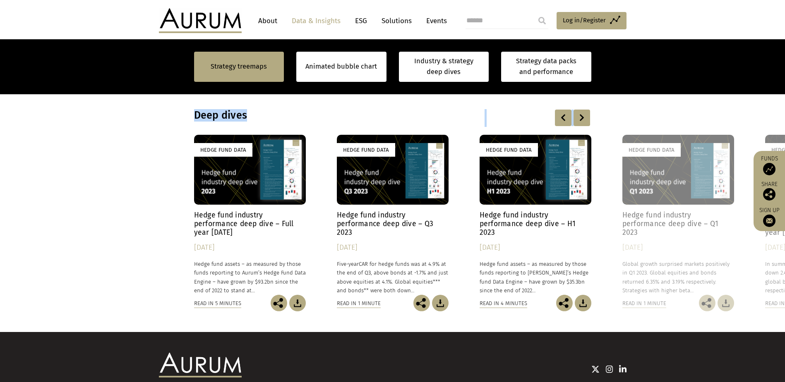
click at [767, 166] on img at bounding box center [769, 169] width 12 height 12
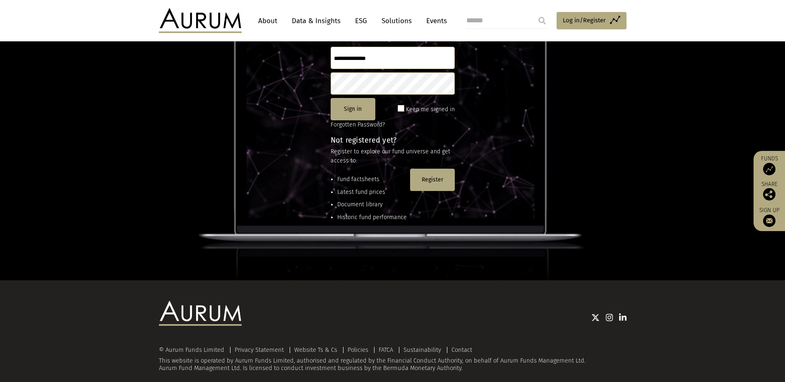
scroll to position [113, 0]
